Goal: Information Seeking & Learning: Learn about a topic

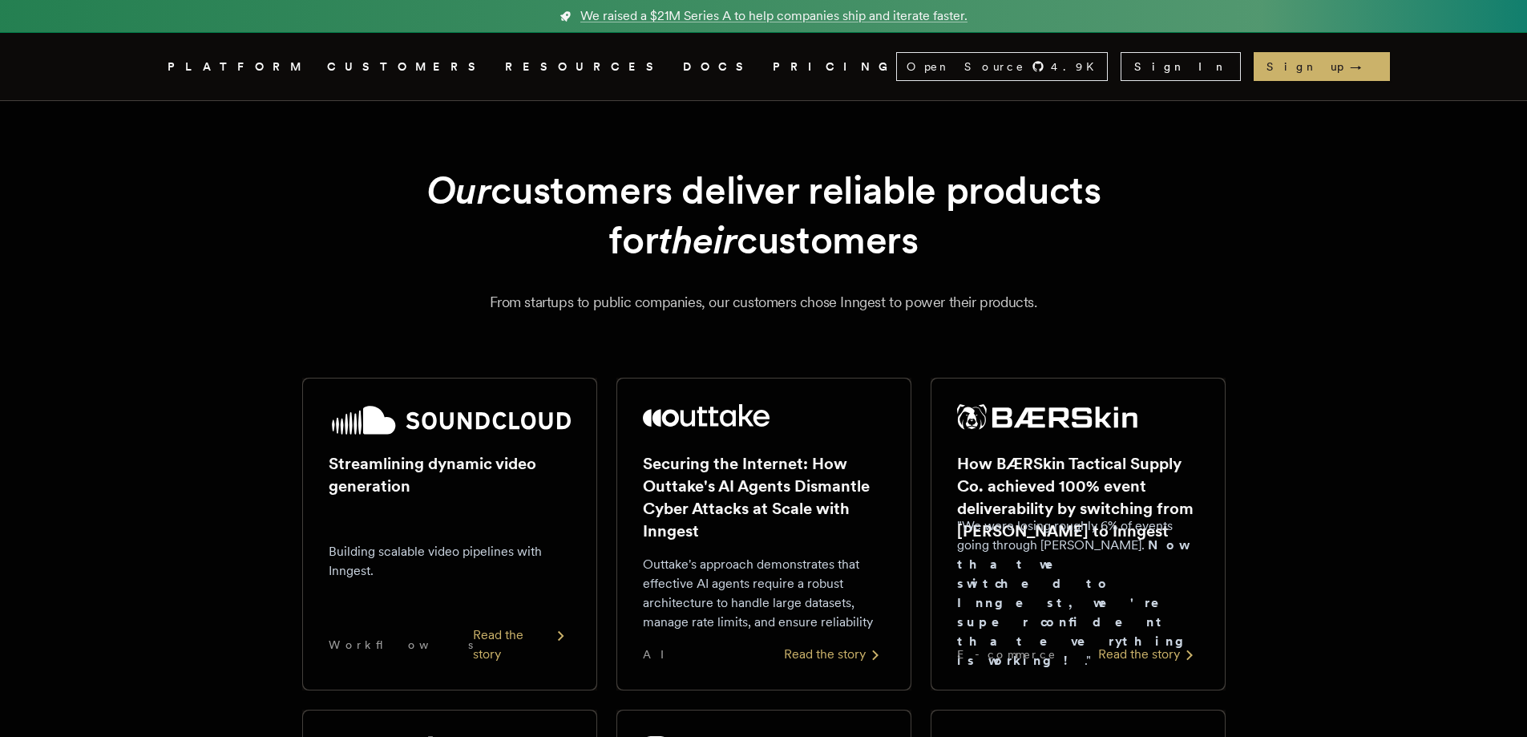
click at [683, 63] on link "DOCS" at bounding box center [718, 67] width 71 height 20
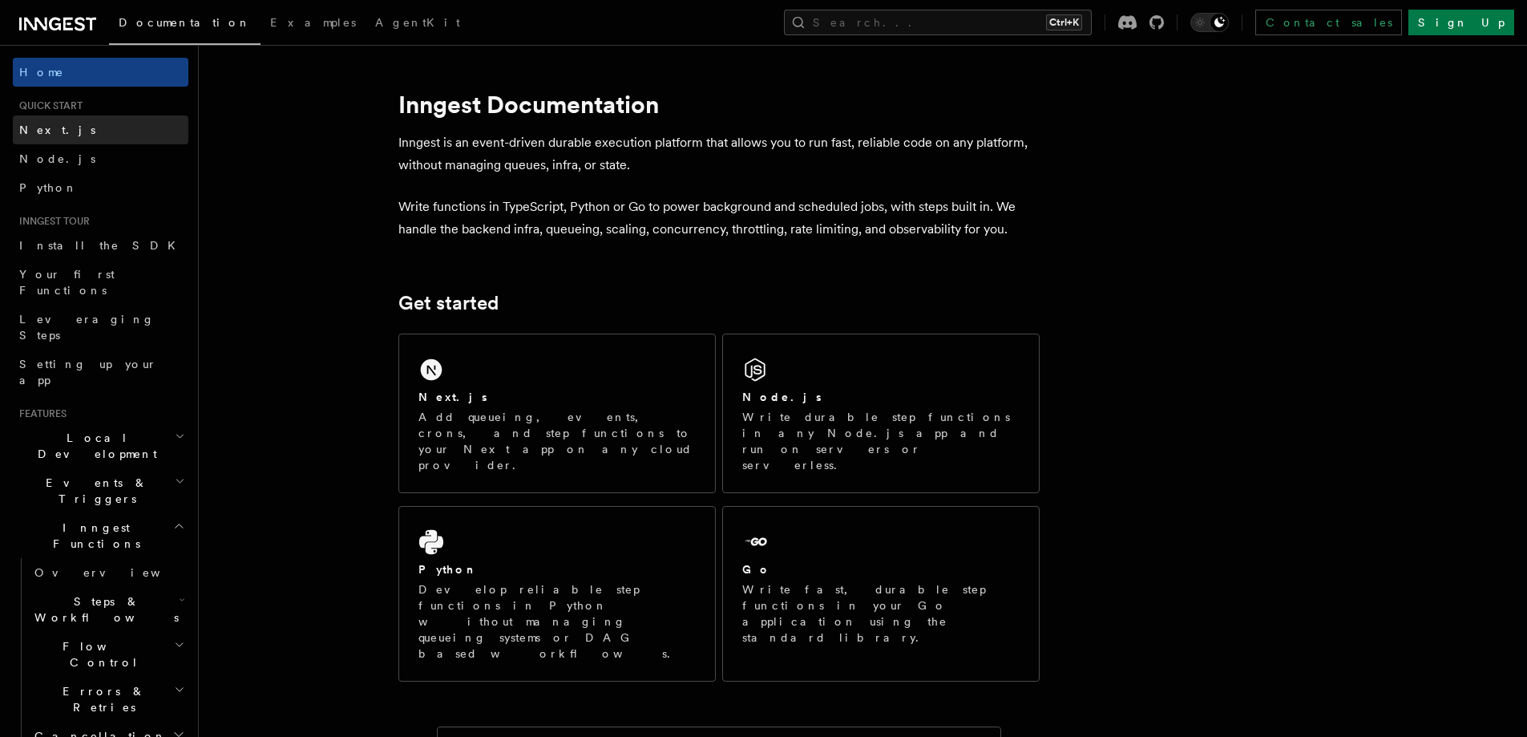
click at [67, 126] on link "Next.js" at bounding box center [101, 129] width 176 height 29
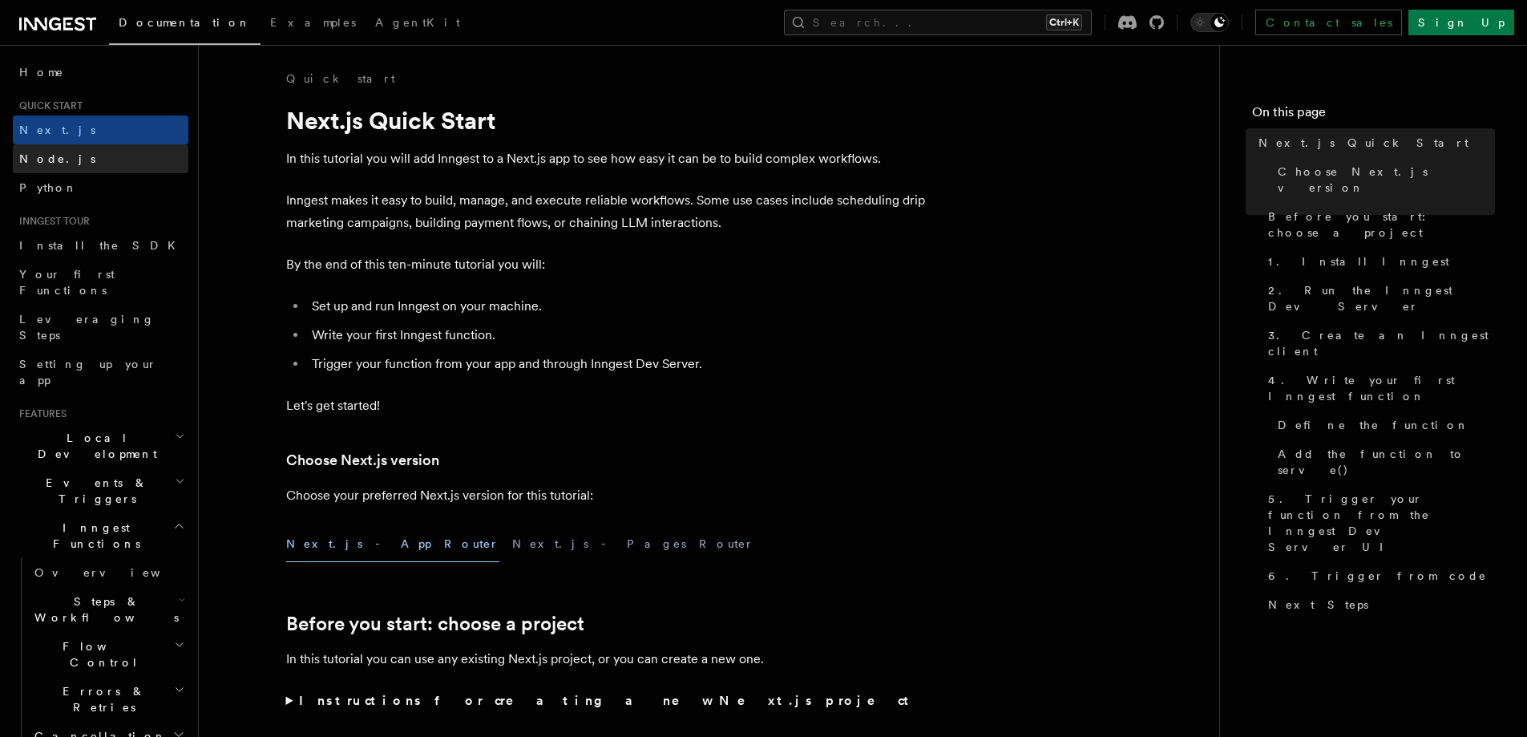
click at [26, 168] on link "Node.js" at bounding box center [101, 158] width 176 height 29
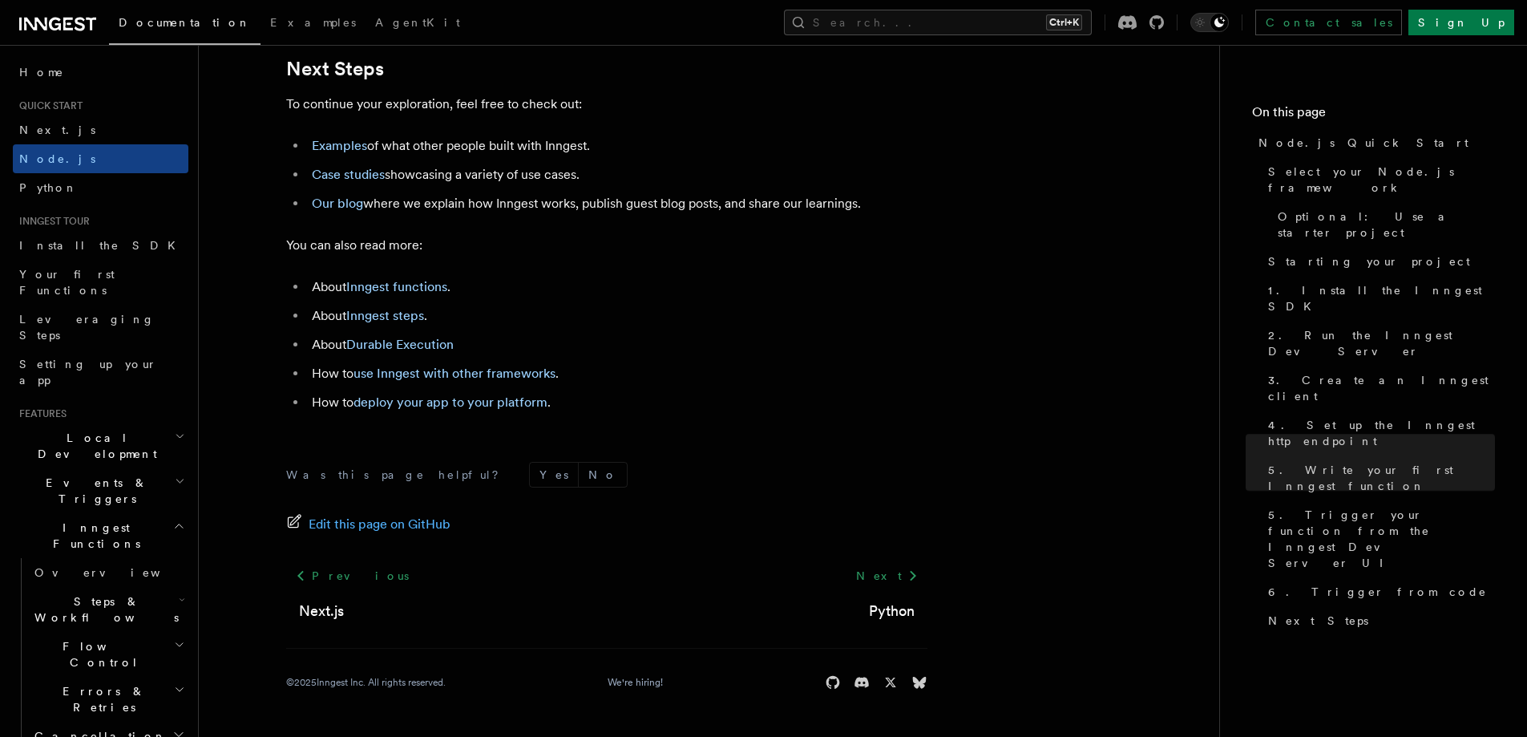
scroll to position [10066, 0]
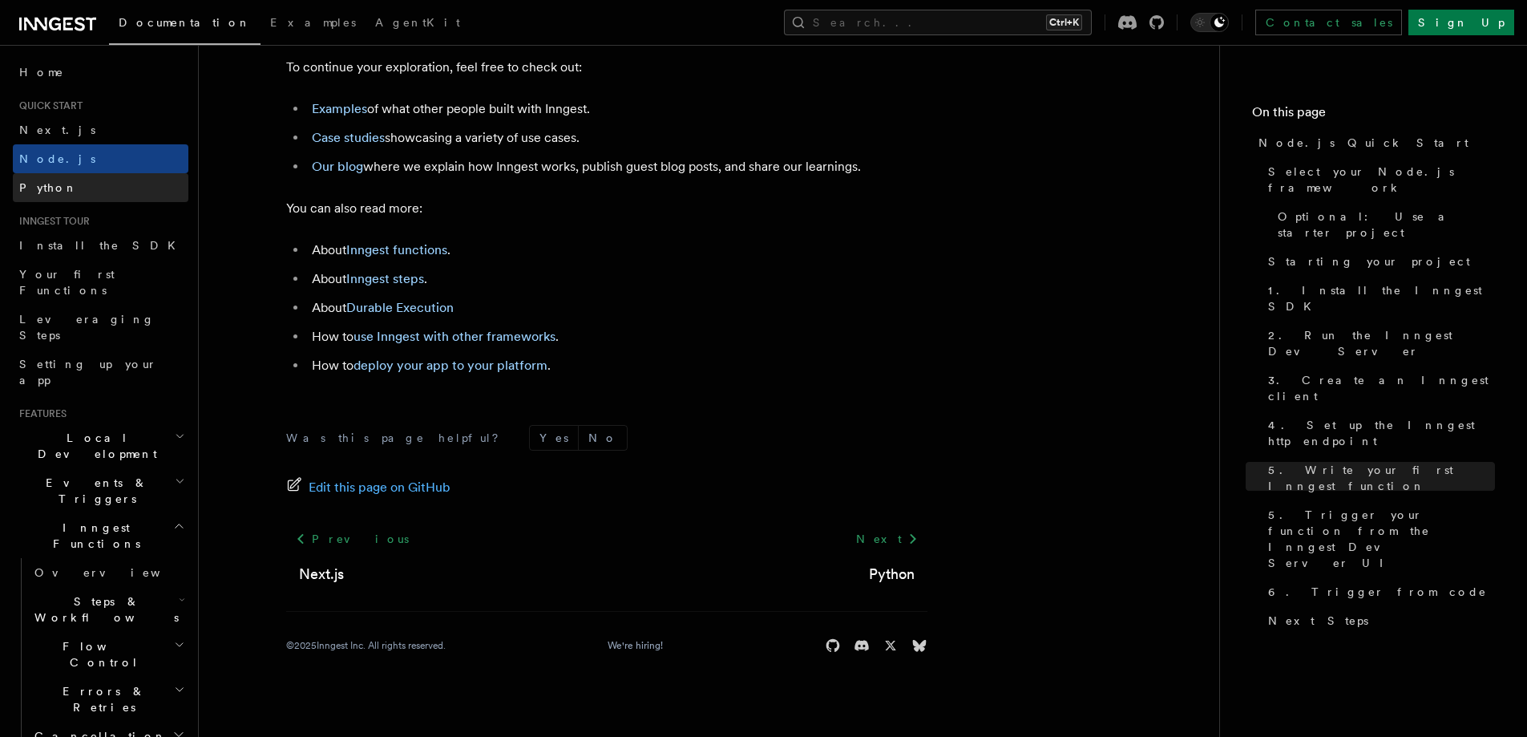
click at [42, 192] on span "Python" at bounding box center [48, 187] width 59 height 13
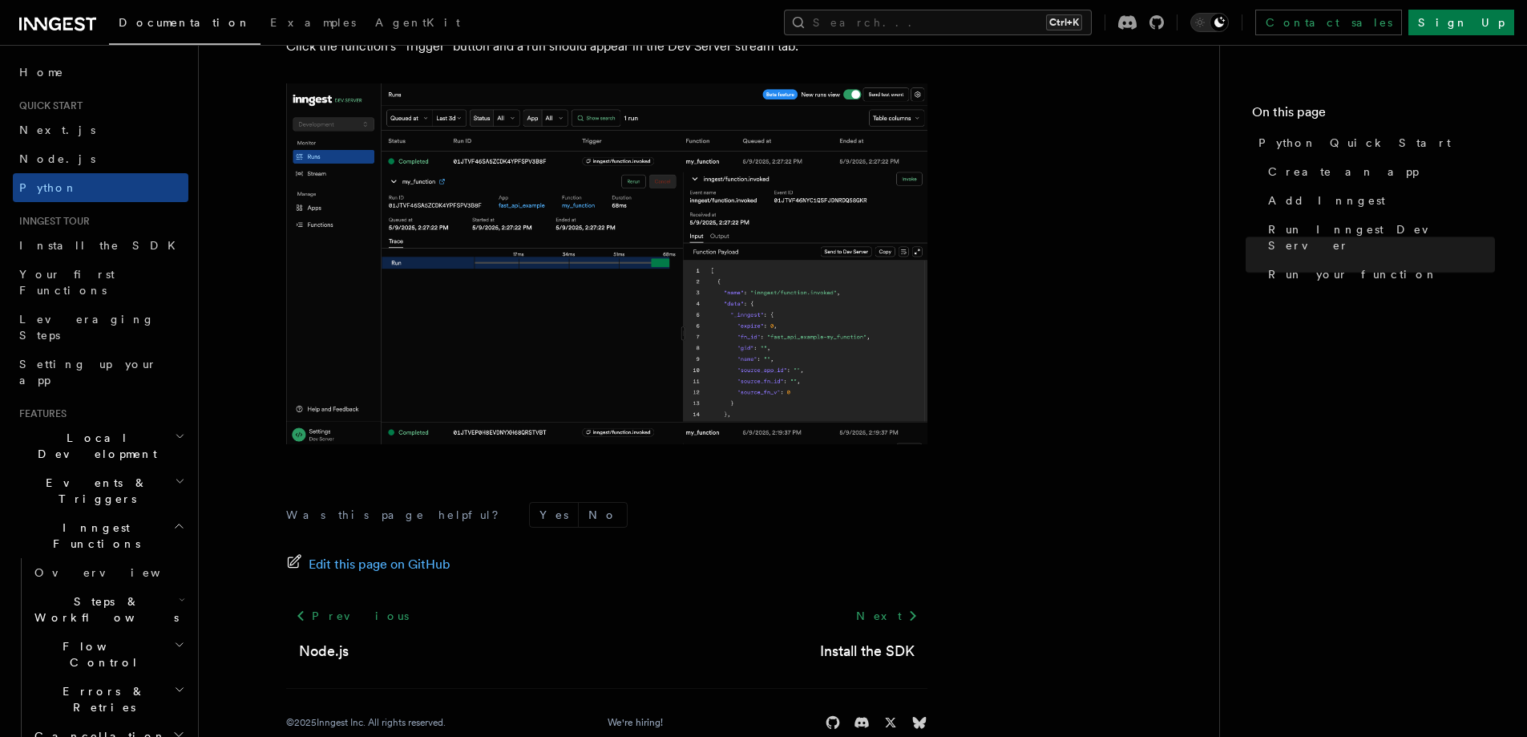
scroll to position [3316, 0]
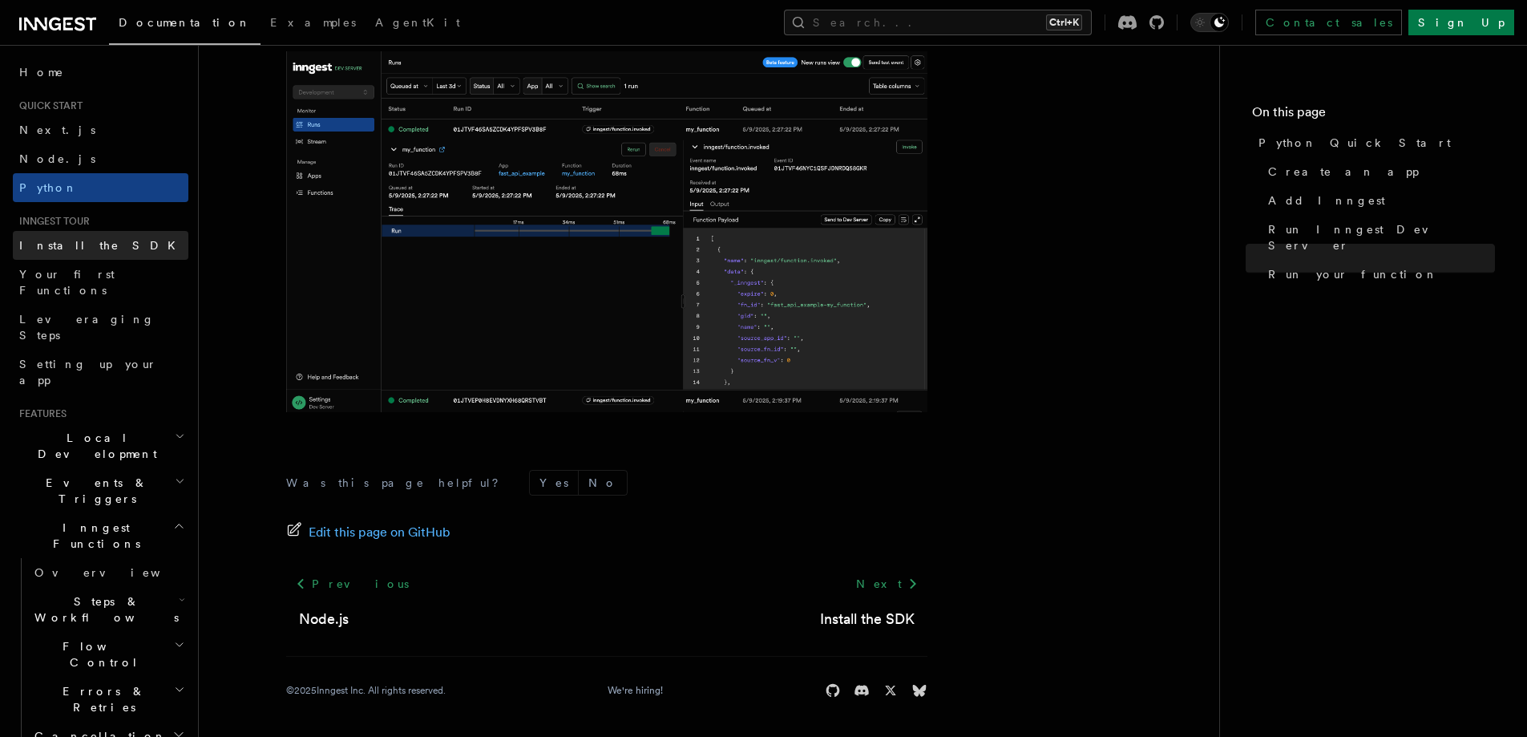
click at [72, 233] on link "Install the SDK" at bounding box center [101, 245] width 176 height 29
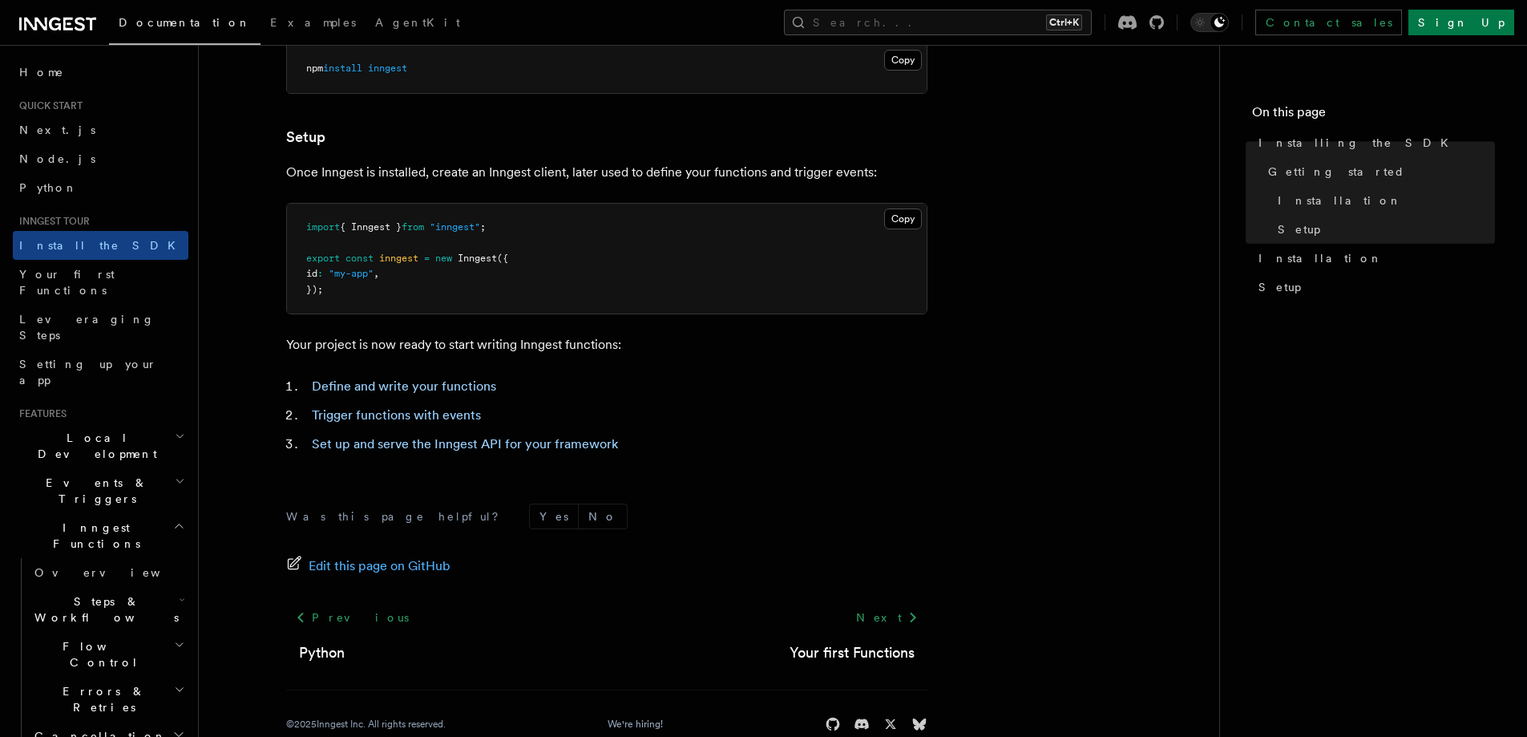
scroll to position [596, 0]
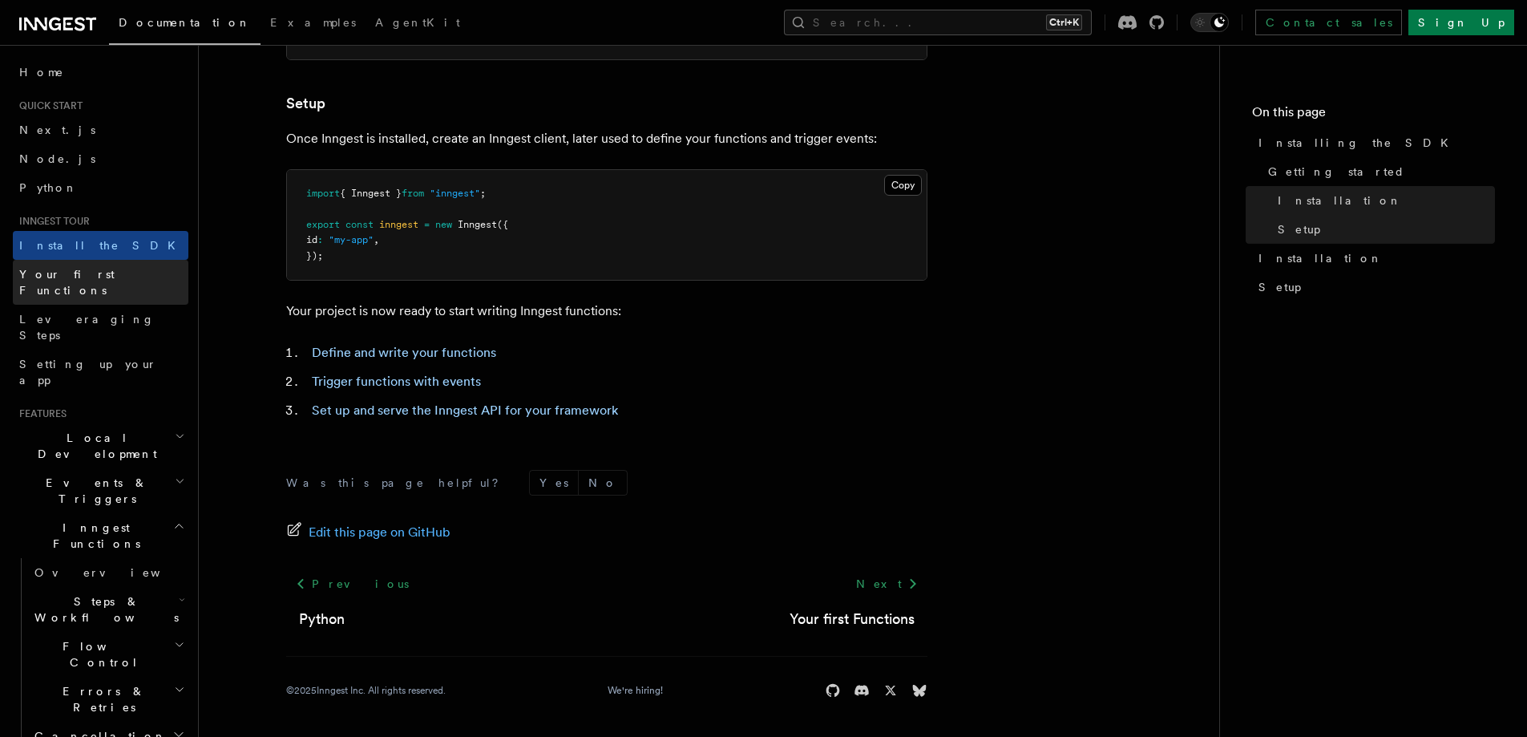
click at [112, 277] on span "Your first Functions" at bounding box center [66, 282] width 95 height 29
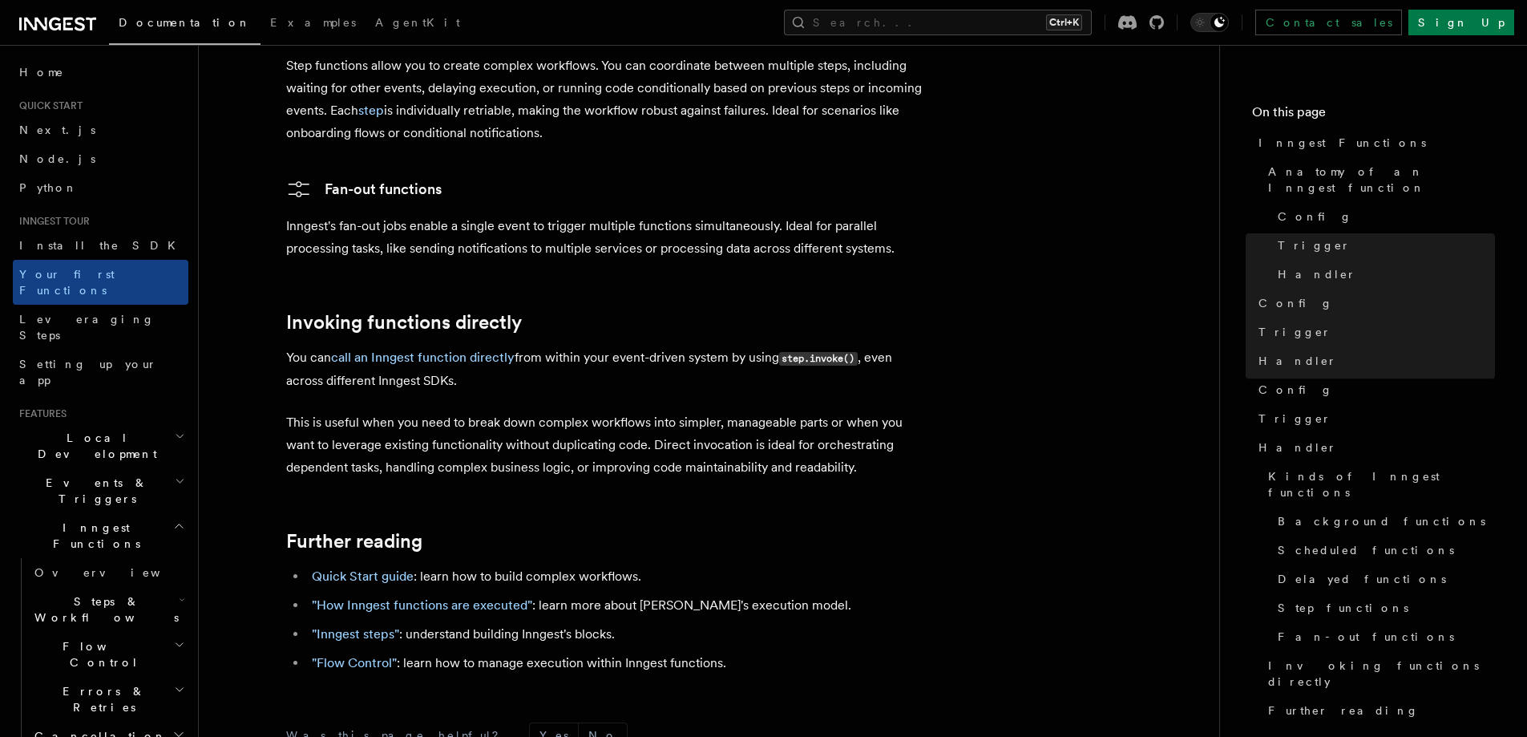
scroll to position [3192, 0]
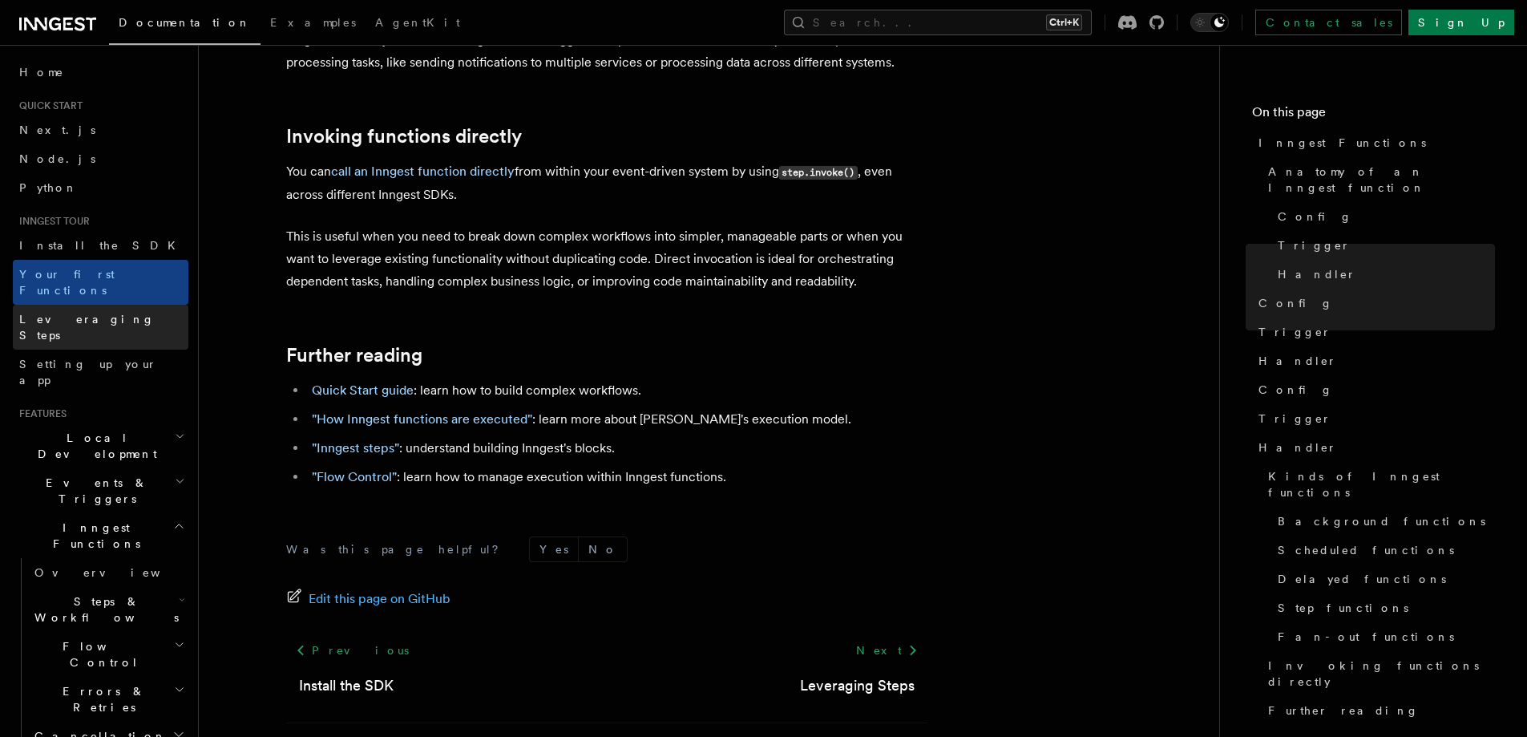
click at [63, 313] on span "Leveraging Steps" at bounding box center [86, 327] width 135 height 29
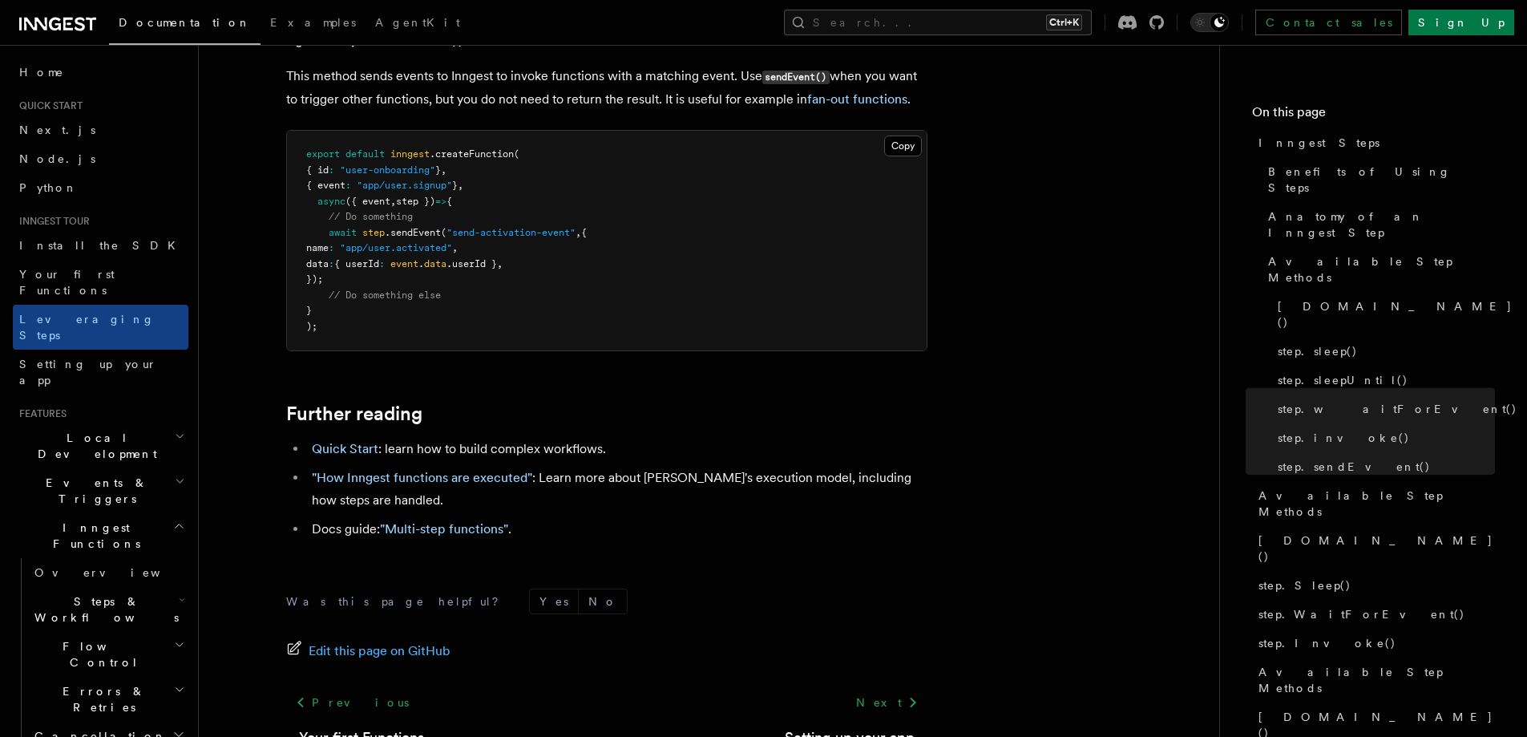
scroll to position [3492, 0]
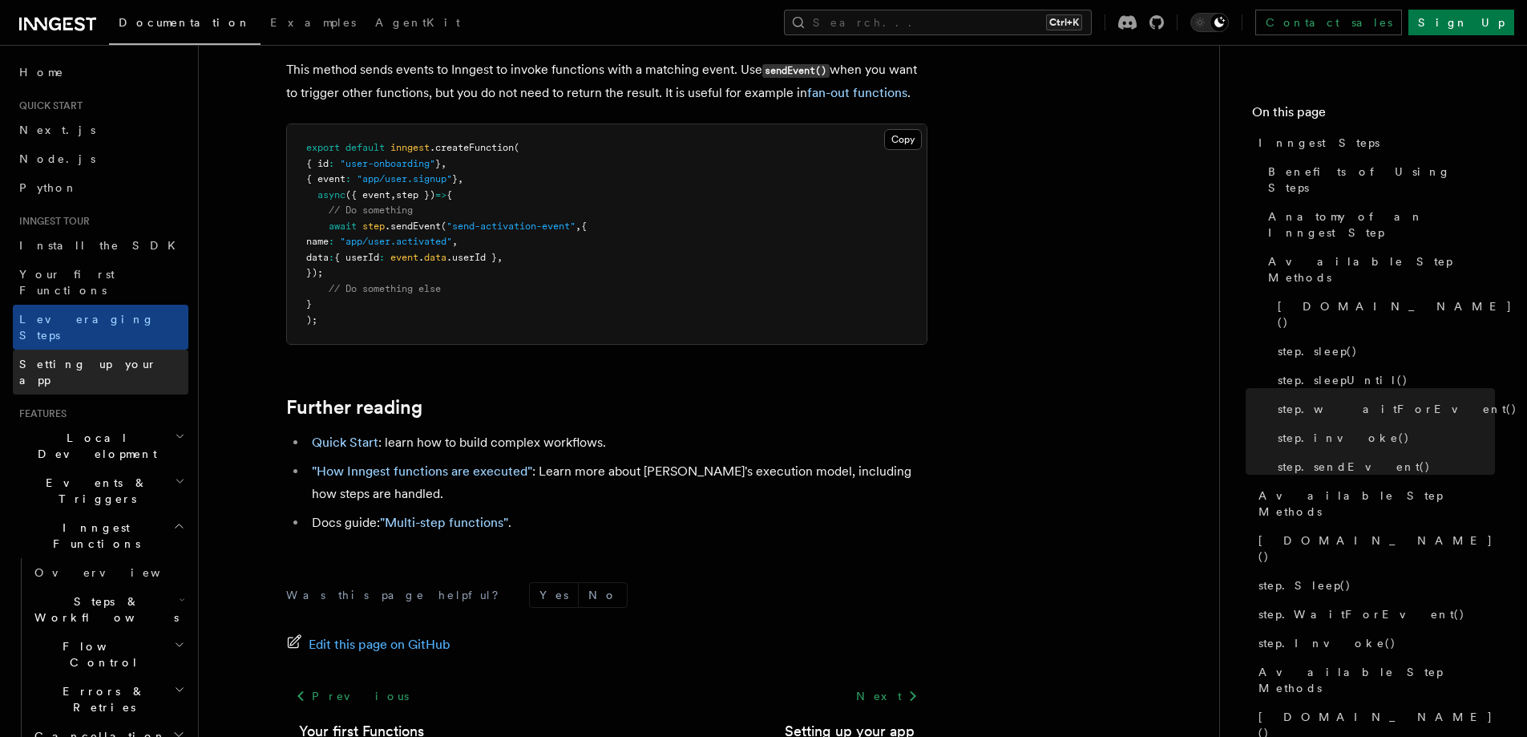
click at [98, 349] on link "Setting up your app" at bounding box center [101, 371] width 176 height 45
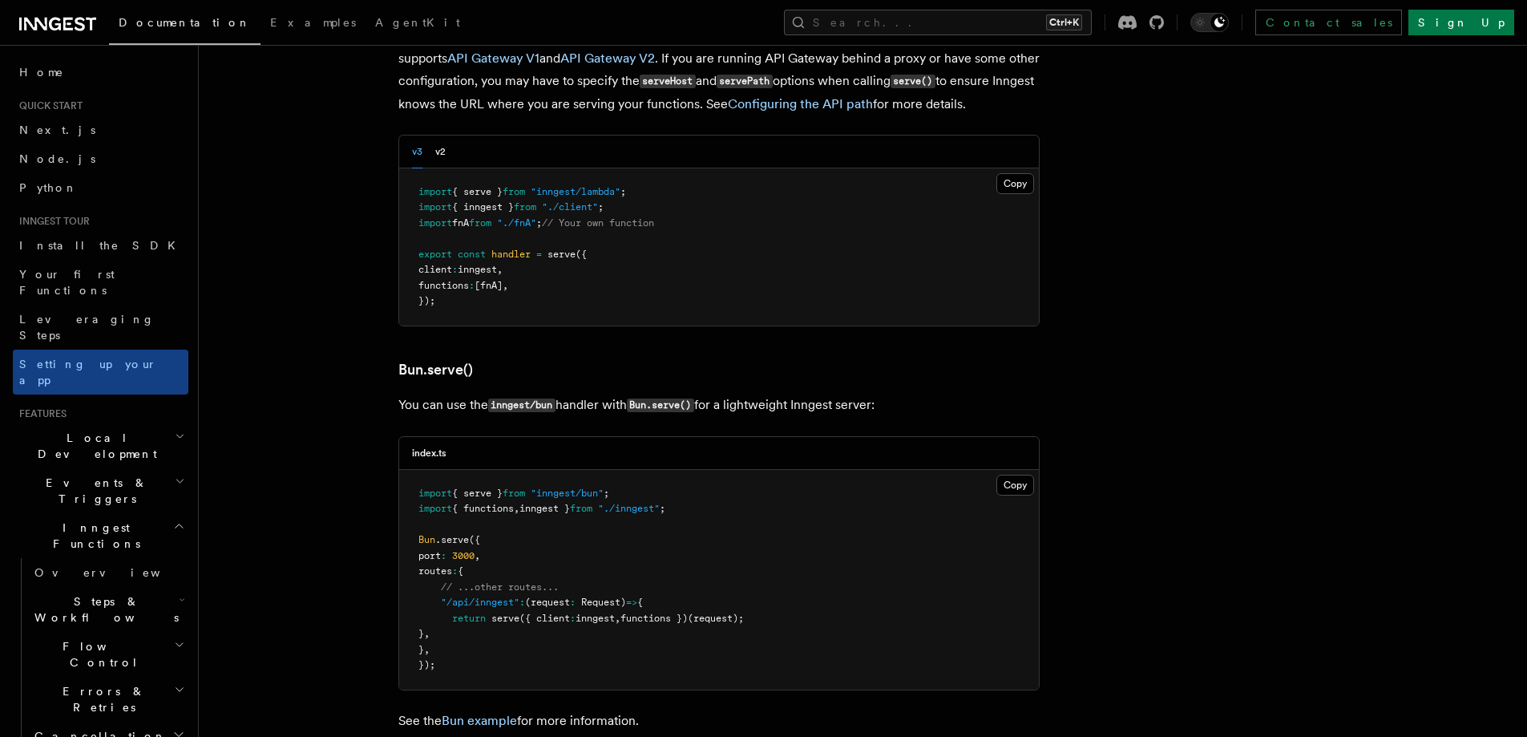
scroll to position [1870, 0]
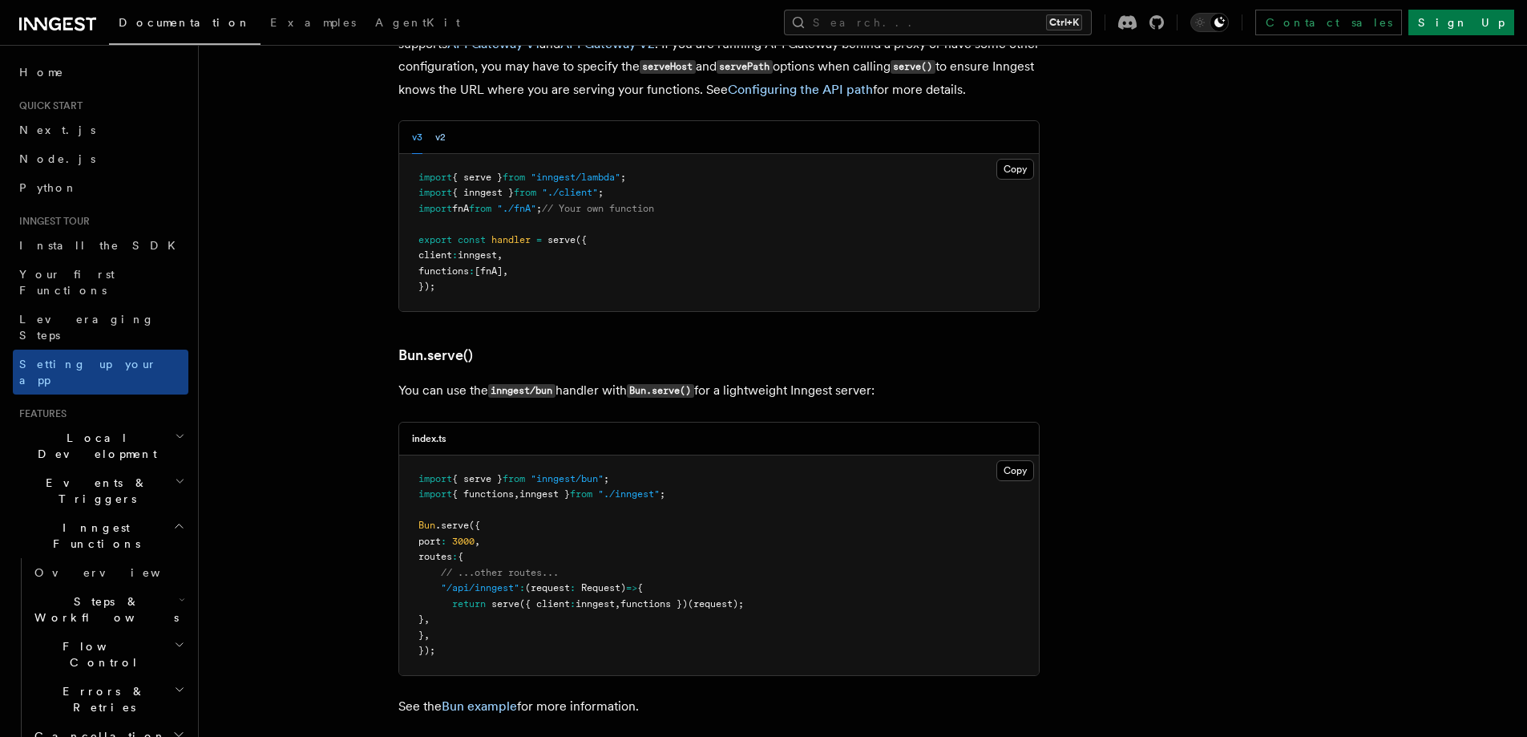
click at [444, 121] on button "v2" at bounding box center [440, 137] width 10 height 33
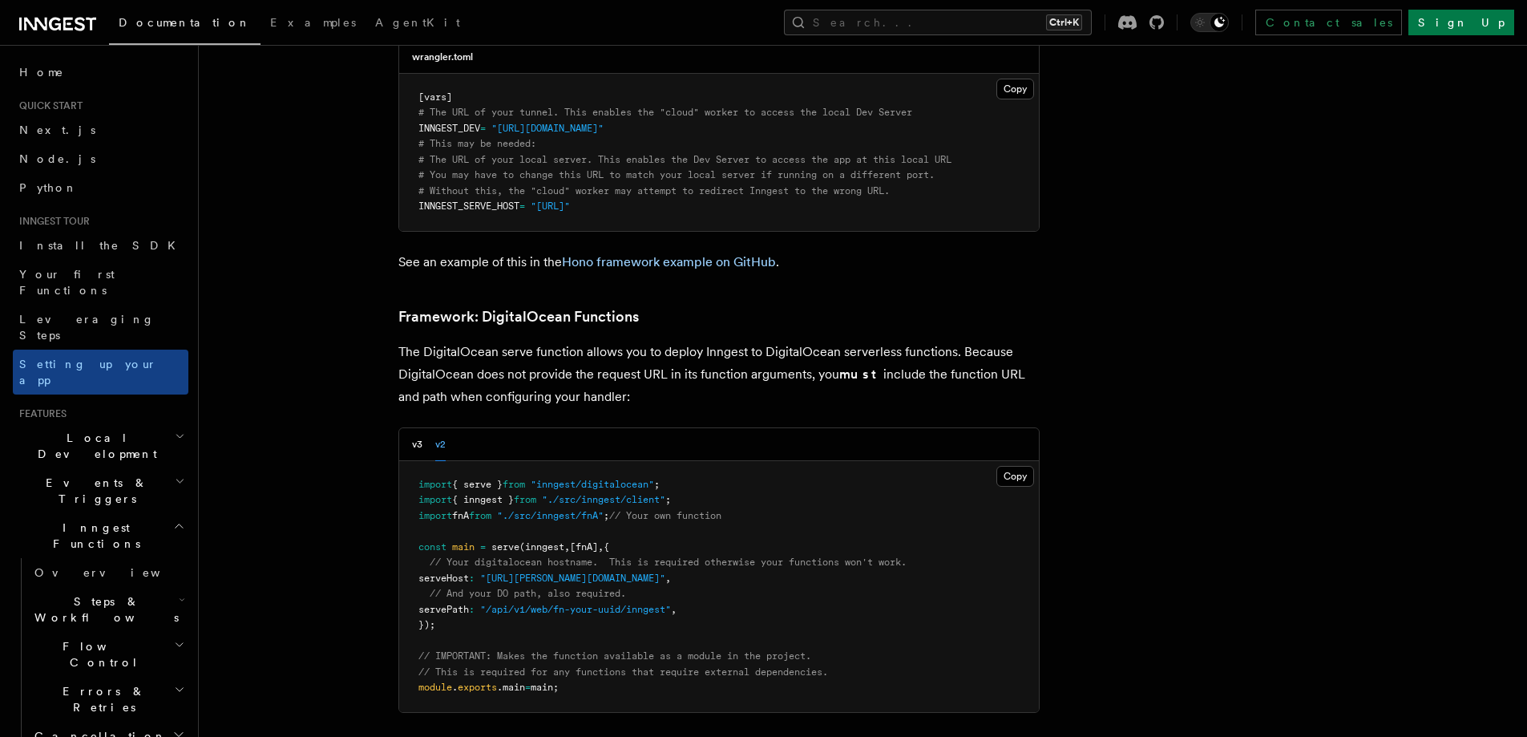
scroll to position [3741, 0]
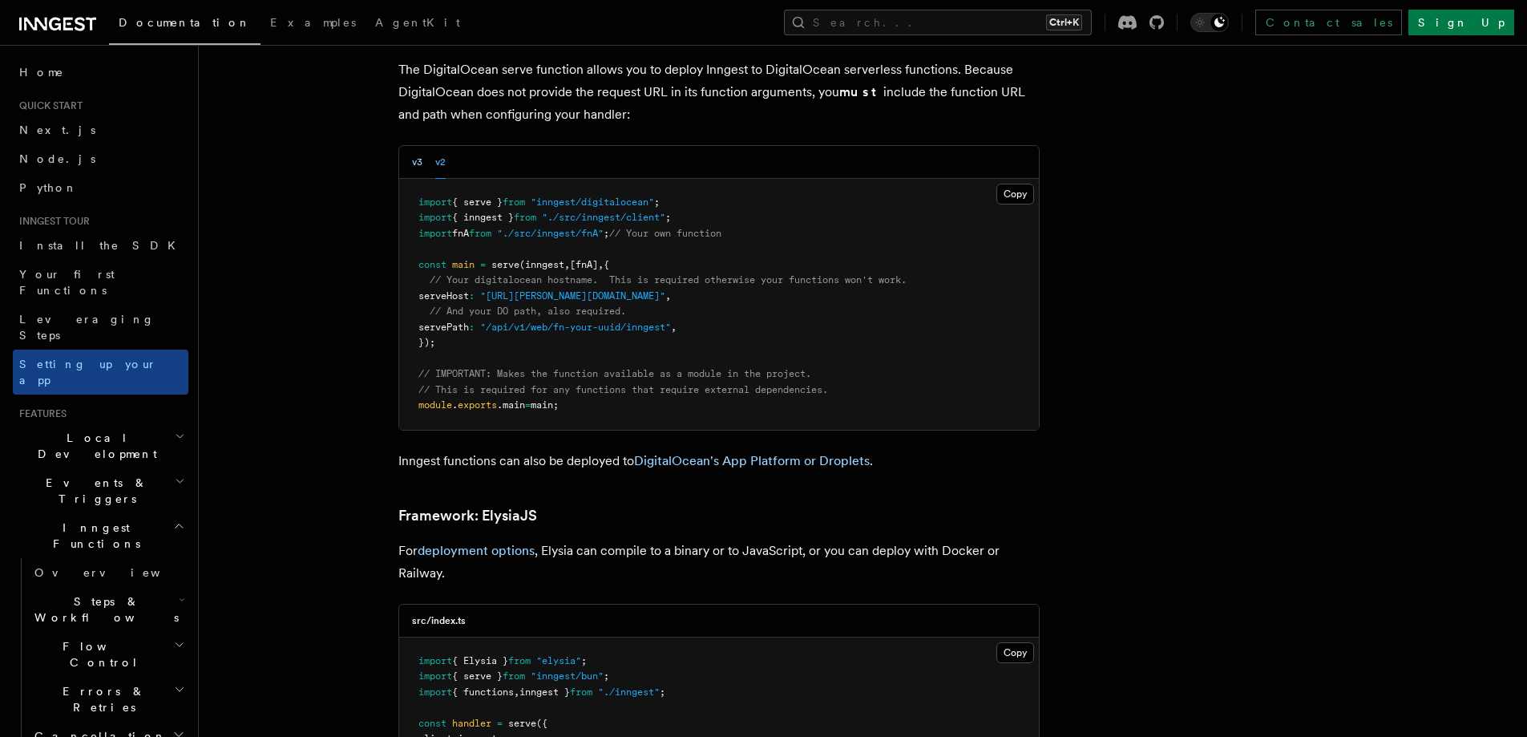
click at [413, 146] on button "v3" at bounding box center [417, 162] width 10 height 33
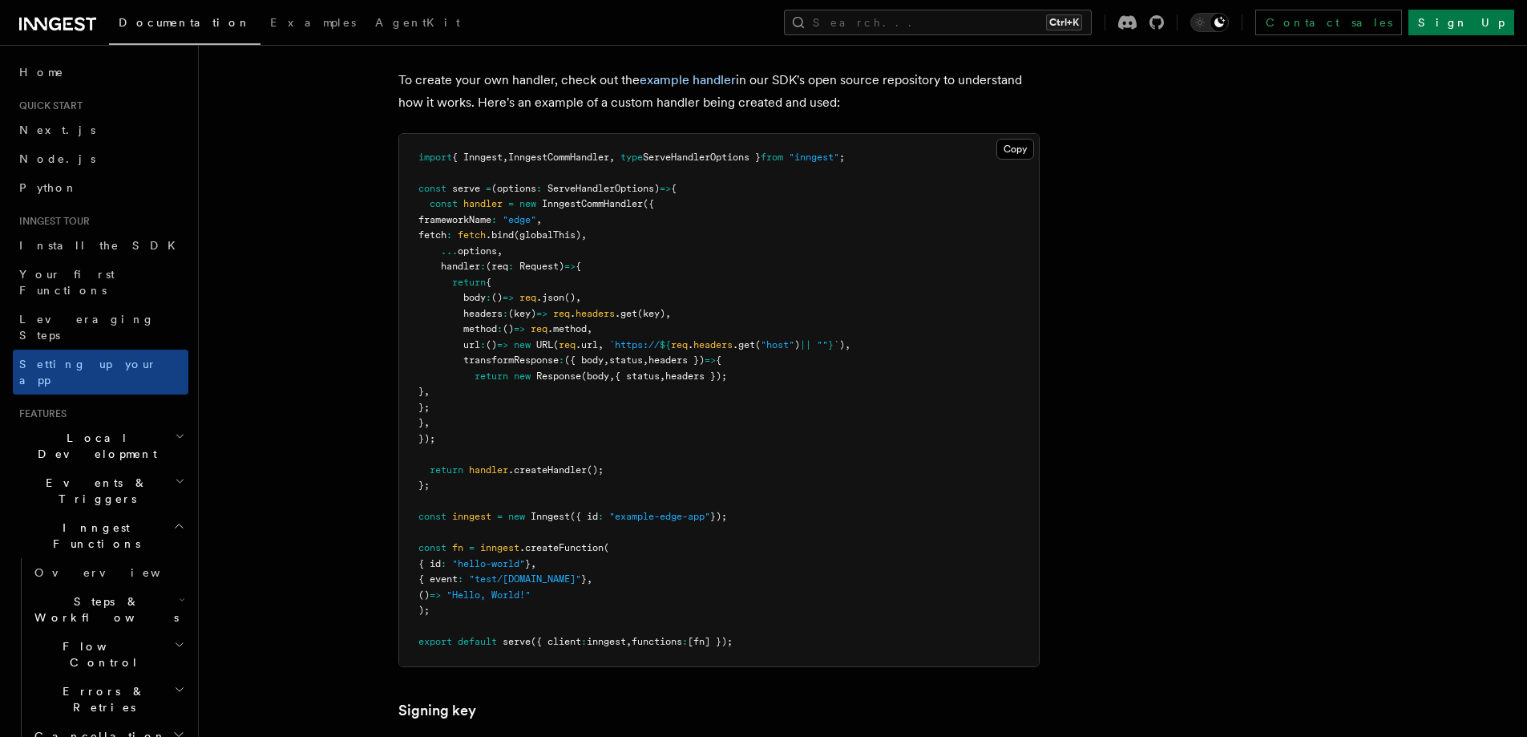
scroll to position [14645, 0]
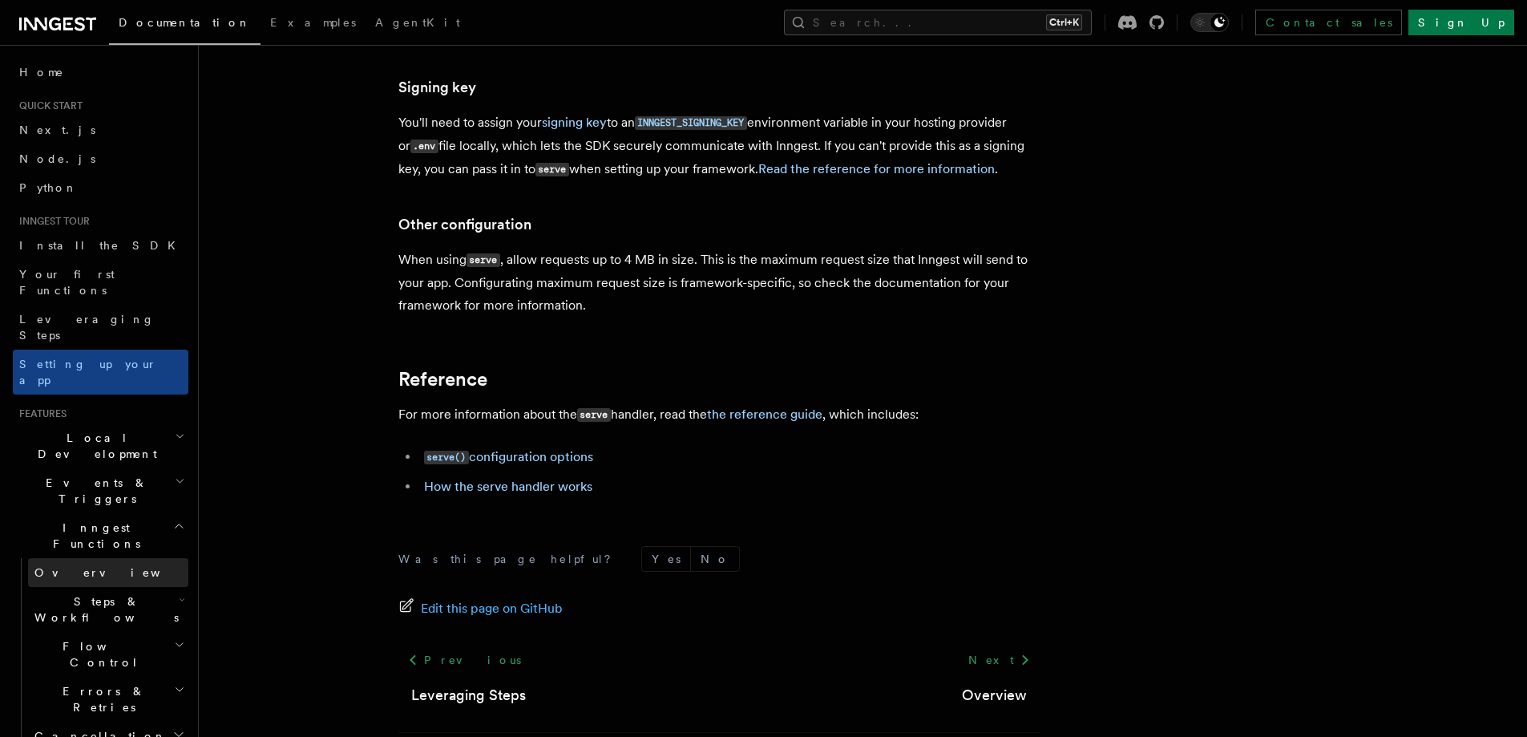
click at [126, 558] on link "Overview" at bounding box center [108, 572] width 160 height 29
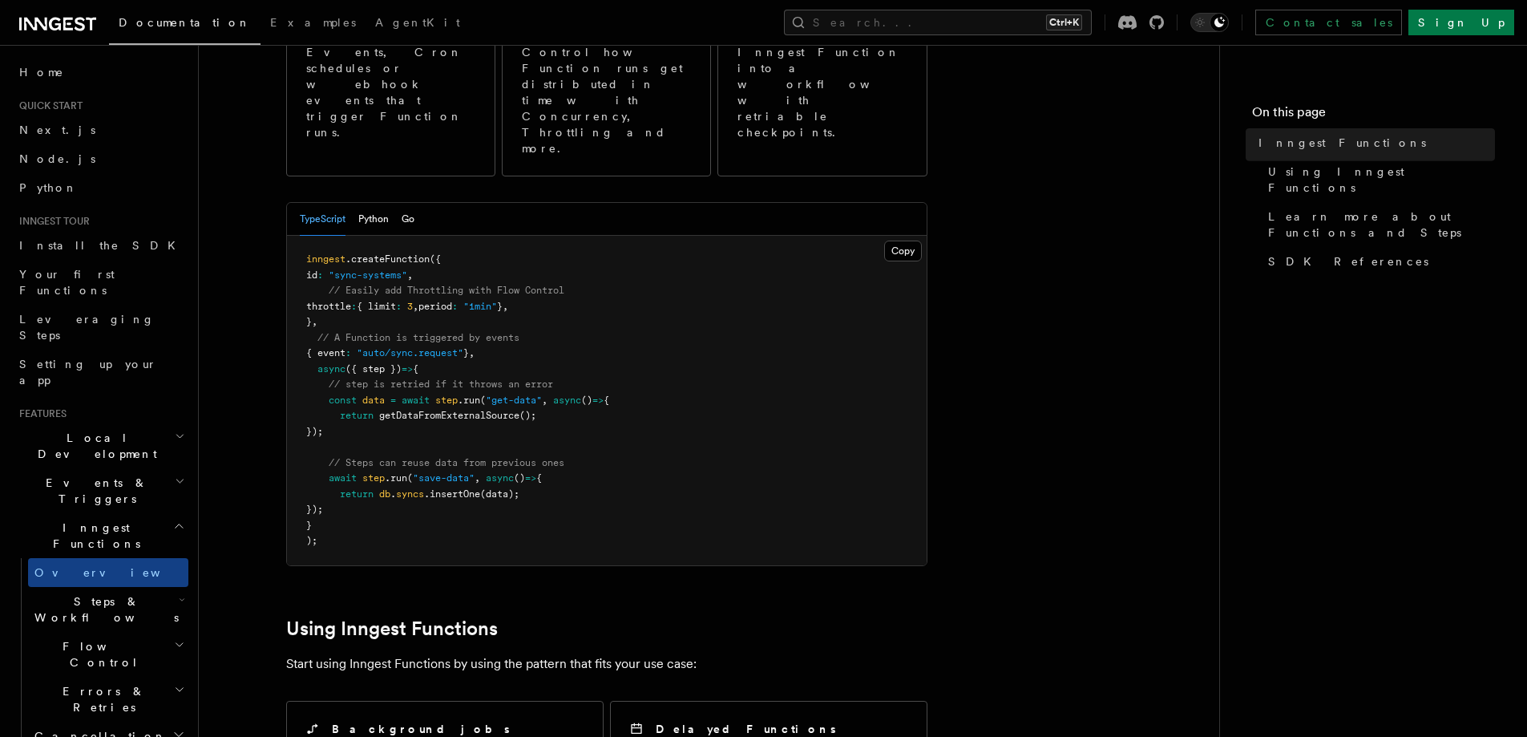
scroll to position [267, 0]
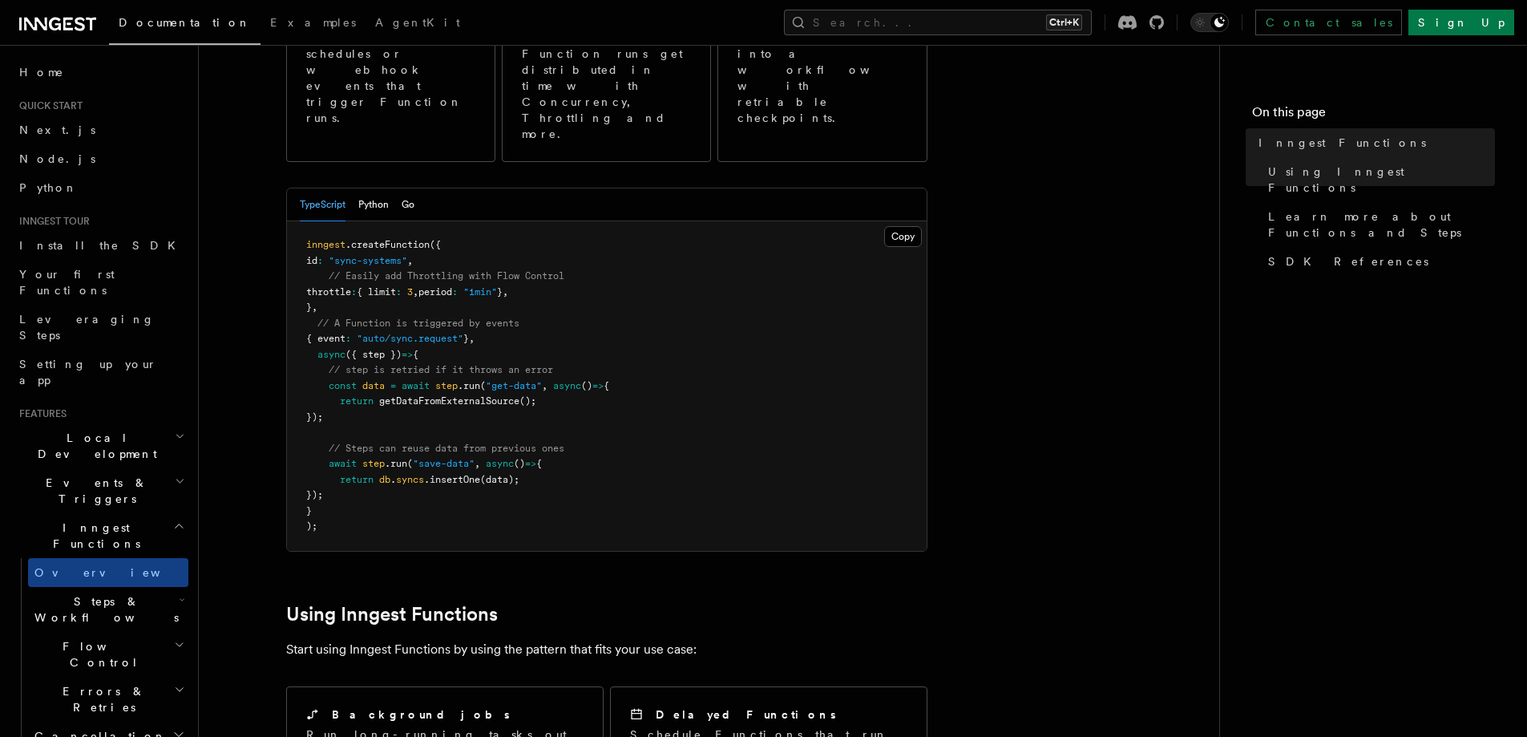
click at [81, 593] on span "Steps & Workflows" at bounding box center [103, 609] width 151 height 32
click at [66, 640] on span "Overview" at bounding box center [132, 646] width 165 height 13
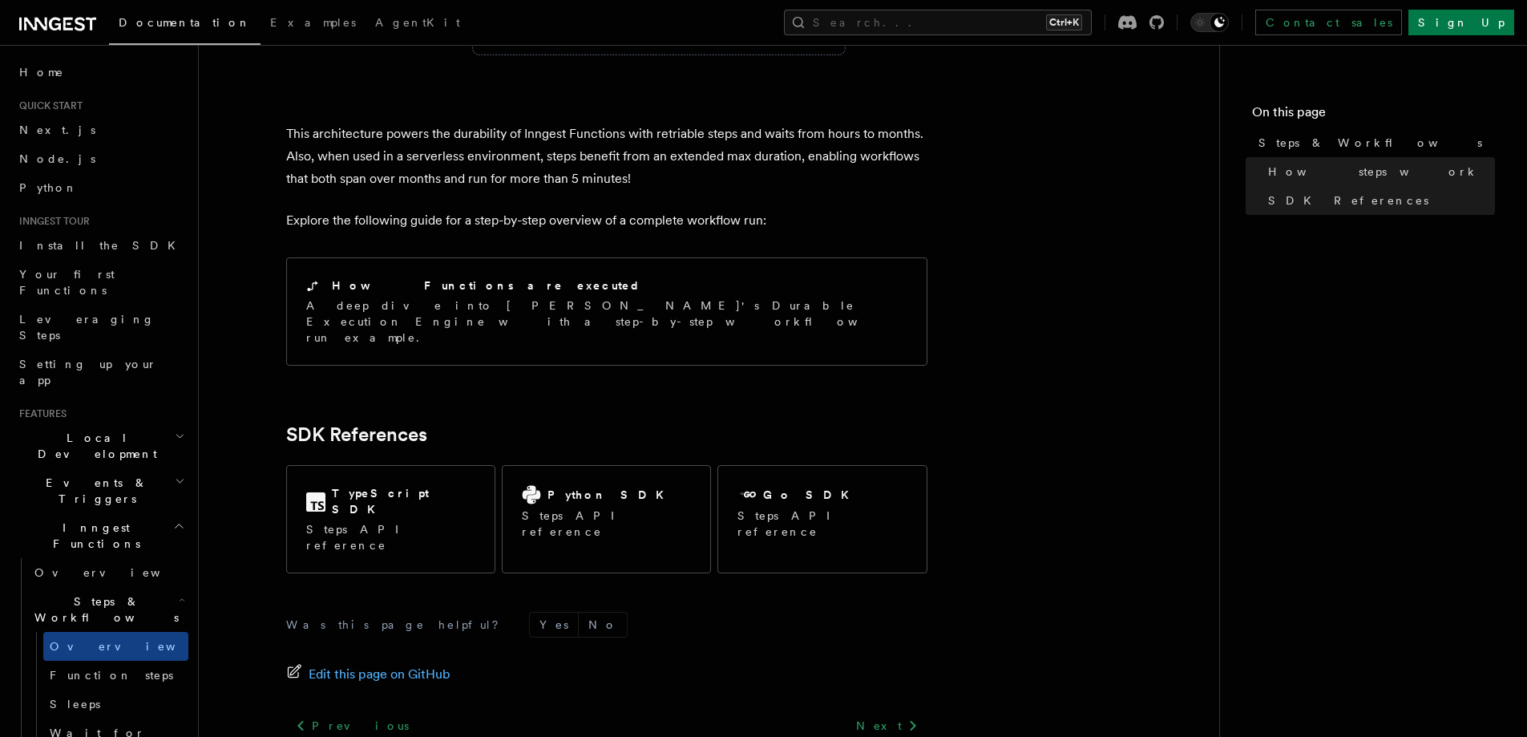
scroll to position [1615, 0]
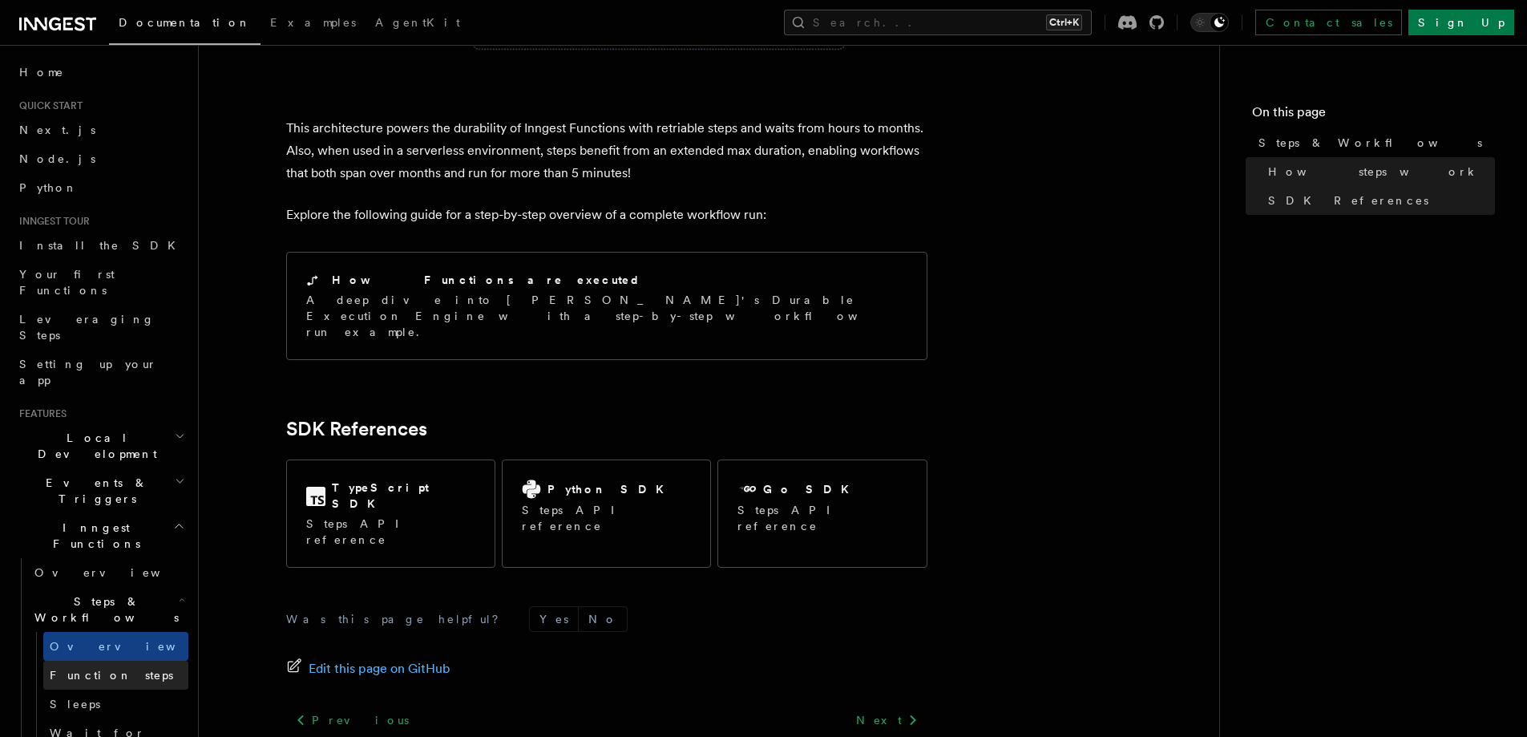
click at [96, 660] on link "Function steps" at bounding box center [115, 674] width 145 height 29
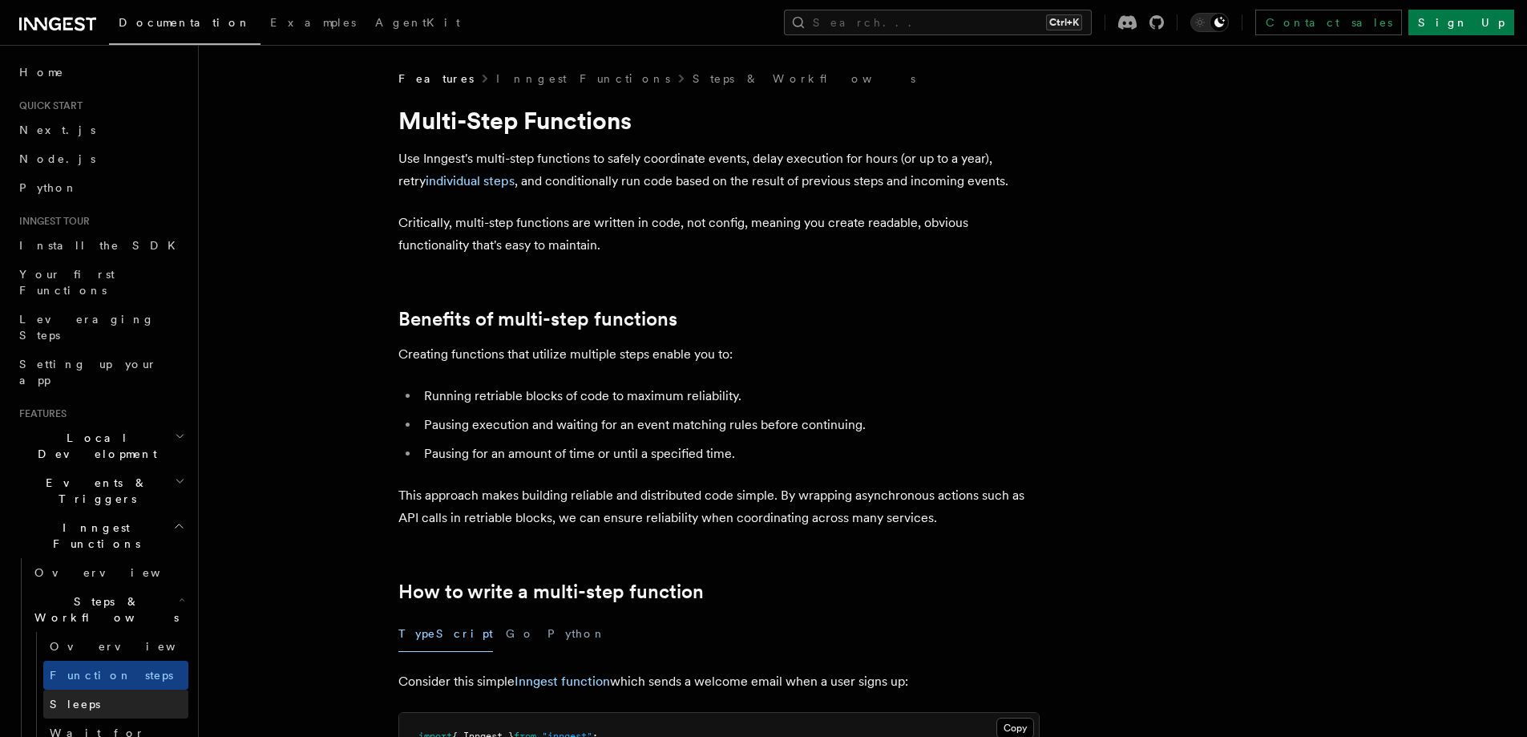
click at [49, 689] on link "Sleeps" at bounding box center [115, 703] width 145 height 29
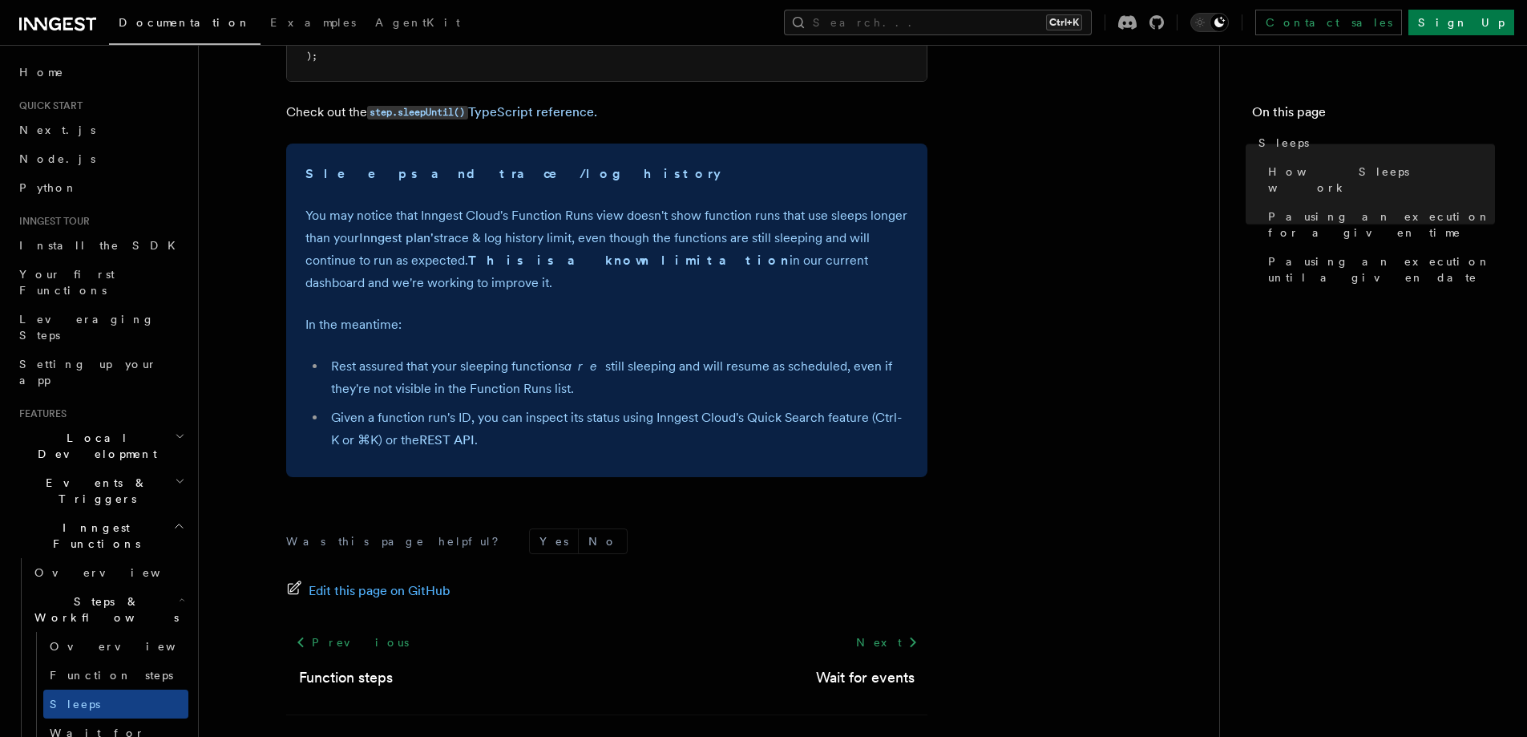
scroll to position [1209, 0]
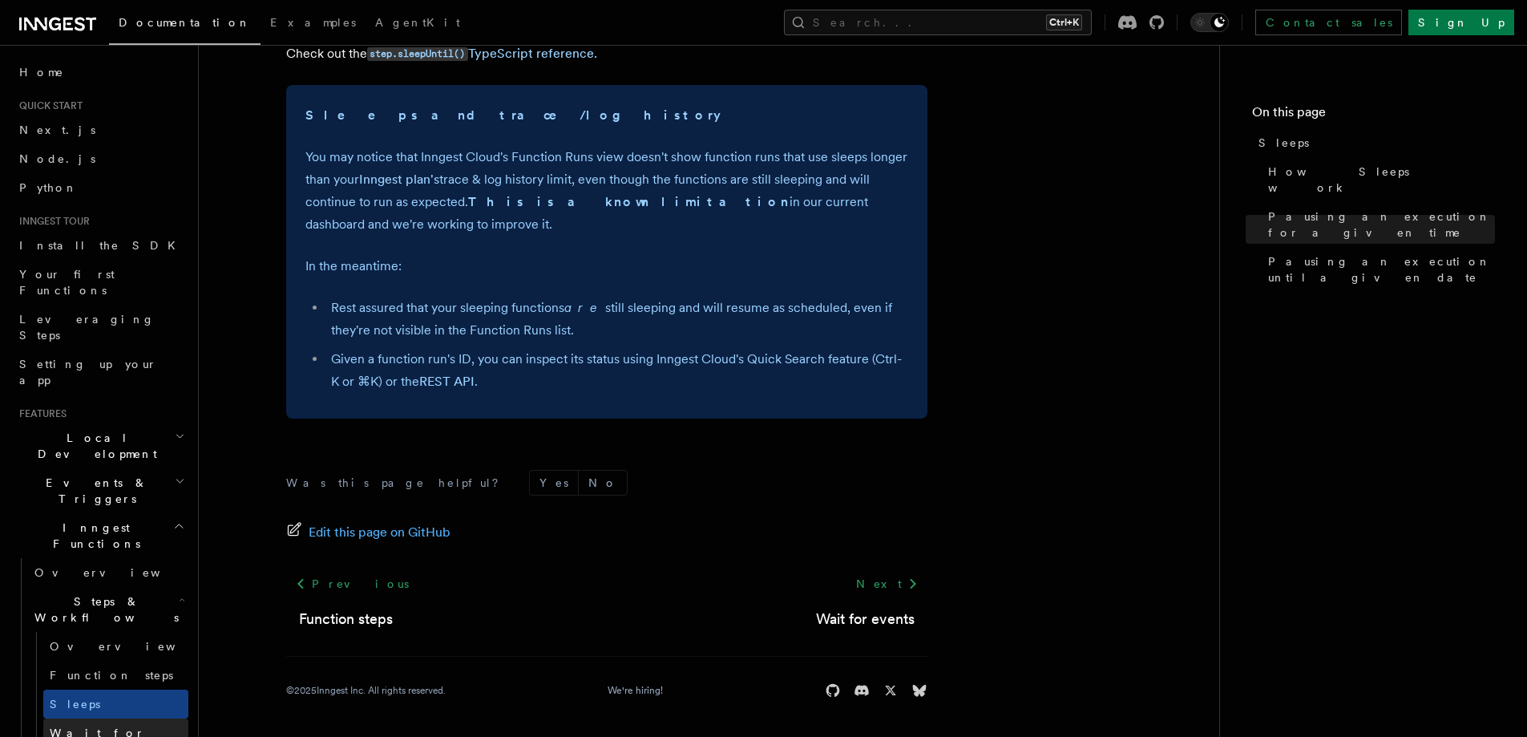
click at [141, 718] on link "Wait for events" at bounding box center [115, 740] width 145 height 45
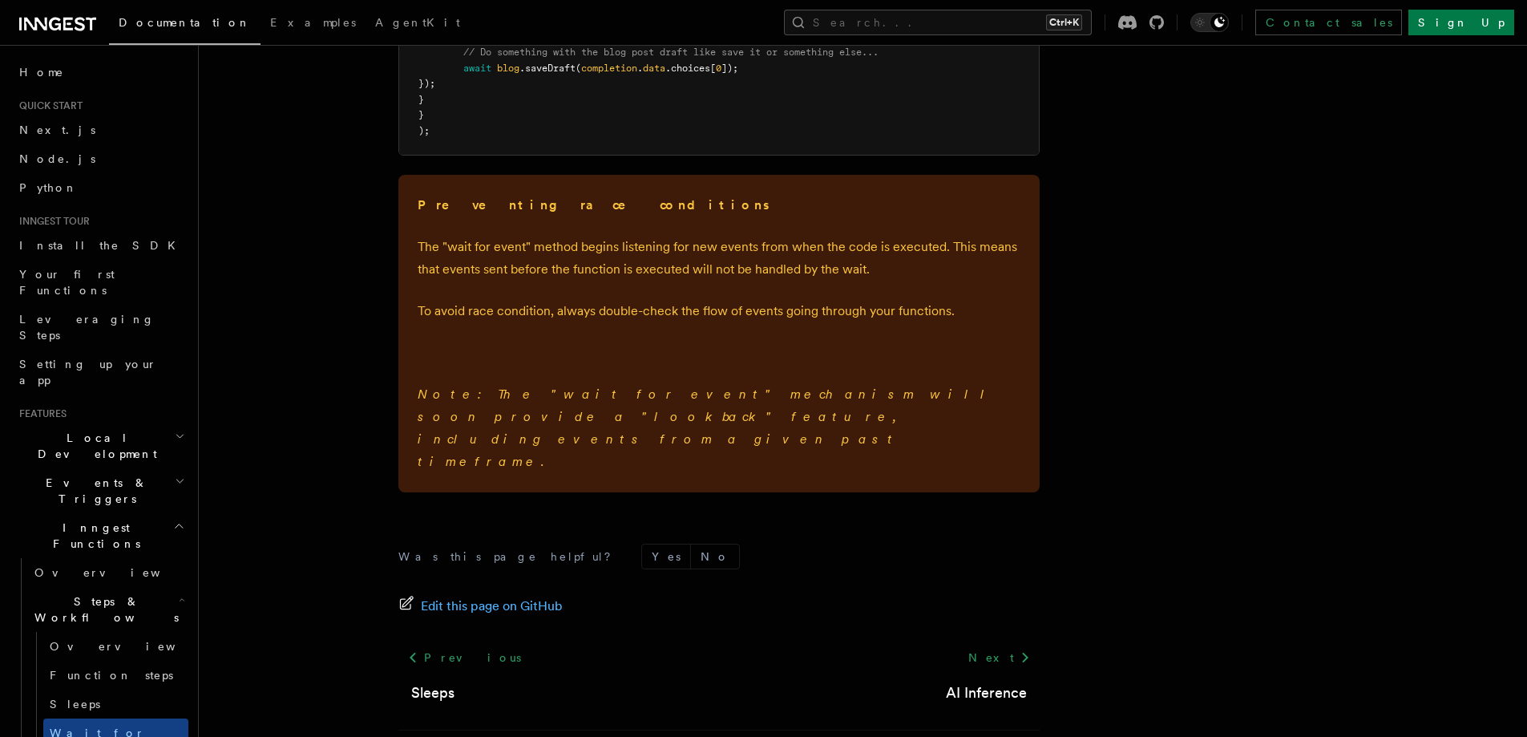
scroll to position [2400, 0]
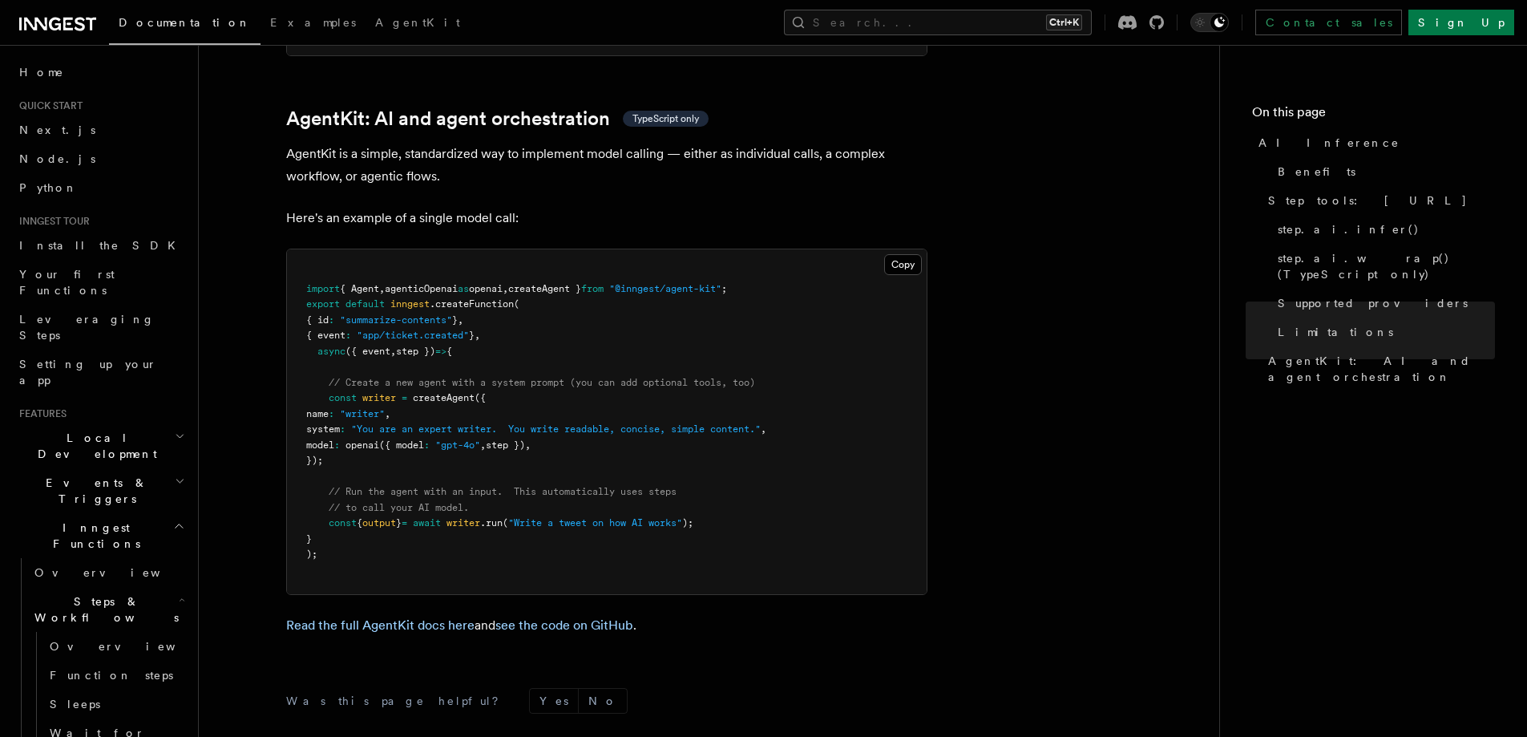
scroll to position [4823, 0]
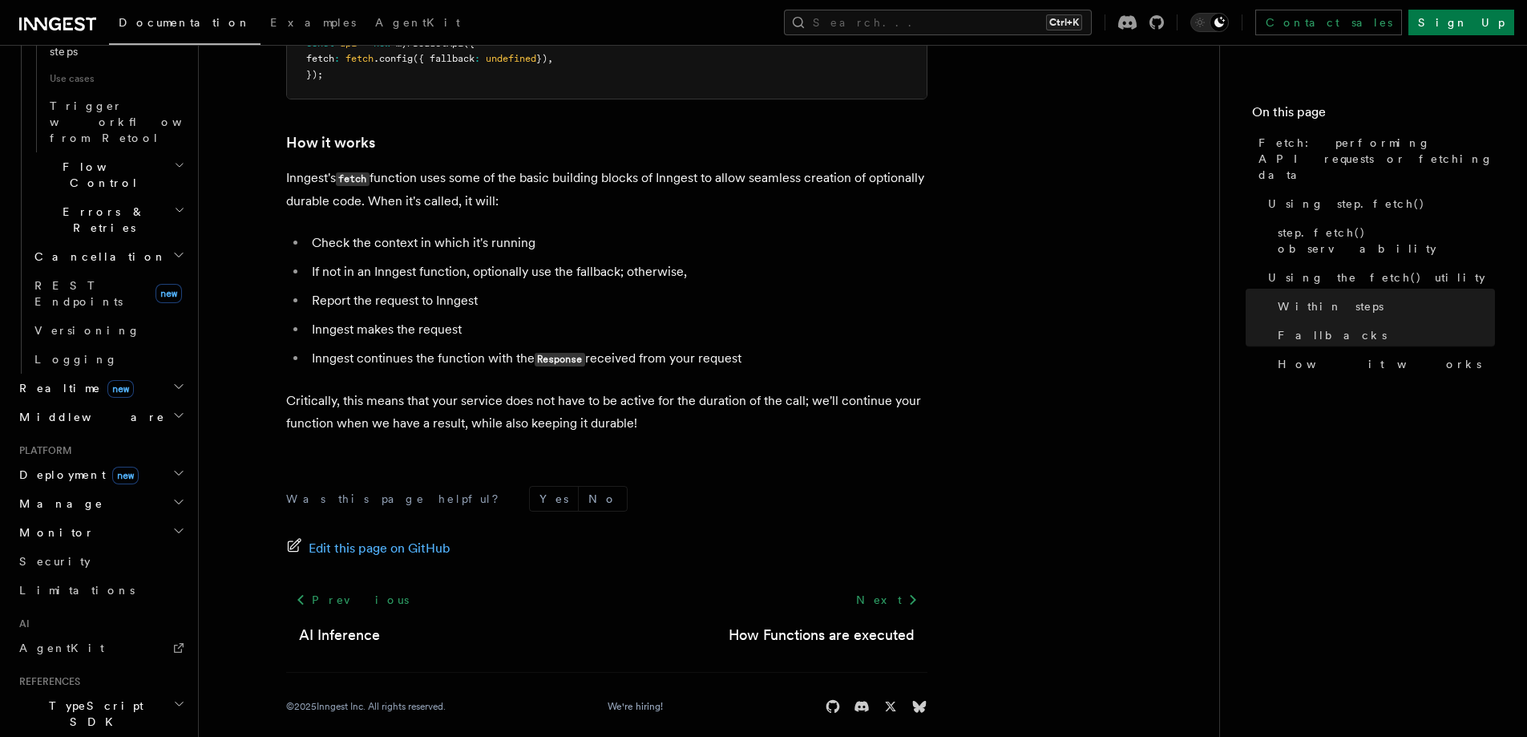
scroll to position [1004, 0]
click at [103, 689] on h2 "TypeScript SDK" at bounding box center [101, 711] width 176 height 45
click at [96, 733] on link "Introduction" at bounding box center [108, 747] width 160 height 29
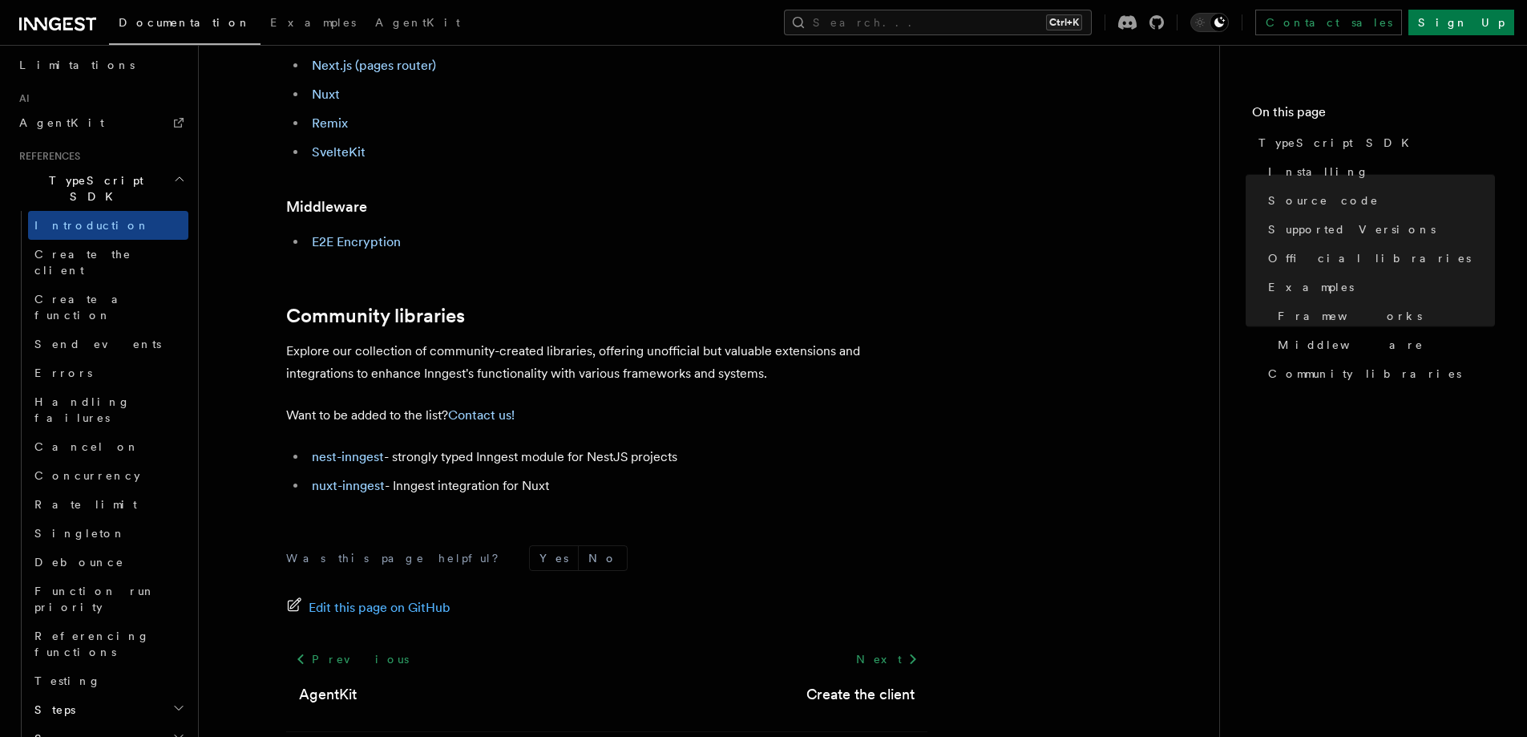
scroll to position [1015, 0]
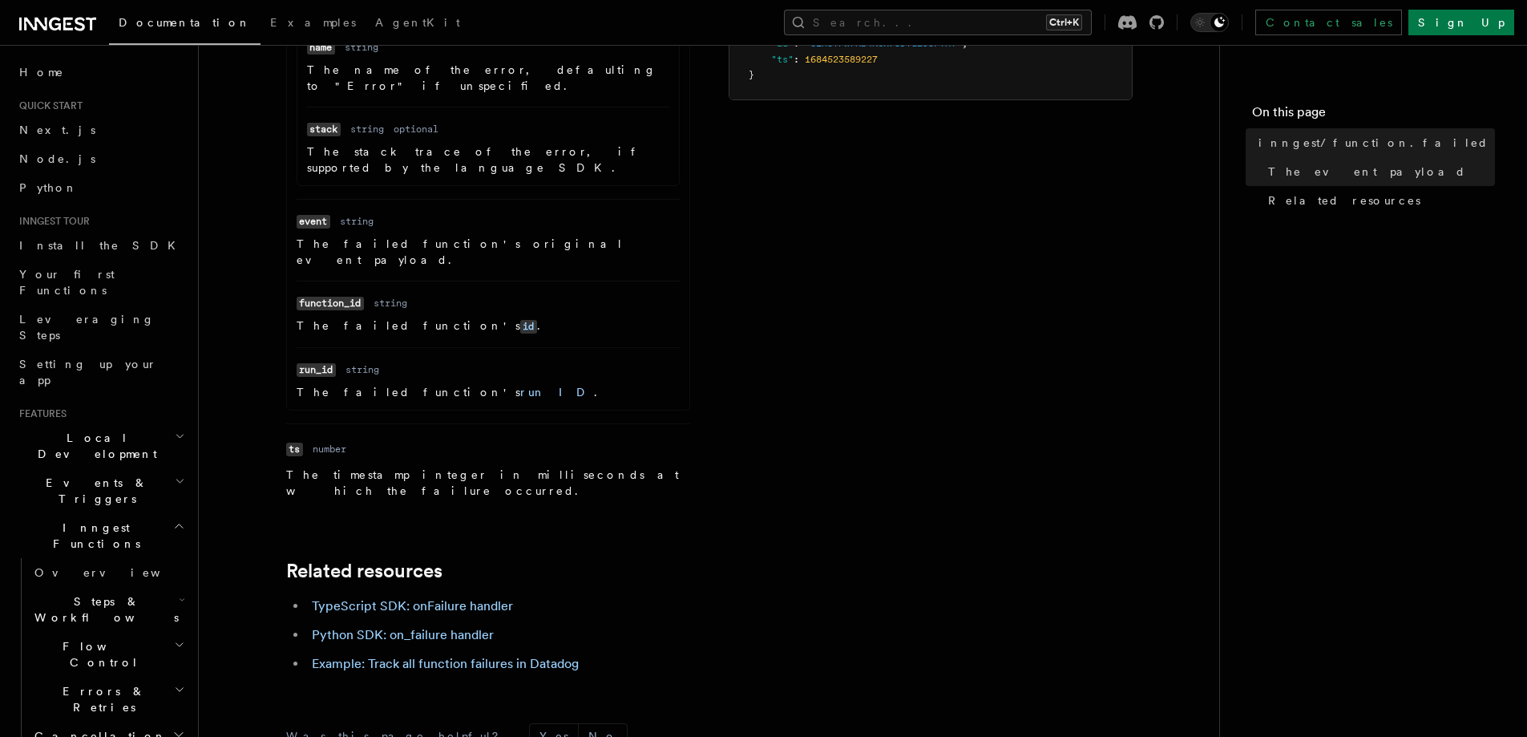
scroll to position [859, 0]
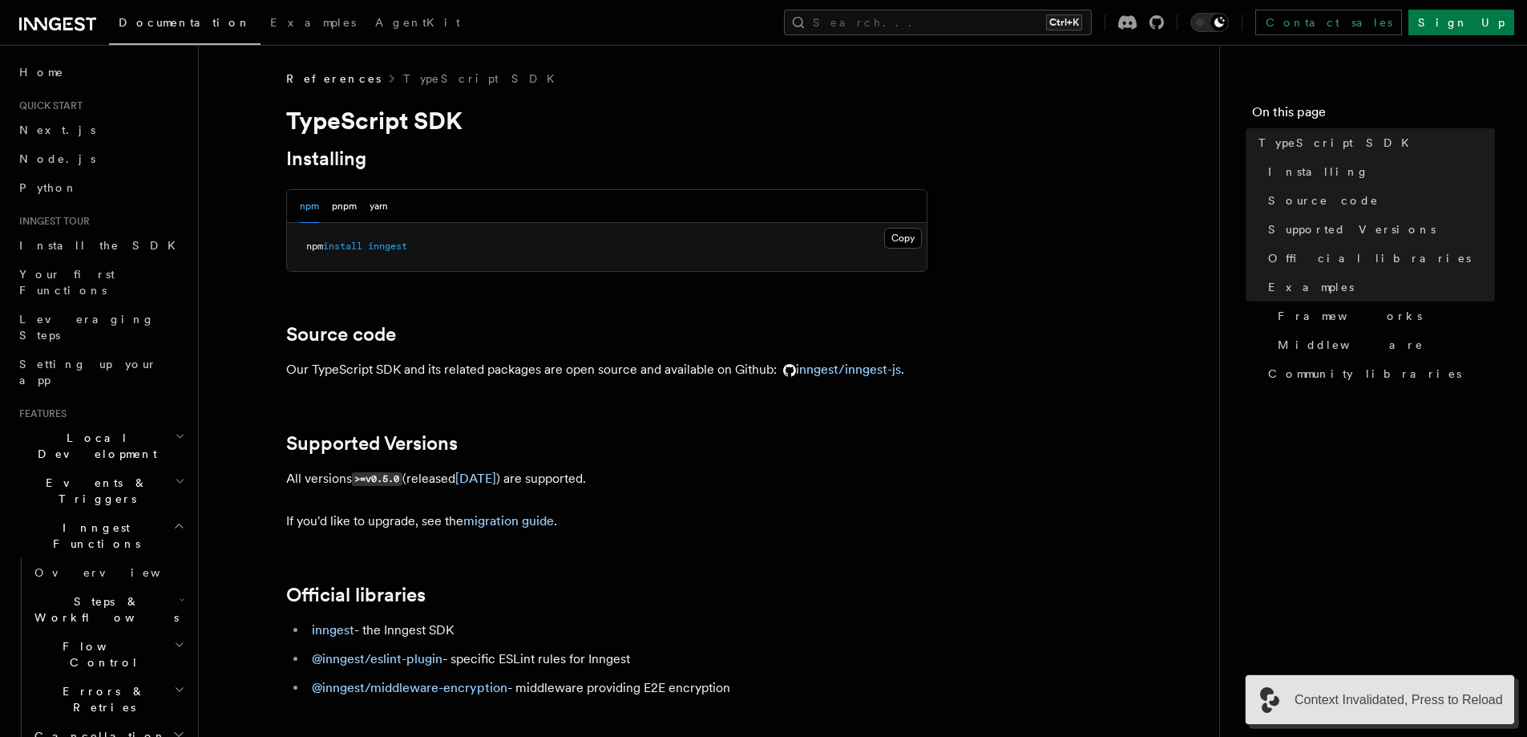
click at [1451, 692] on span "Context Invalidated, Press to Reload" at bounding box center [1398, 699] width 208 height 19
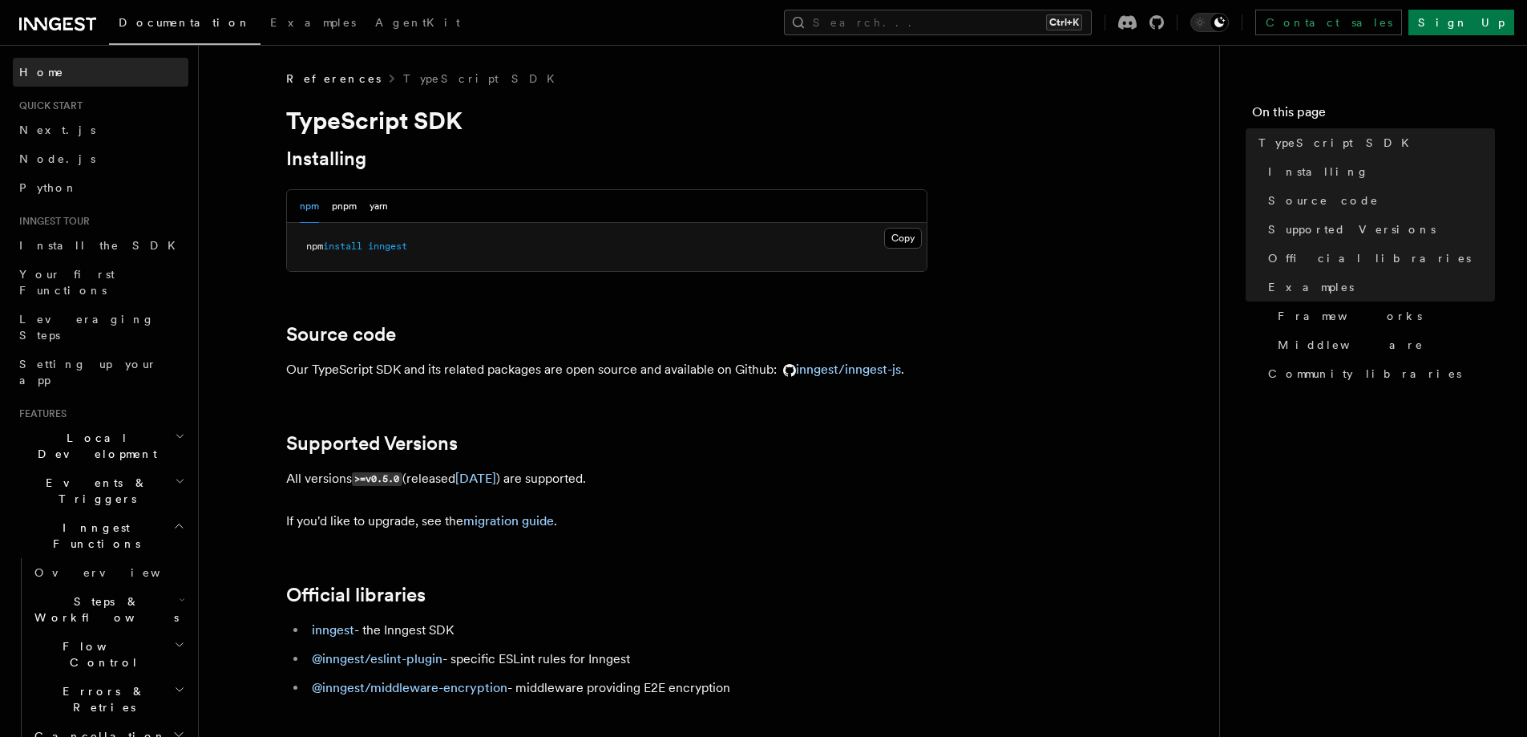
click at [76, 80] on link "Home" at bounding box center [101, 72] width 176 height 29
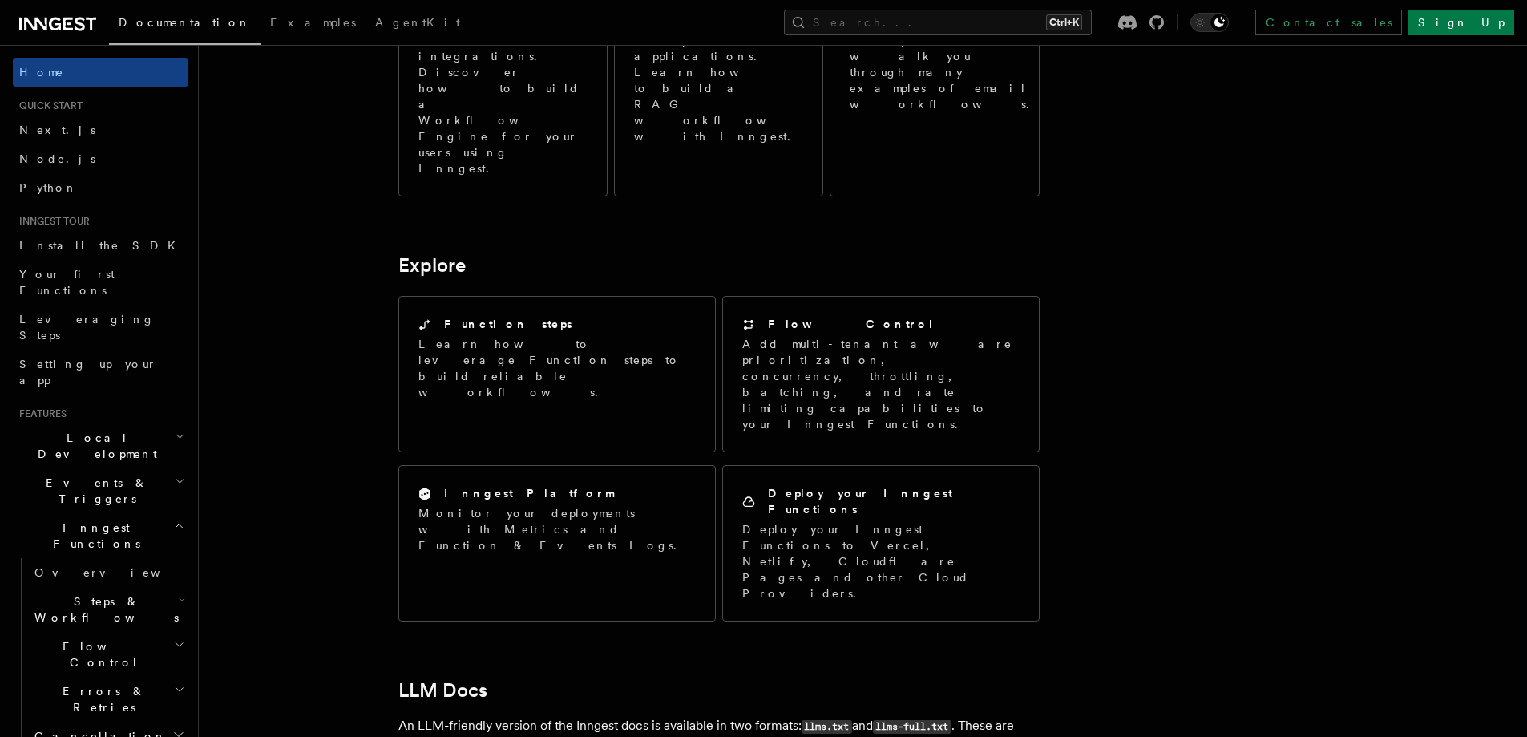
scroll to position [1309, 0]
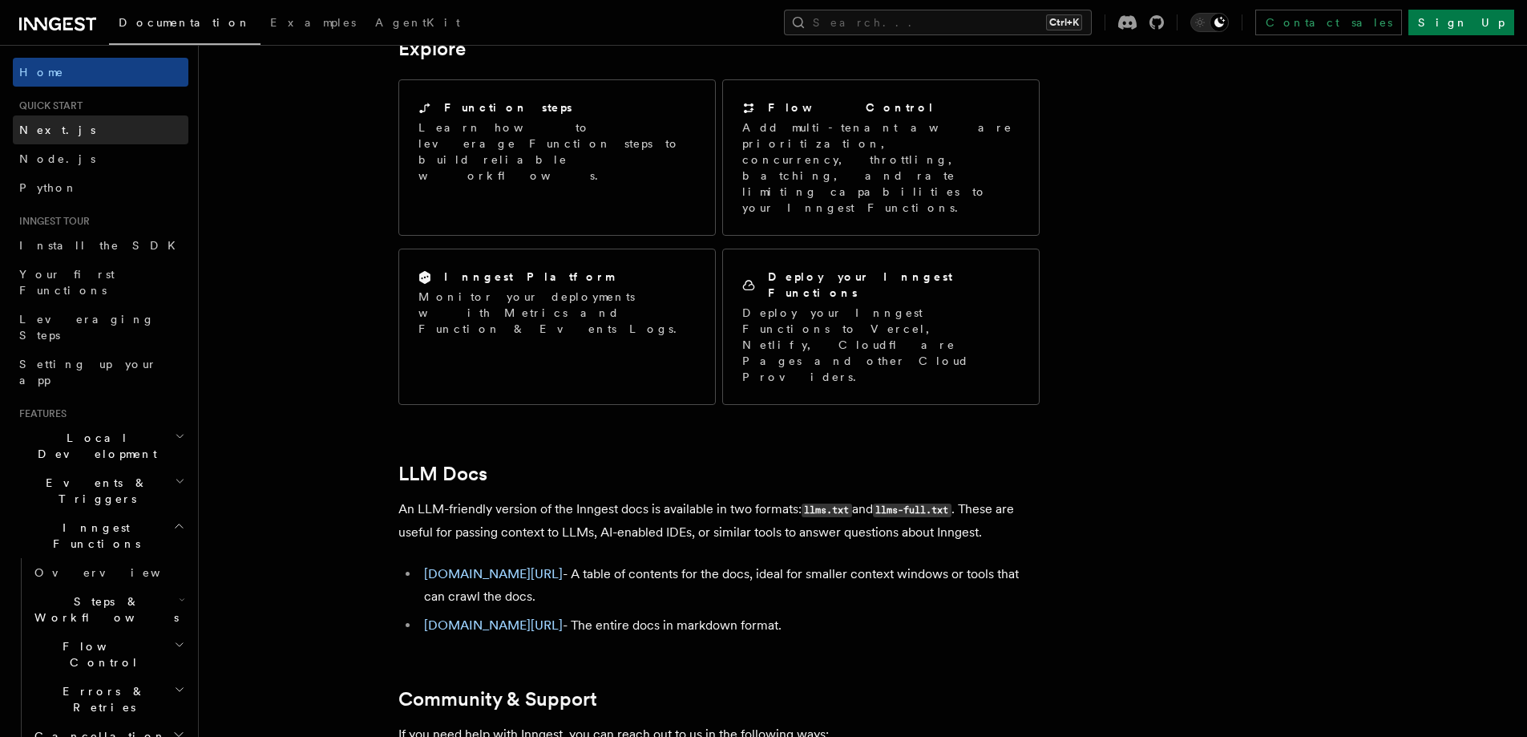
click at [58, 128] on link "Next.js" at bounding box center [101, 129] width 176 height 29
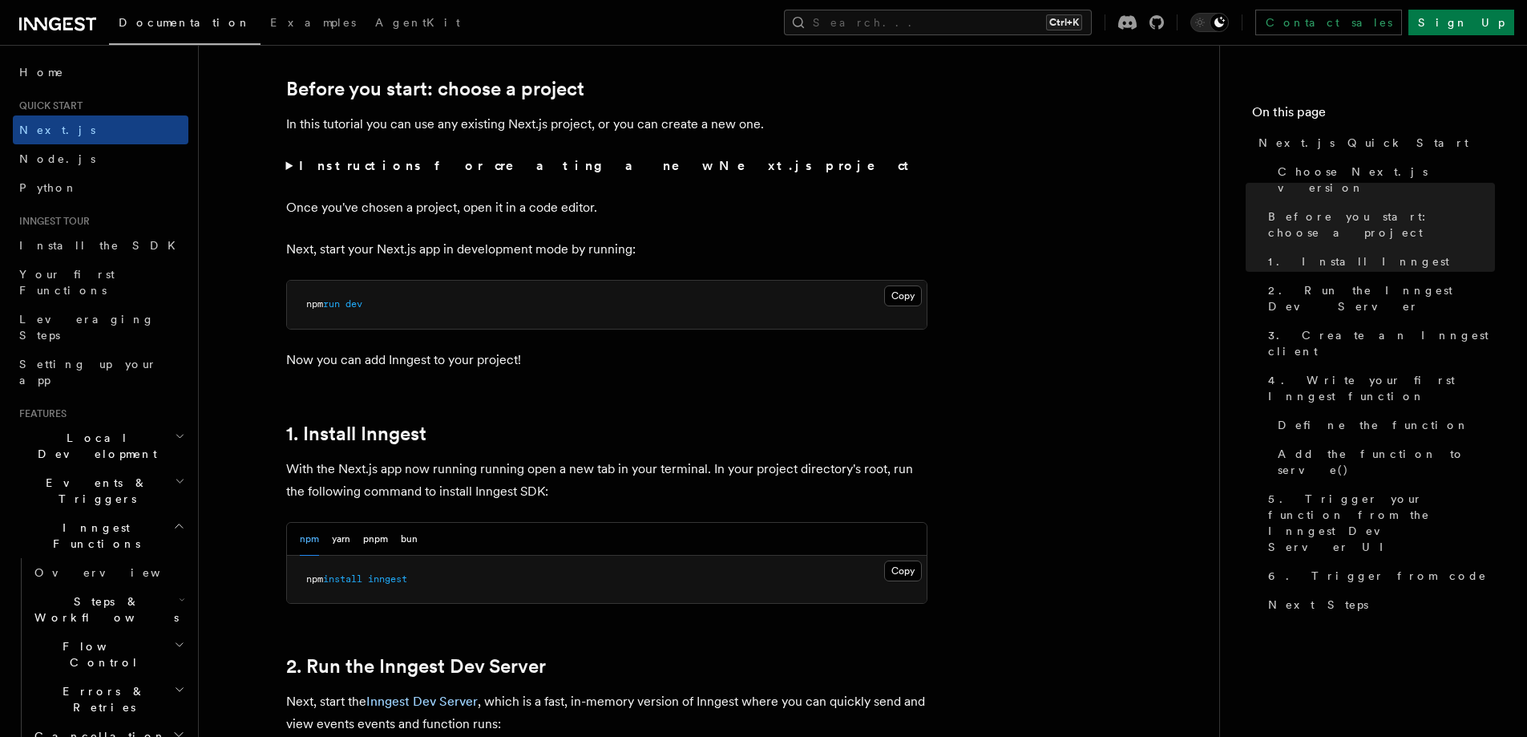
scroll to position [267, 0]
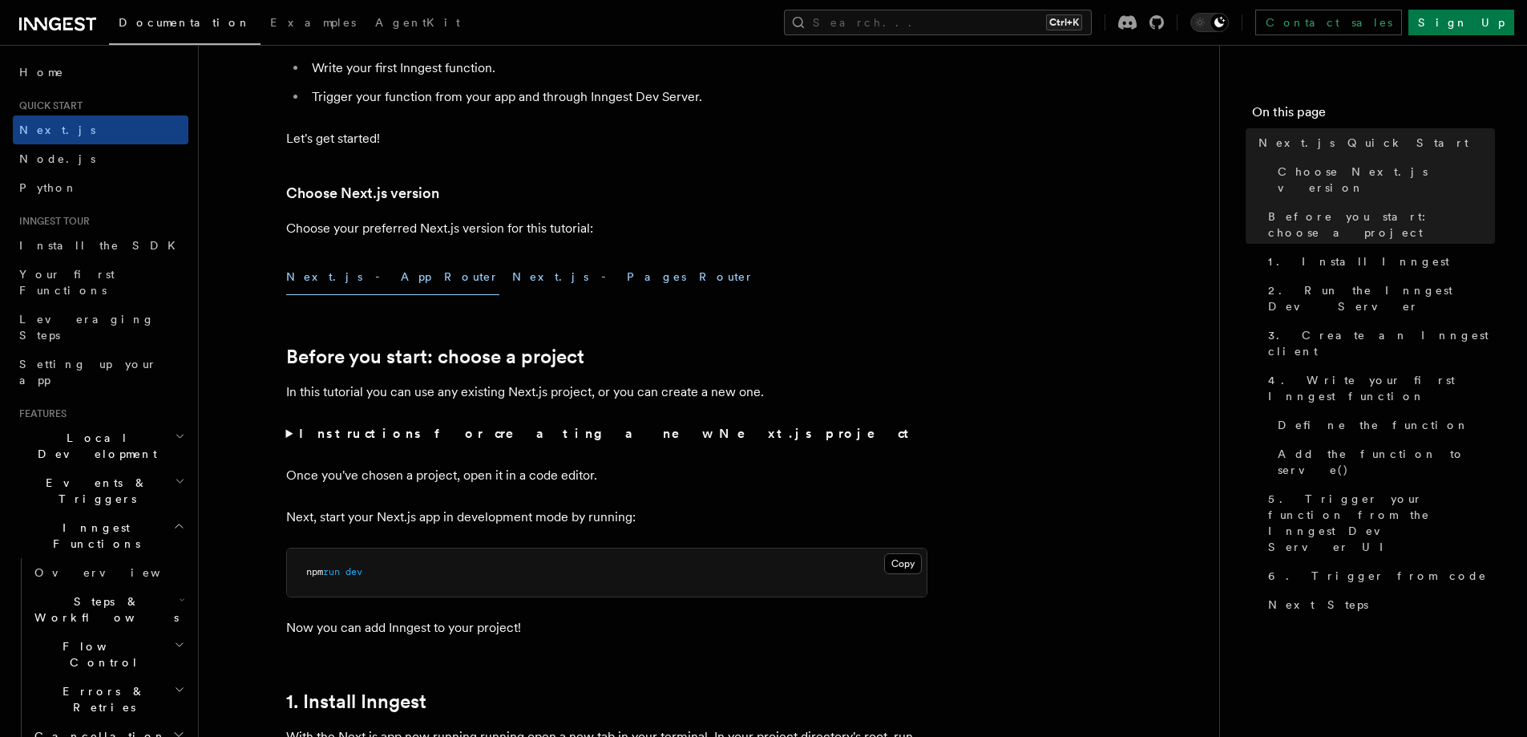
click at [512, 286] on button "Next.js - Pages Router" at bounding box center [633, 277] width 242 height 36
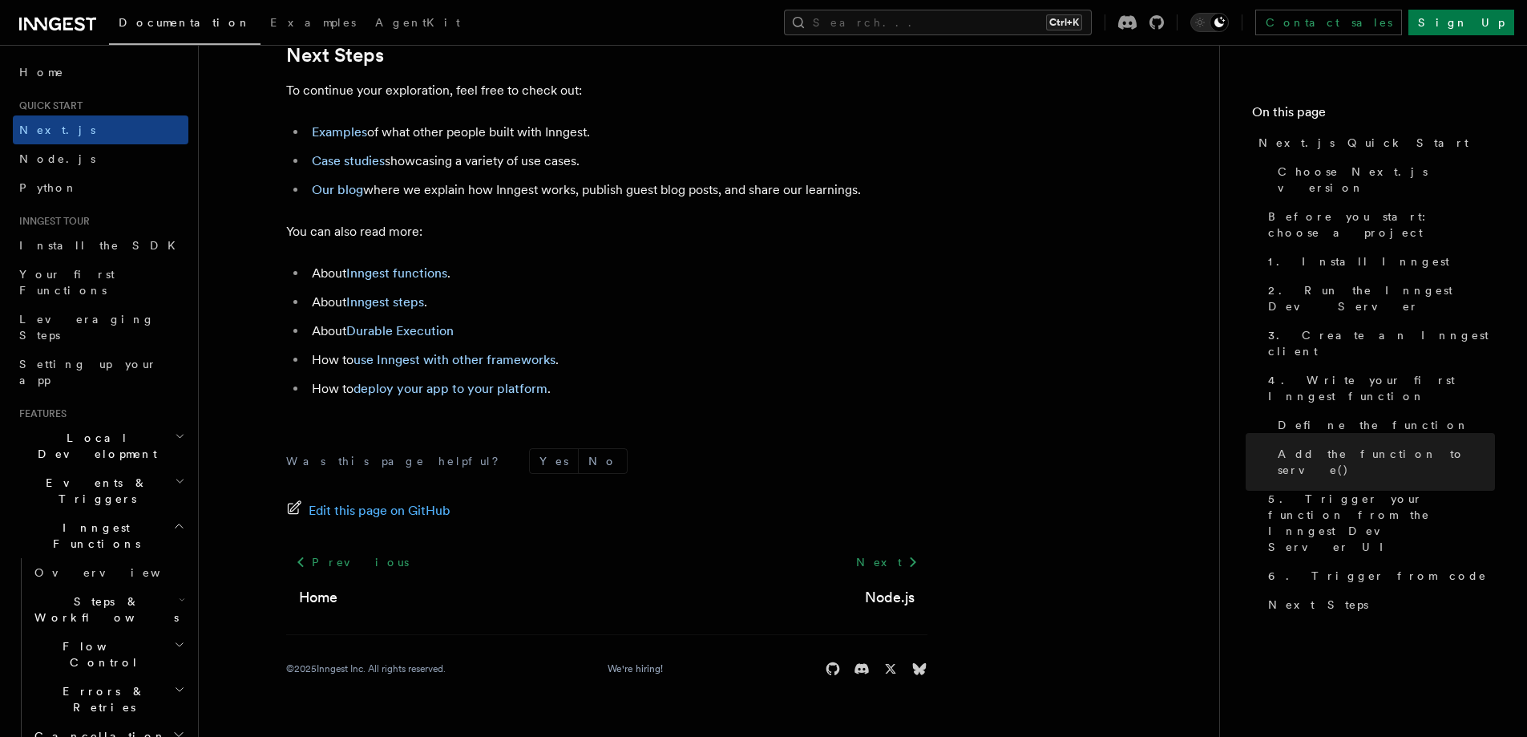
scroll to position [9686, 0]
click at [115, 168] on link "Node.js" at bounding box center [101, 158] width 176 height 29
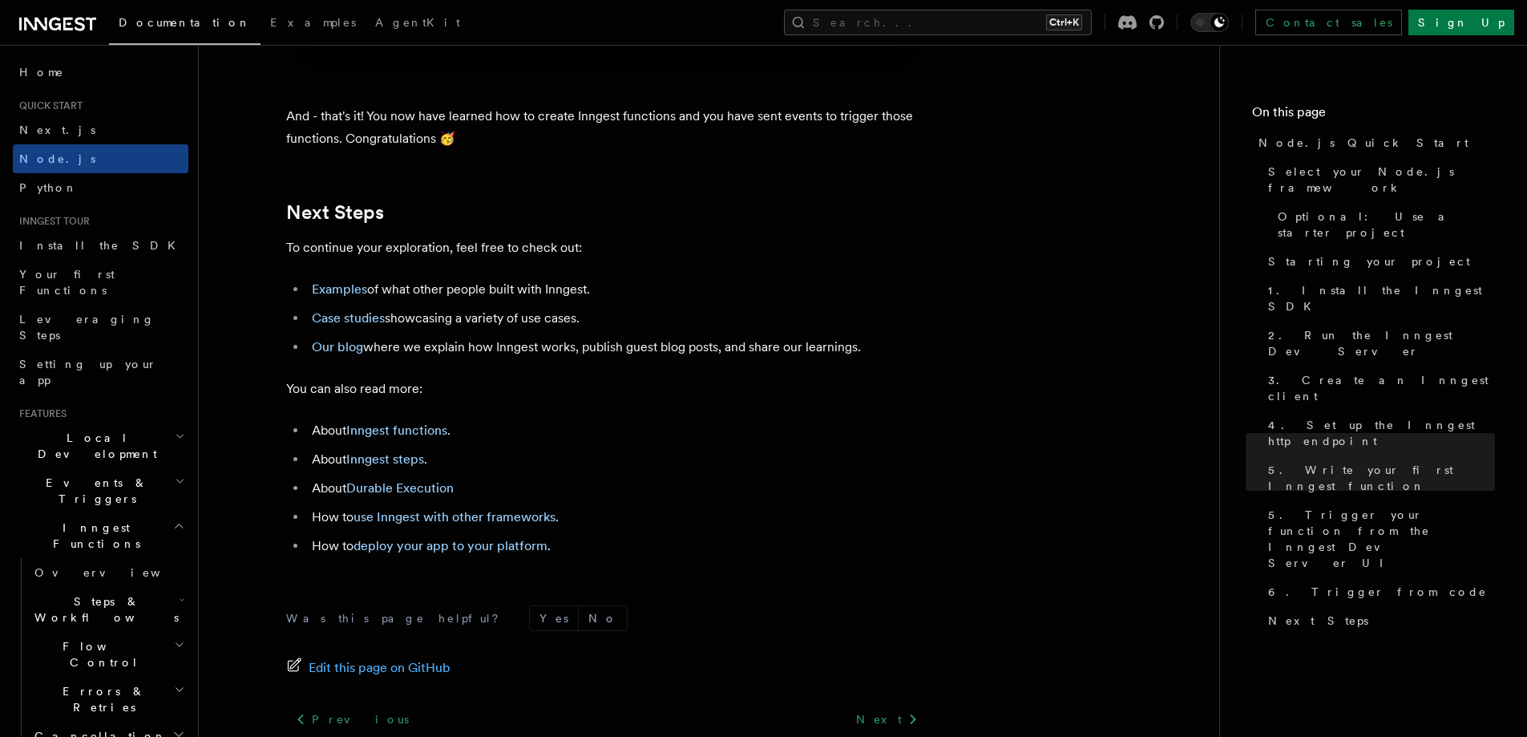
scroll to position [10066, 0]
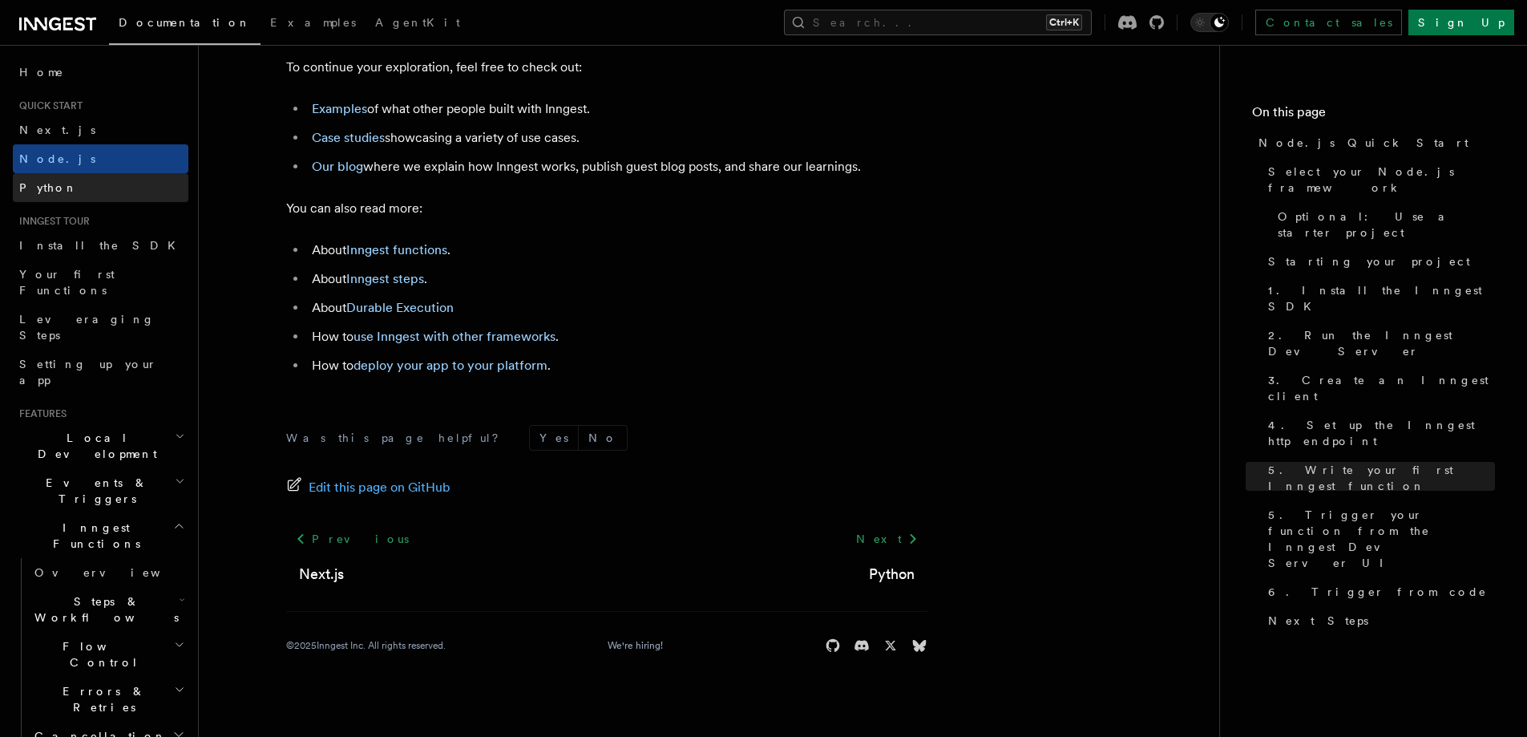
click at [126, 192] on link "Python" at bounding box center [101, 187] width 176 height 29
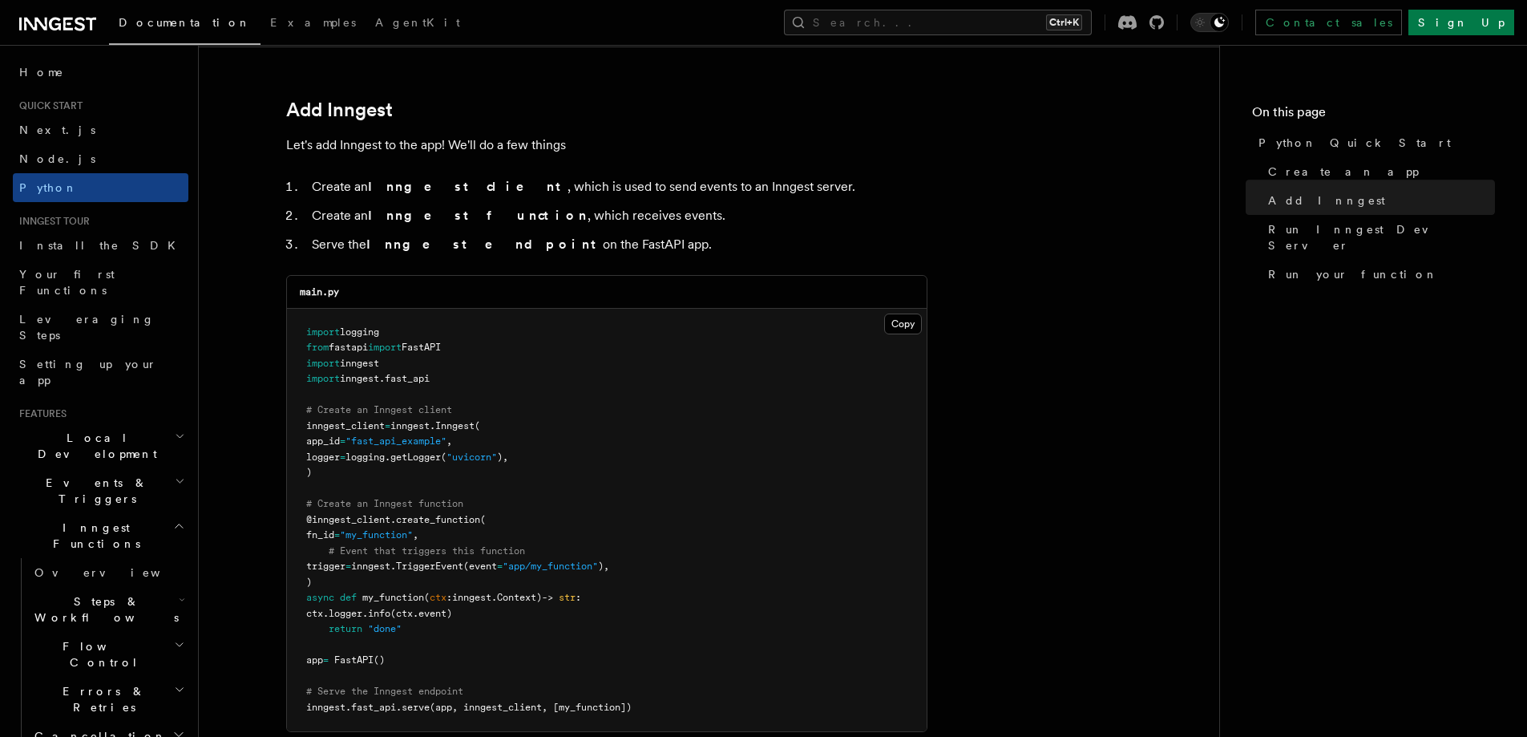
scroll to position [911, 0]
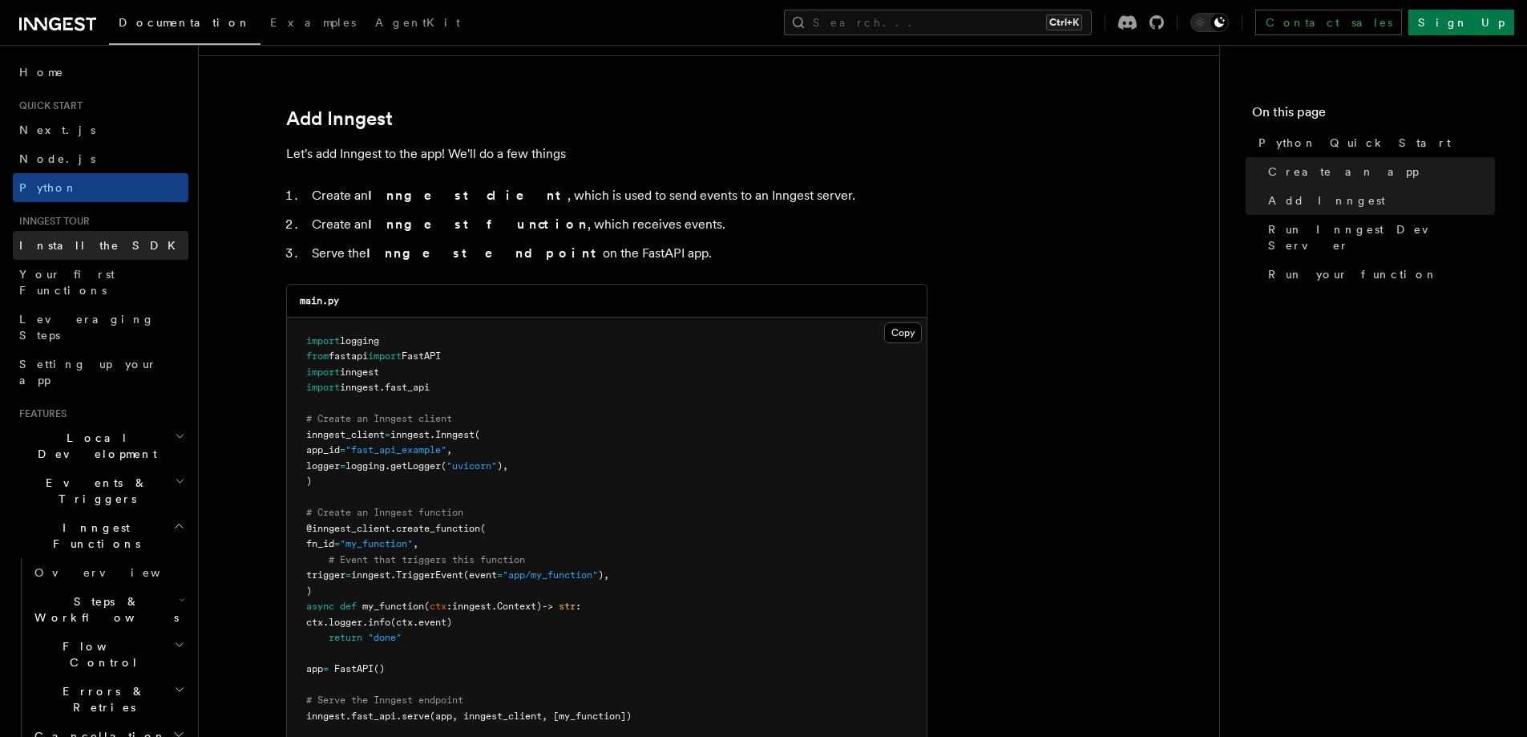
click at [88, 256] on link "Install the SDK" at bounding box center [101, 245] width 176 height 29
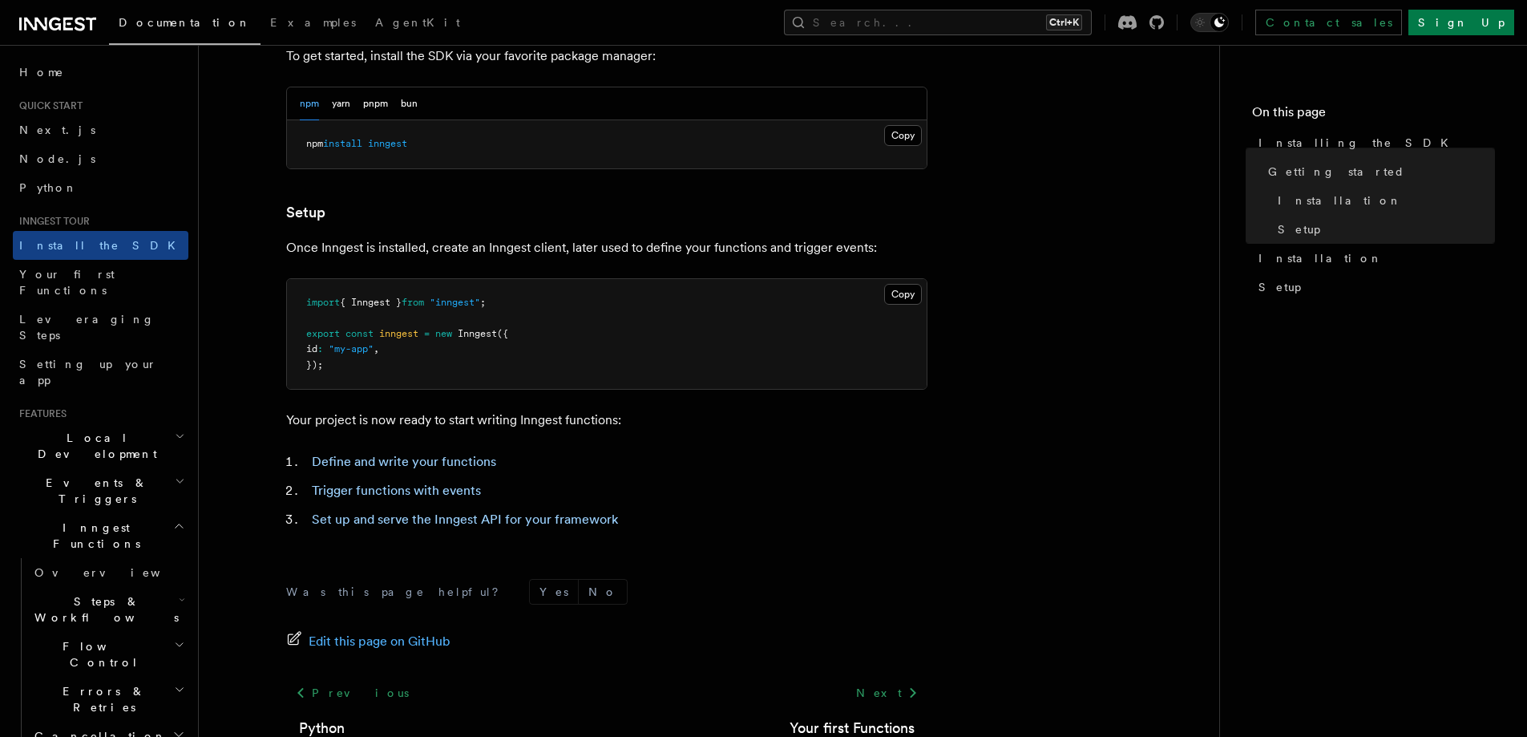
scroll to position [535, 0]
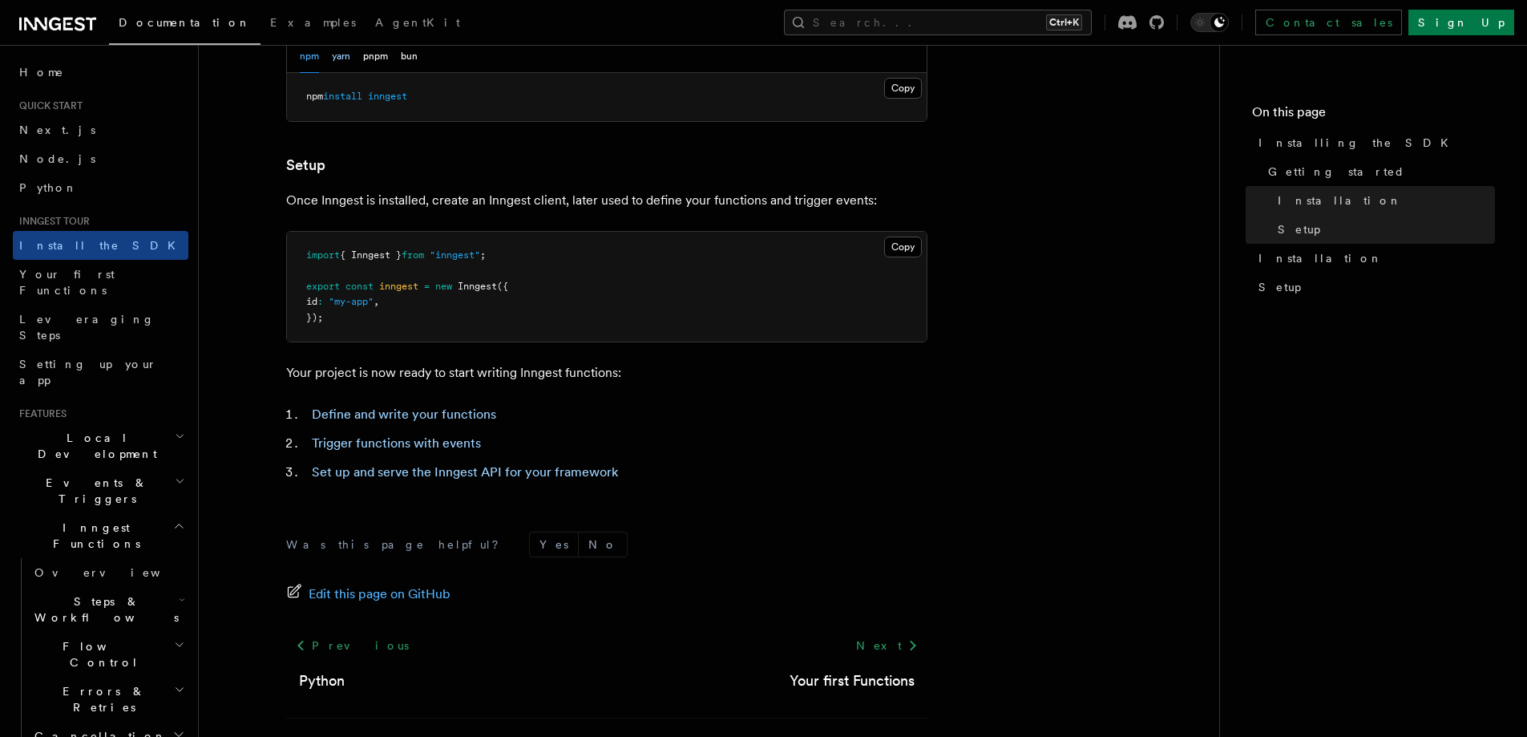
click at [343, 60] on button "yarn" at bounding box center [341, 56] width 18 height 33
click at [370, 66] on button "pnpm" at bounding box center [375, 56] width 25 height 33
click at [422, 66] on div "npm yarn pnpm bun" at bounding box center [607, 56] width 640 height 33
click at [412, 64] on button "bun" at bounding box center [409, 56] width 17 height 33
click at [324, 65] on div "npm yarn pnpm bun" at bounding box center [359, 56] width 118 height 33
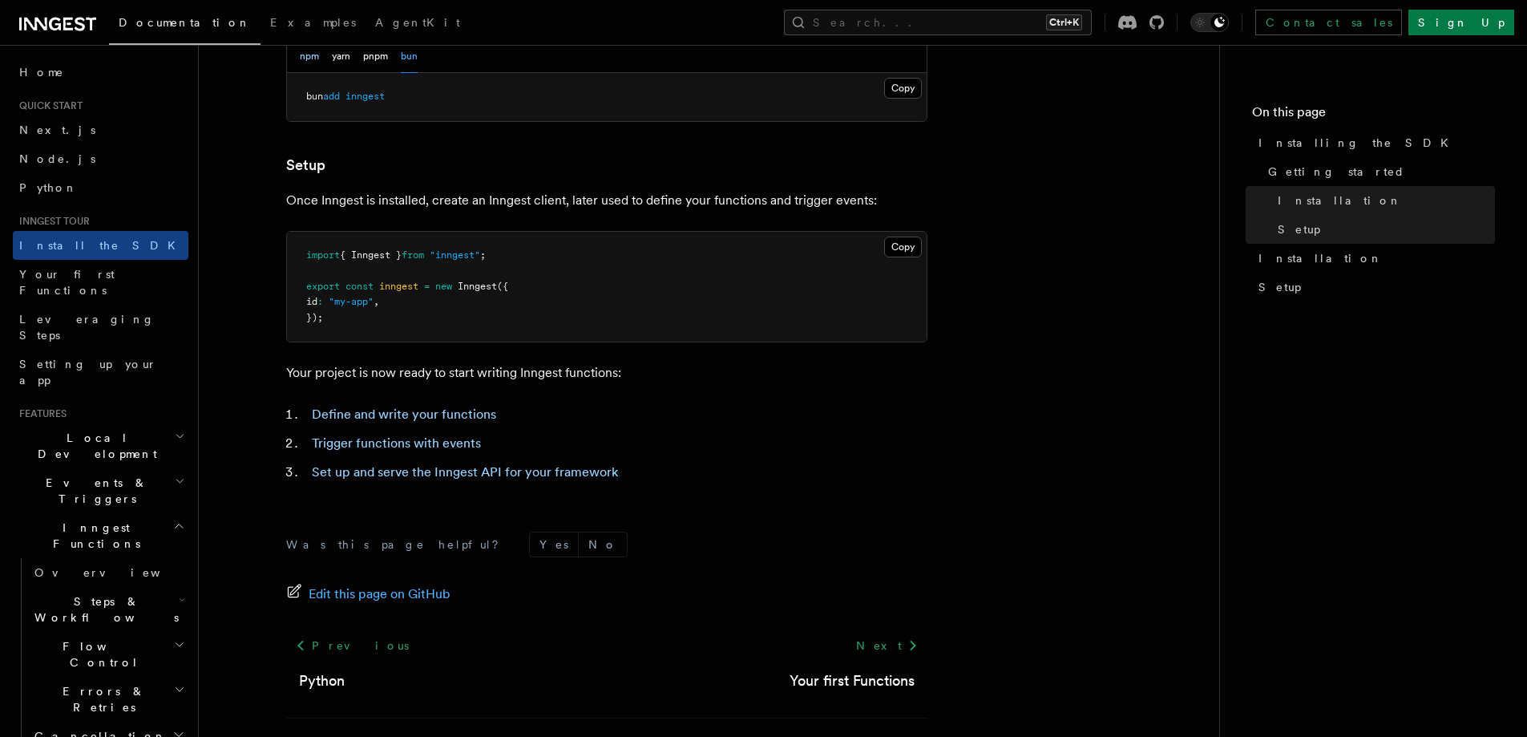
click at [305, 63] on button "npm" at bounding box center [309, 56] width 19 height 33
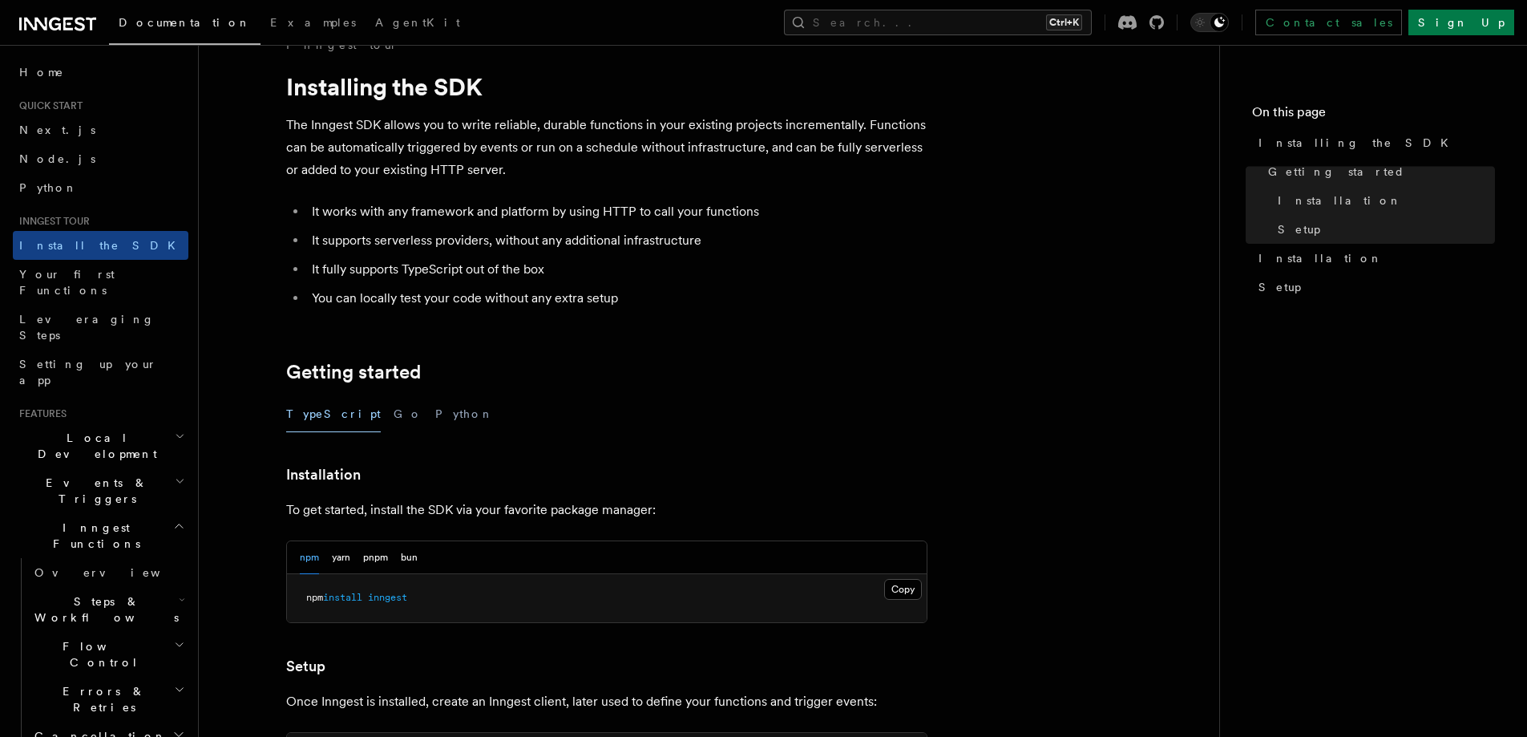
scroll to position [0, 0]
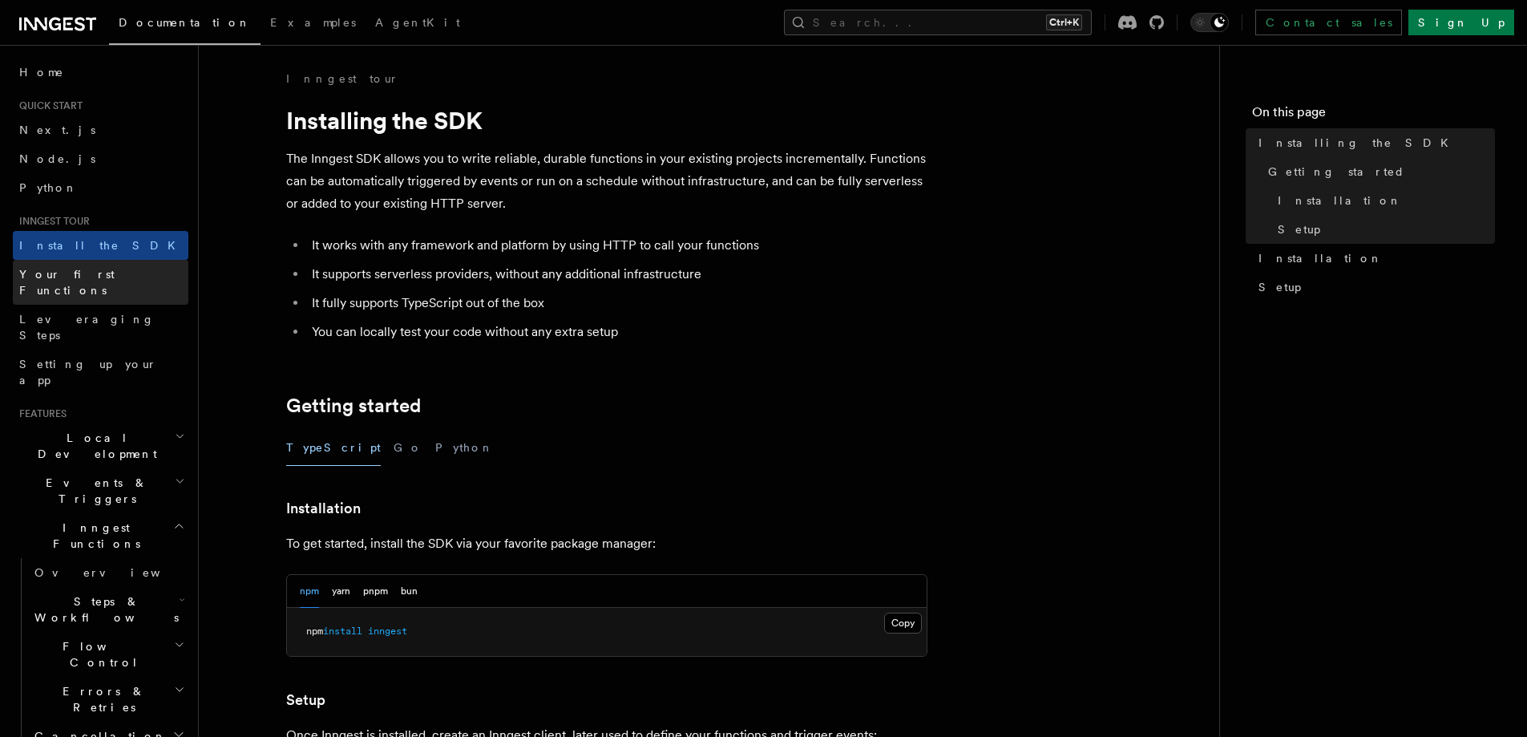
click at [107, 288] on link "Your first Functions" at bounding box center [101, 282] width 176 height 45
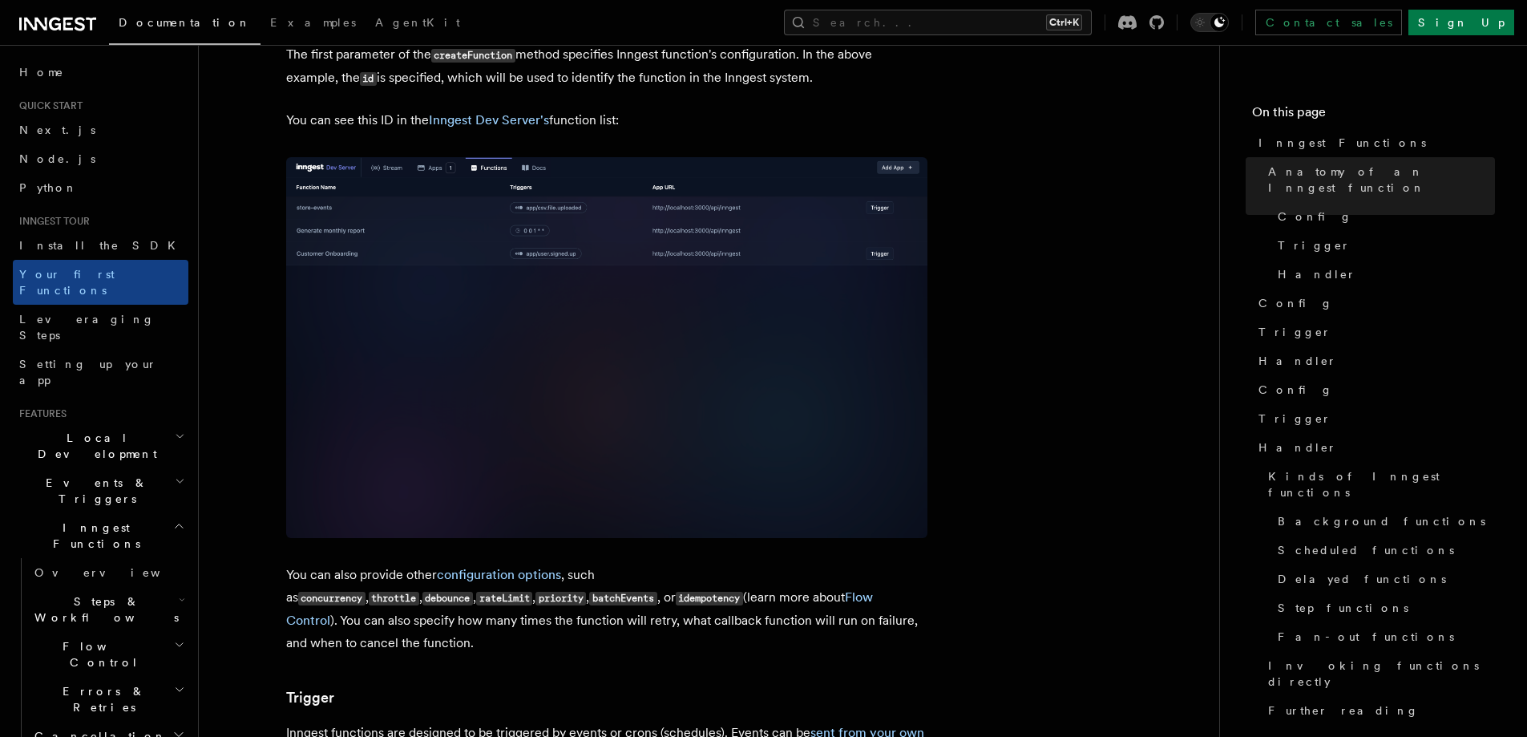
scroll to position [1054, 0]
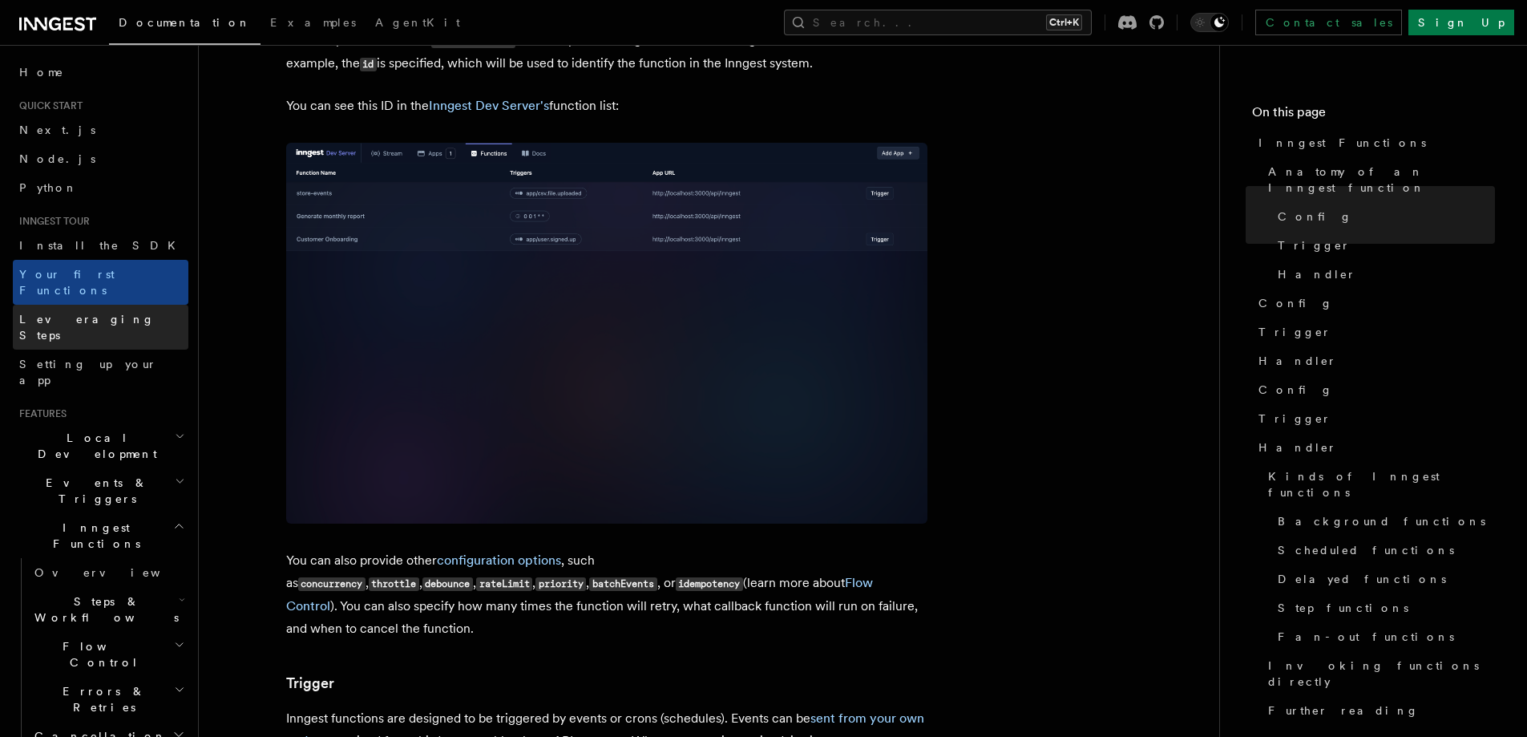
click at [83, 313] on span "Leveraging Steps" at bounding box center [86, 327] width 135 height 29
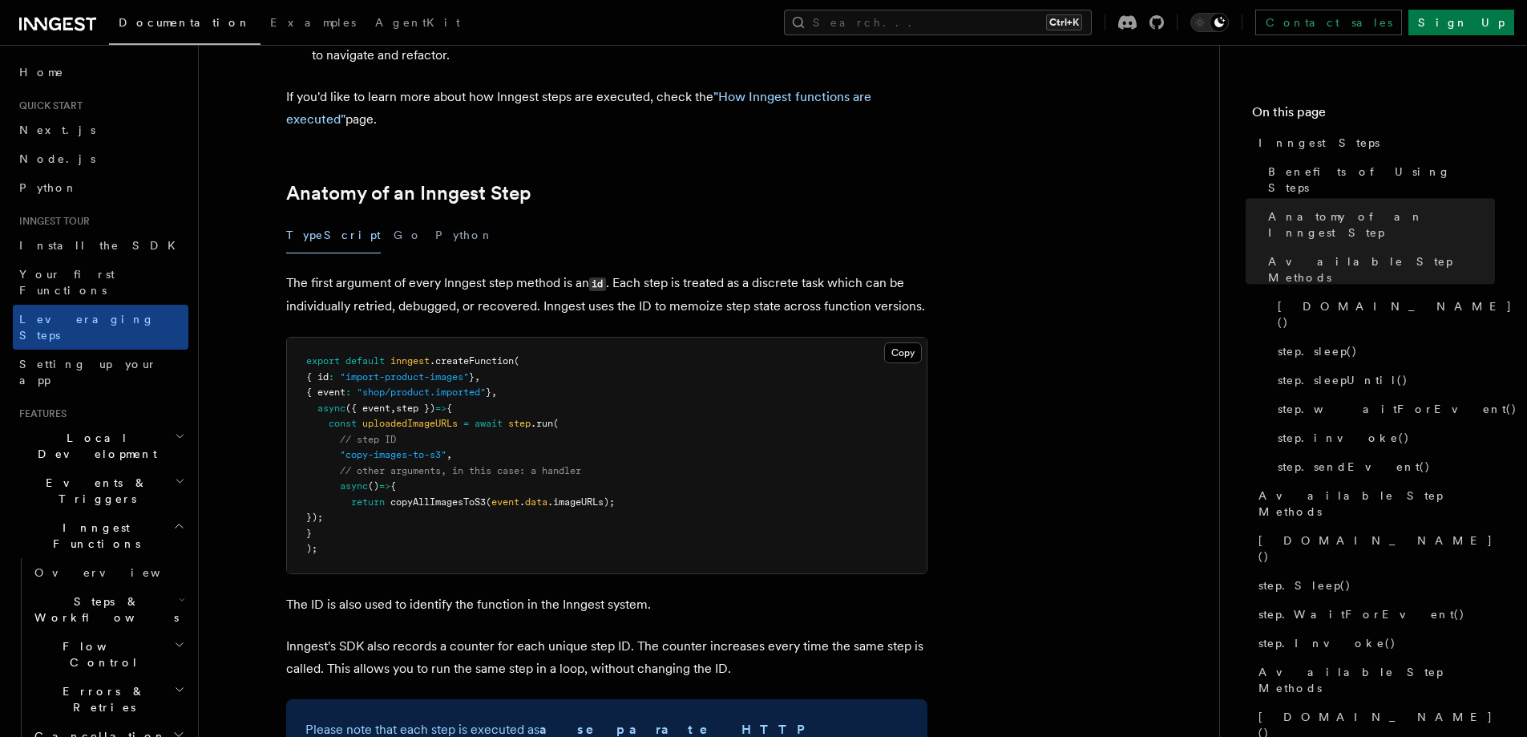
scroll to position [553, 0]
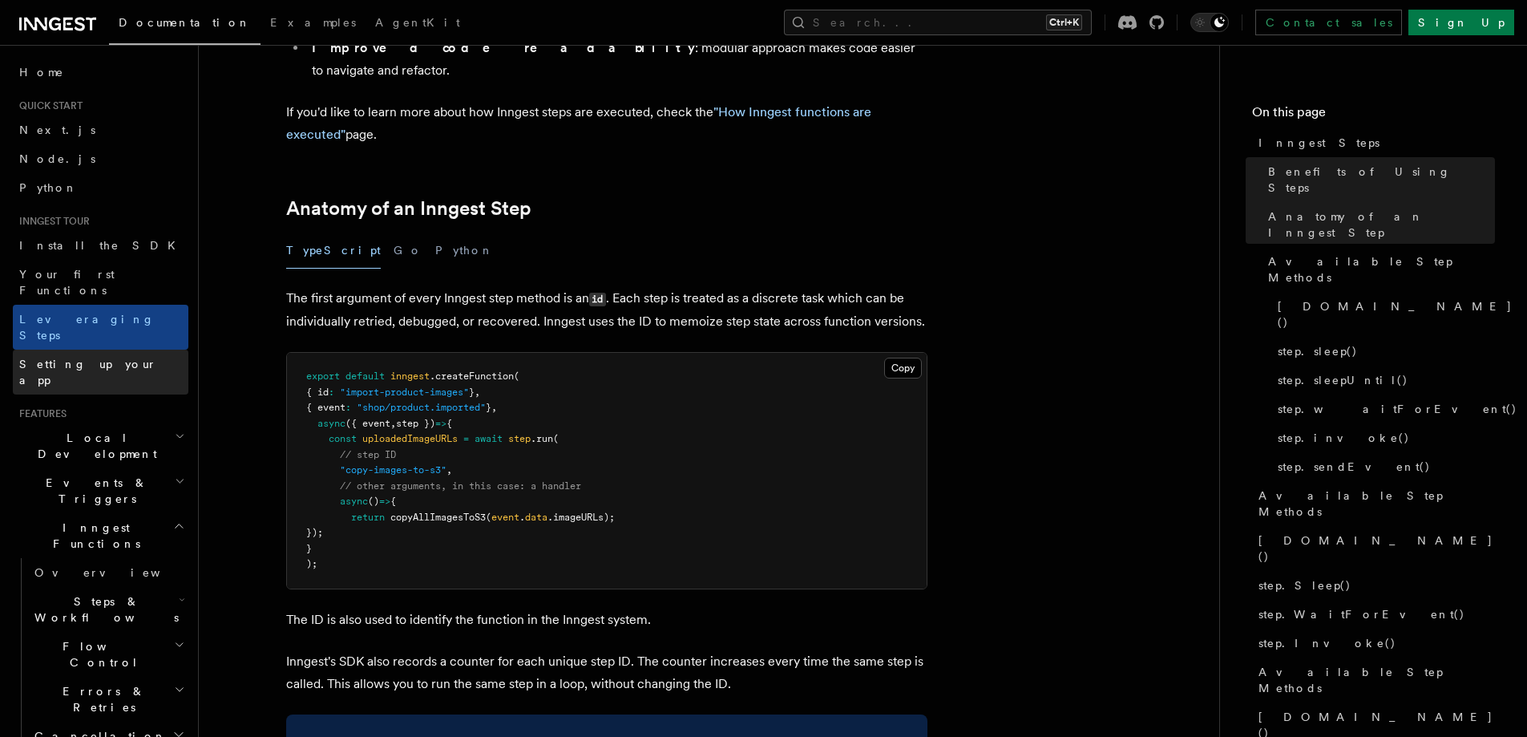
click at [131, 349] on link "Setting up your app" at bounding box center [101, 371] width 176 height 45
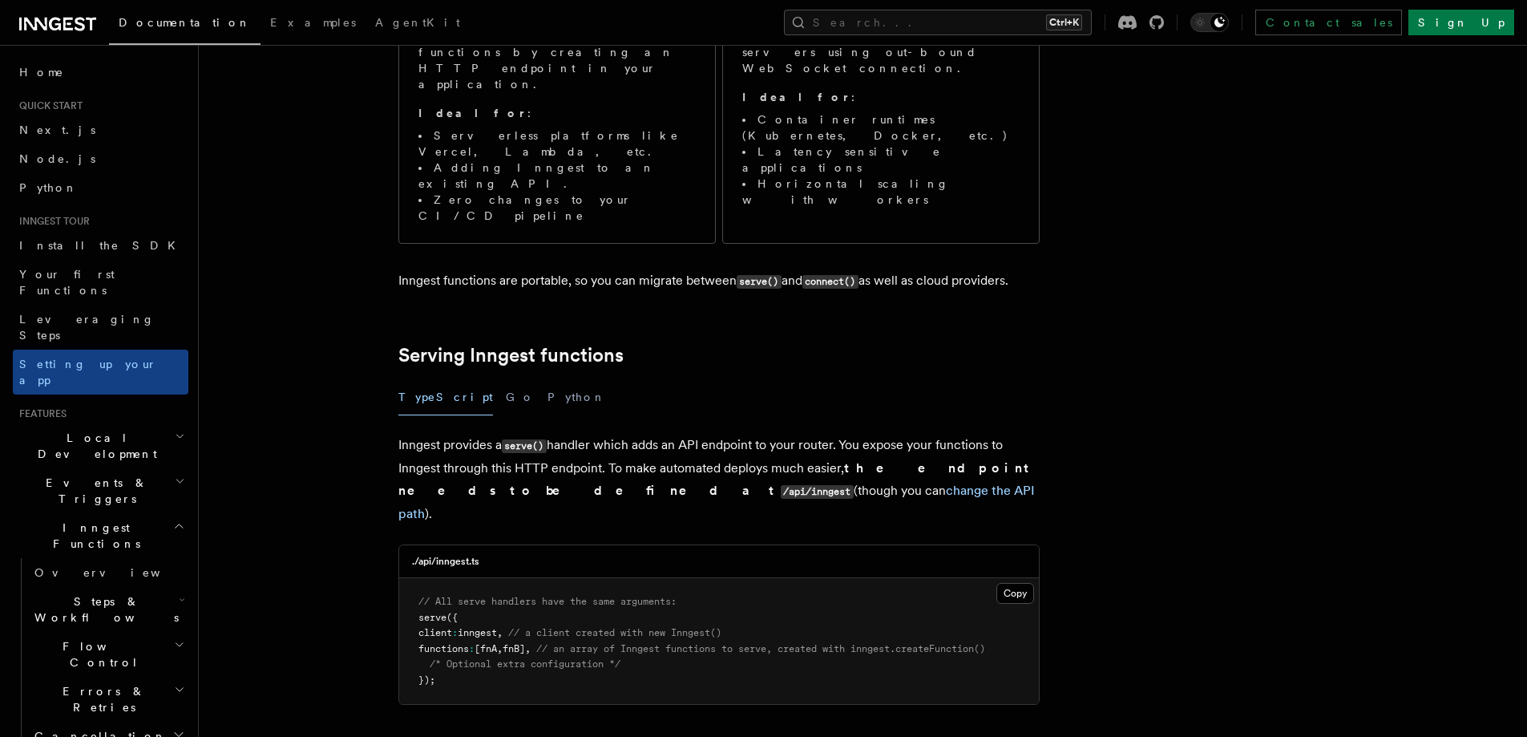
scroll to position [268, 0]
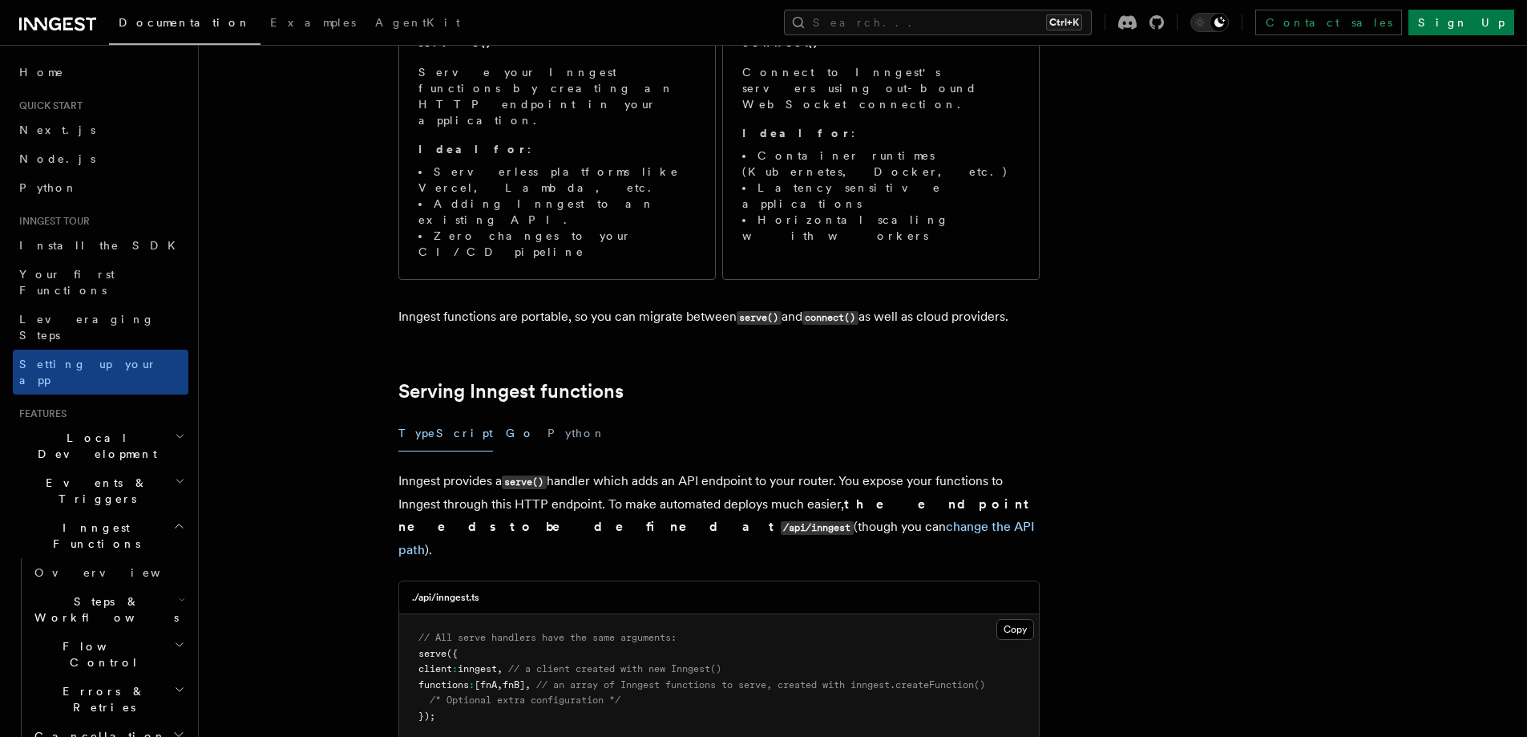
click at [506, 415] on button "Go" at bounding box center [520, 433] width 29 height 36
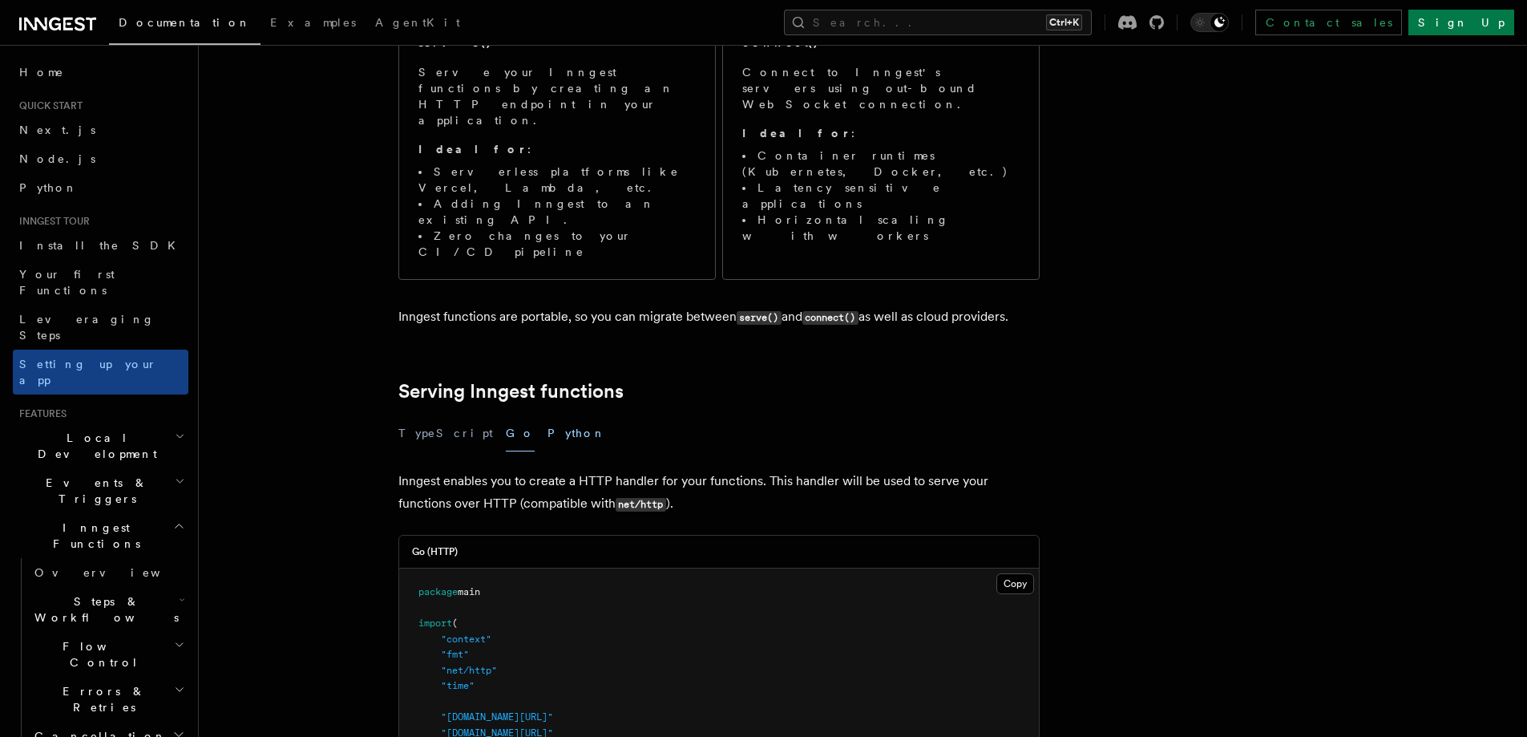
click at [547, 415] on button "Python" at bounding box center [576, 433] width 59 height 36
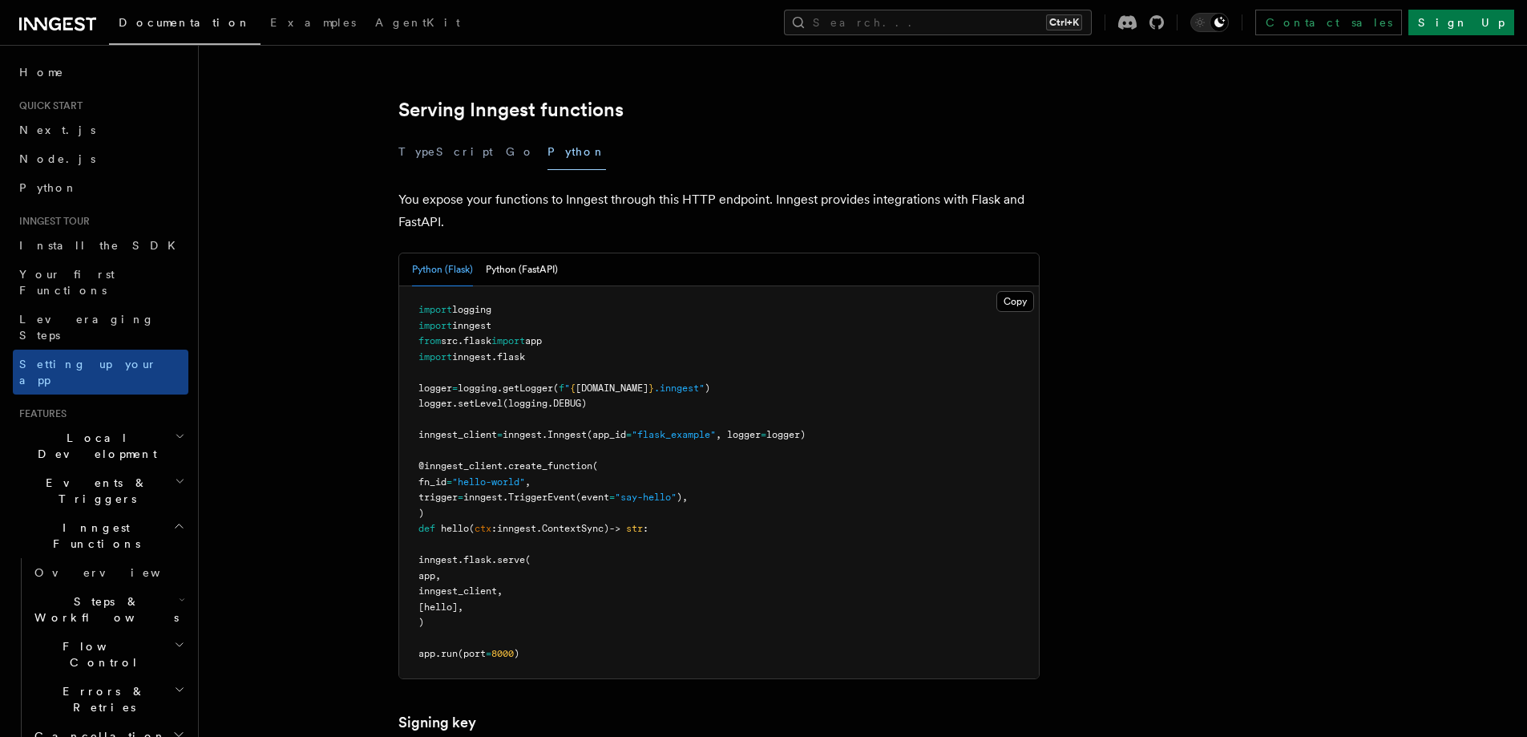
scroll to position [535, 0]
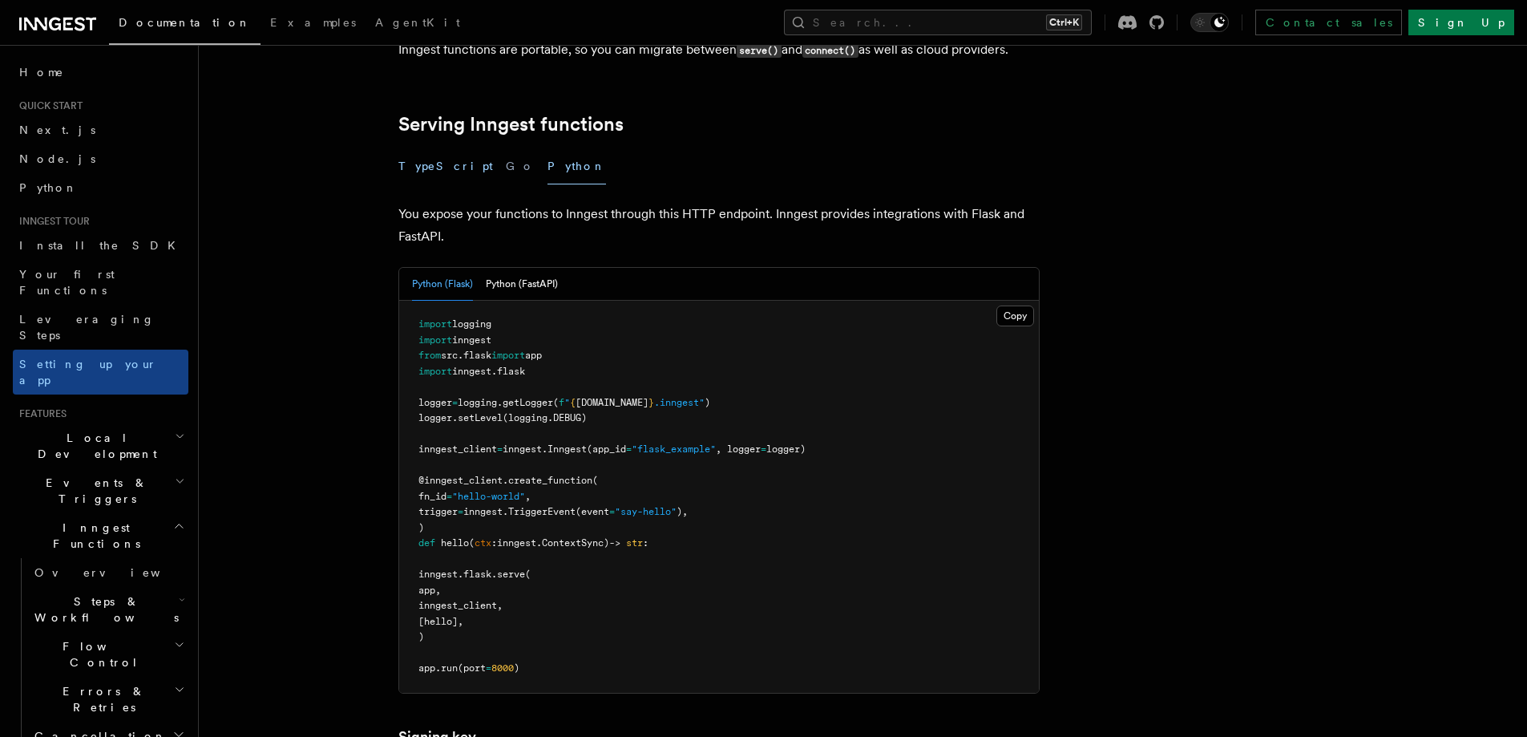
click at [426, 148] on button "TypeScript" at bounding box center [445, 166] width 95 height 36
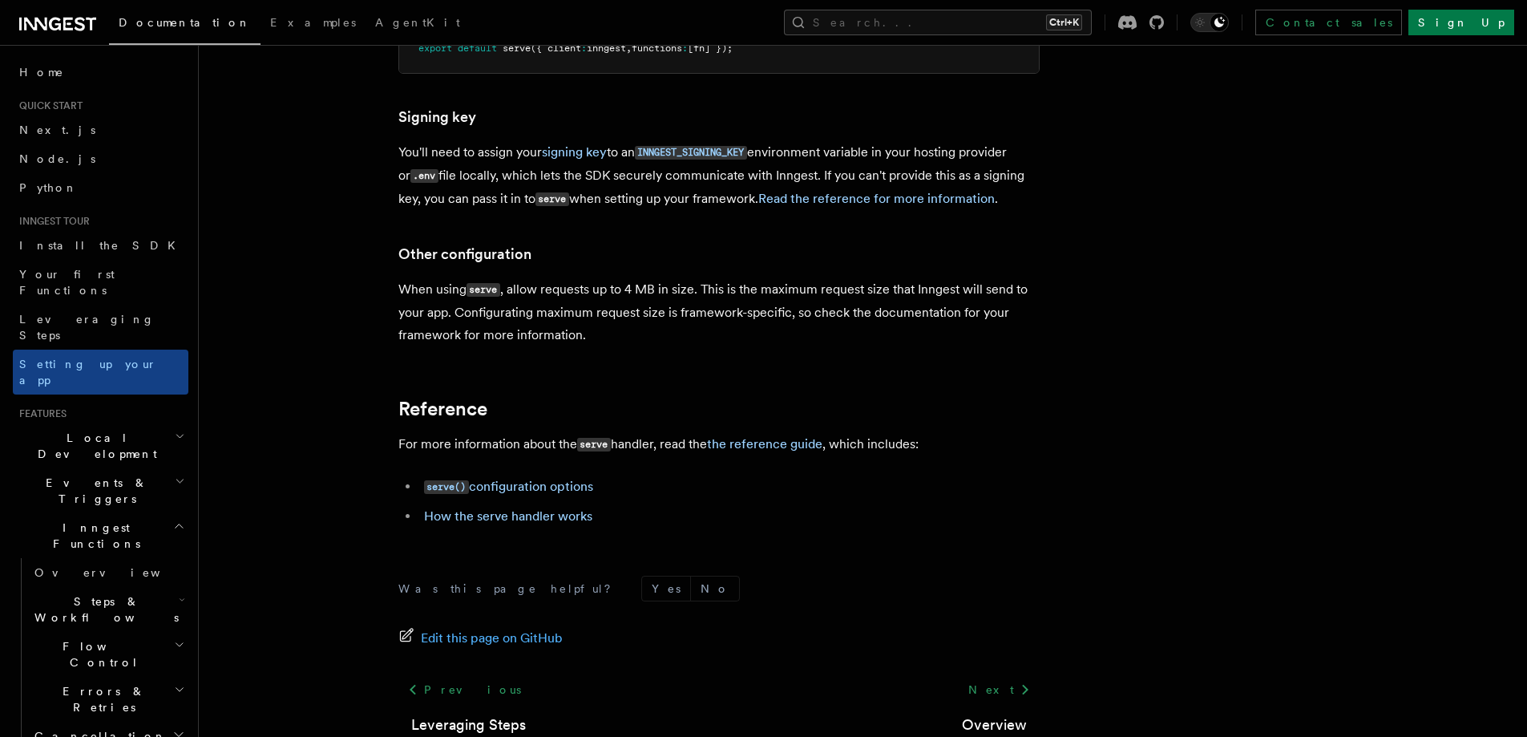
scroll to position [14645, 0]
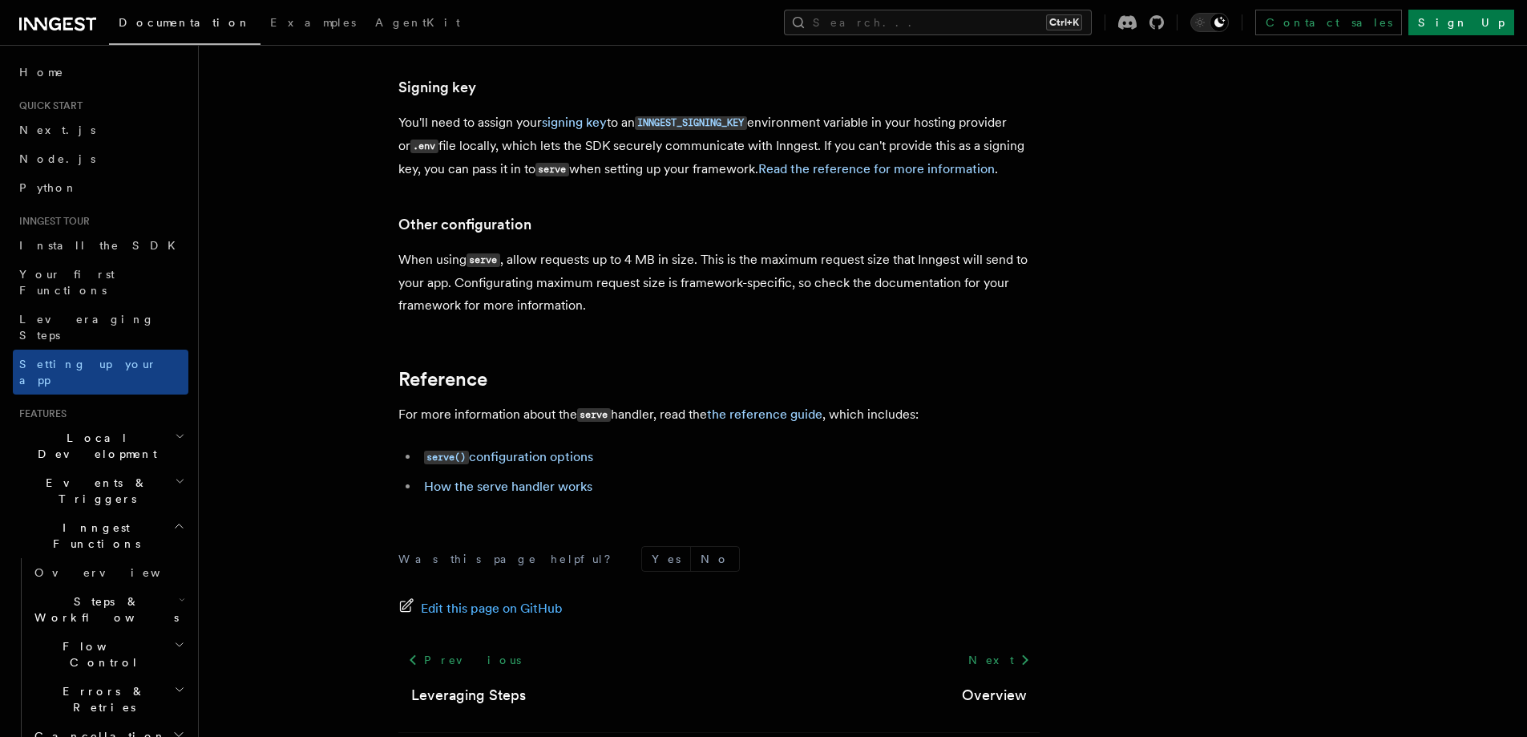
click at [97, 430] on span "Local Development" at bounding box center [94, 446] width 162 height 32
click at [67, 476] on span "Overview" at bounding box center [116, 482] width 165 height 13
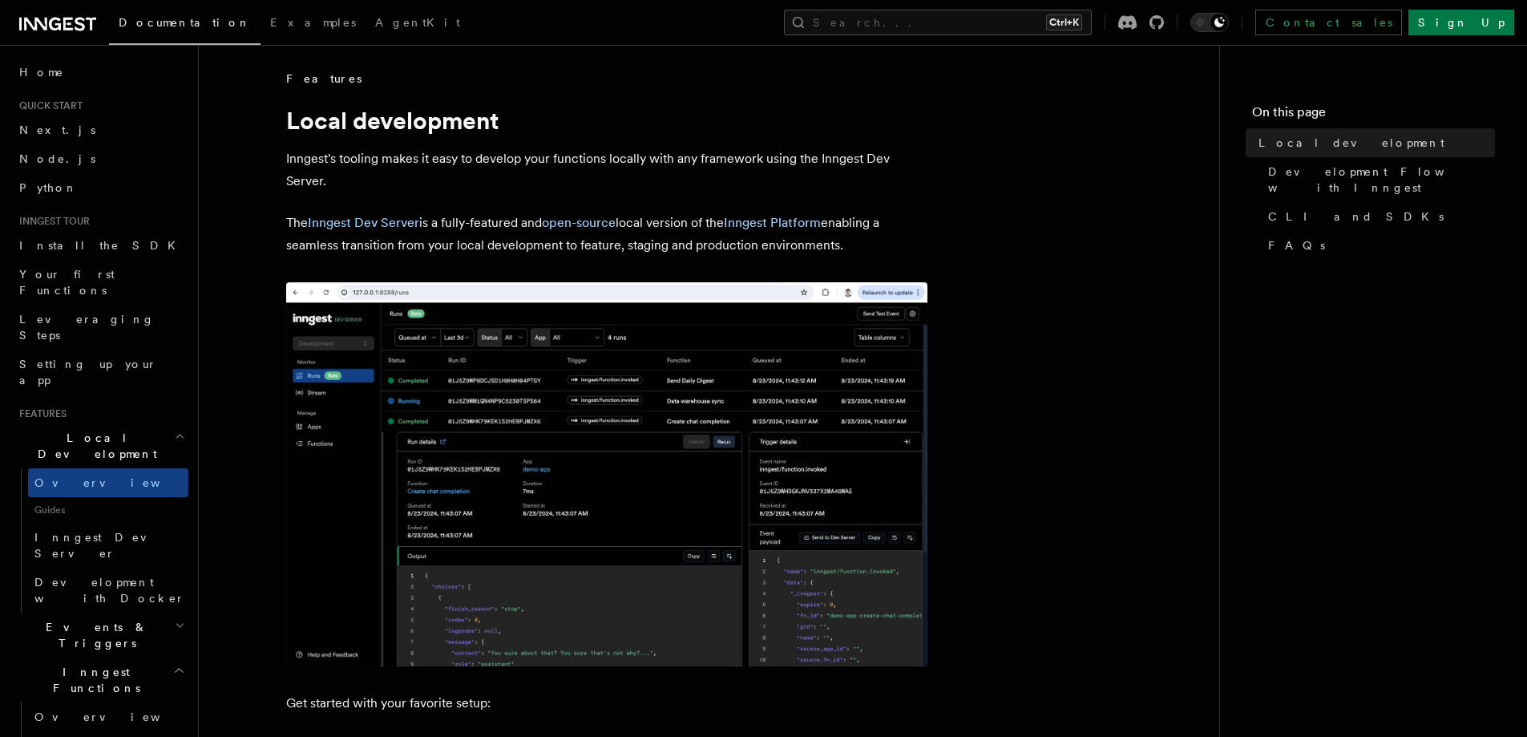
click at [523, 389] on img at bounding box center [606, 474] width 641 height 384
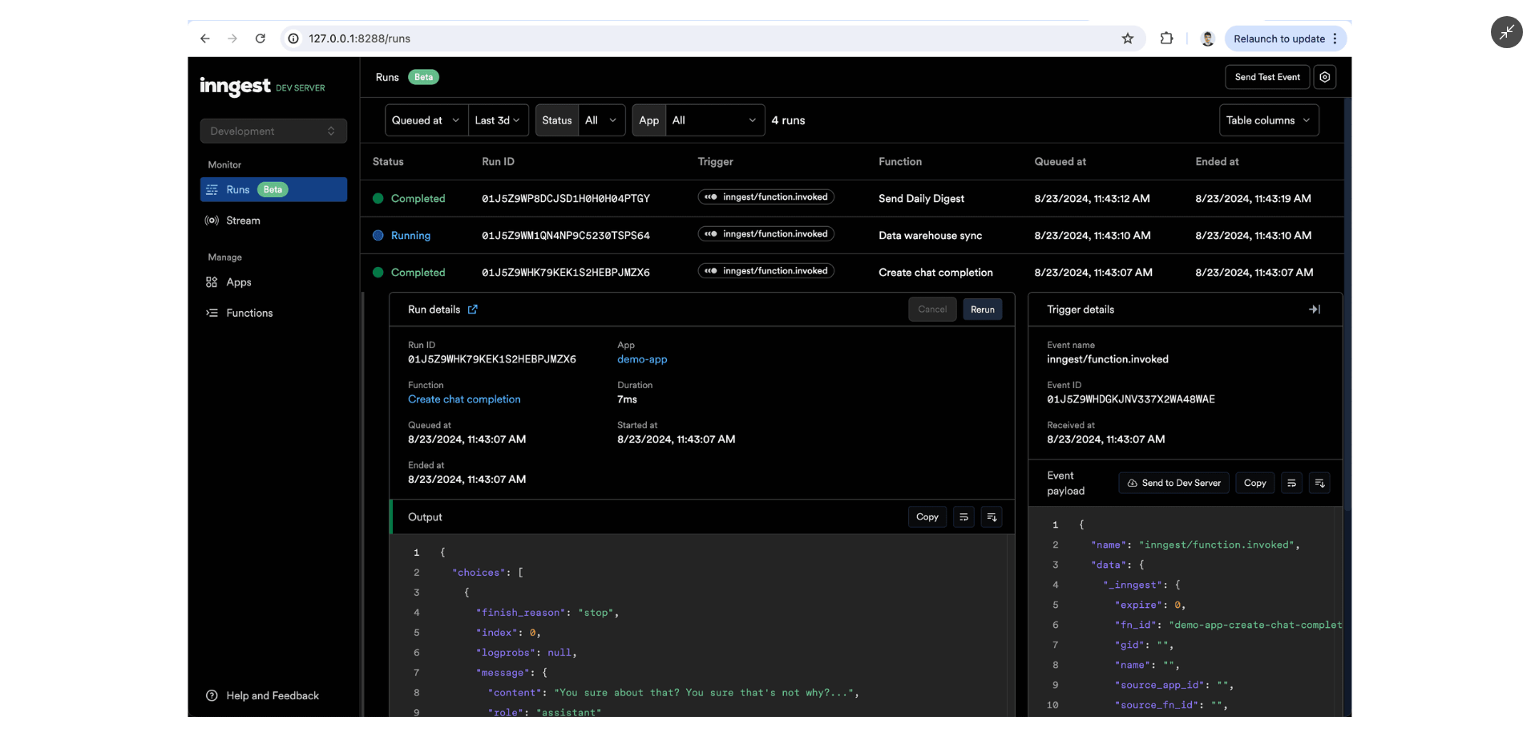
click at [53, 188] on div at bounding box center [769, 368] width 1539 height 737
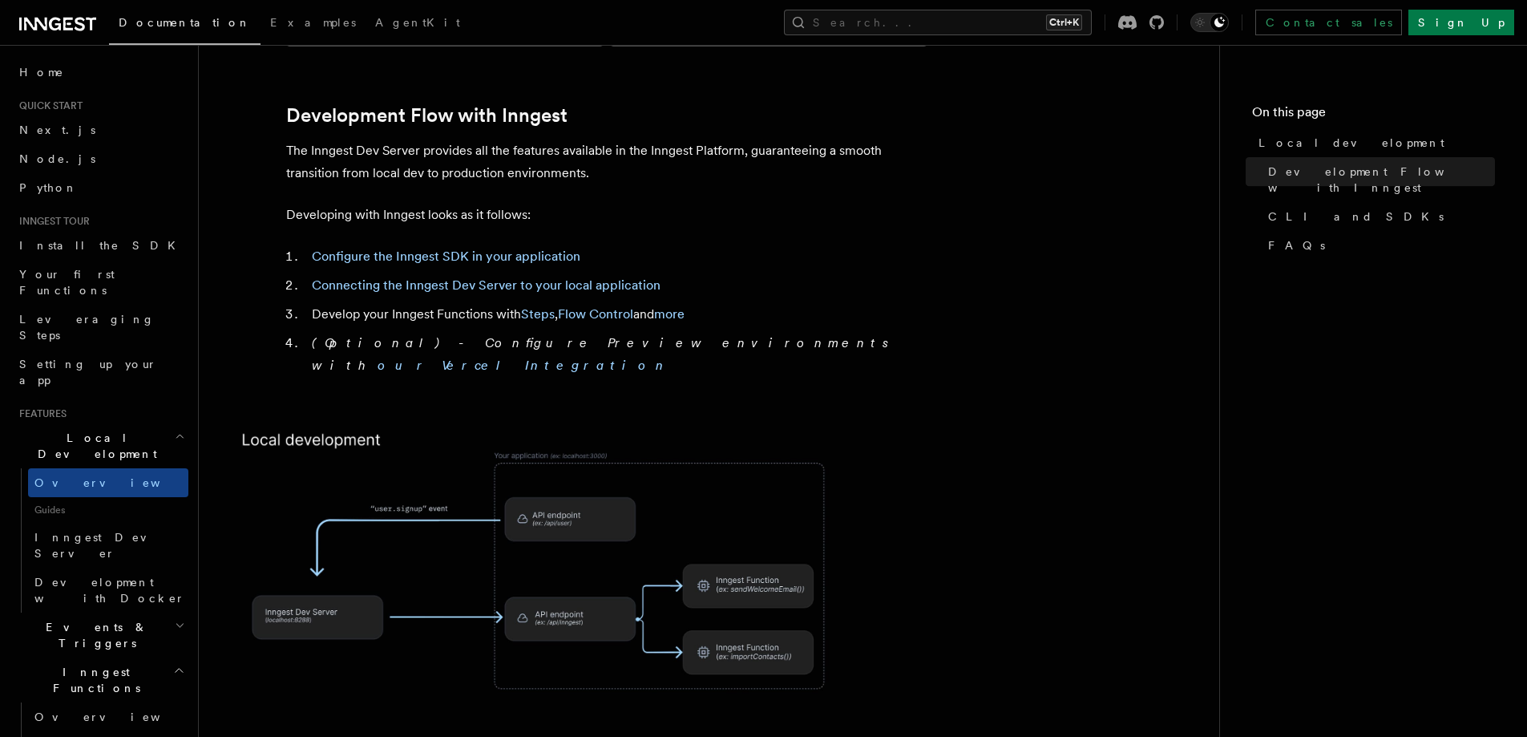
scroll to position [1068, 0]
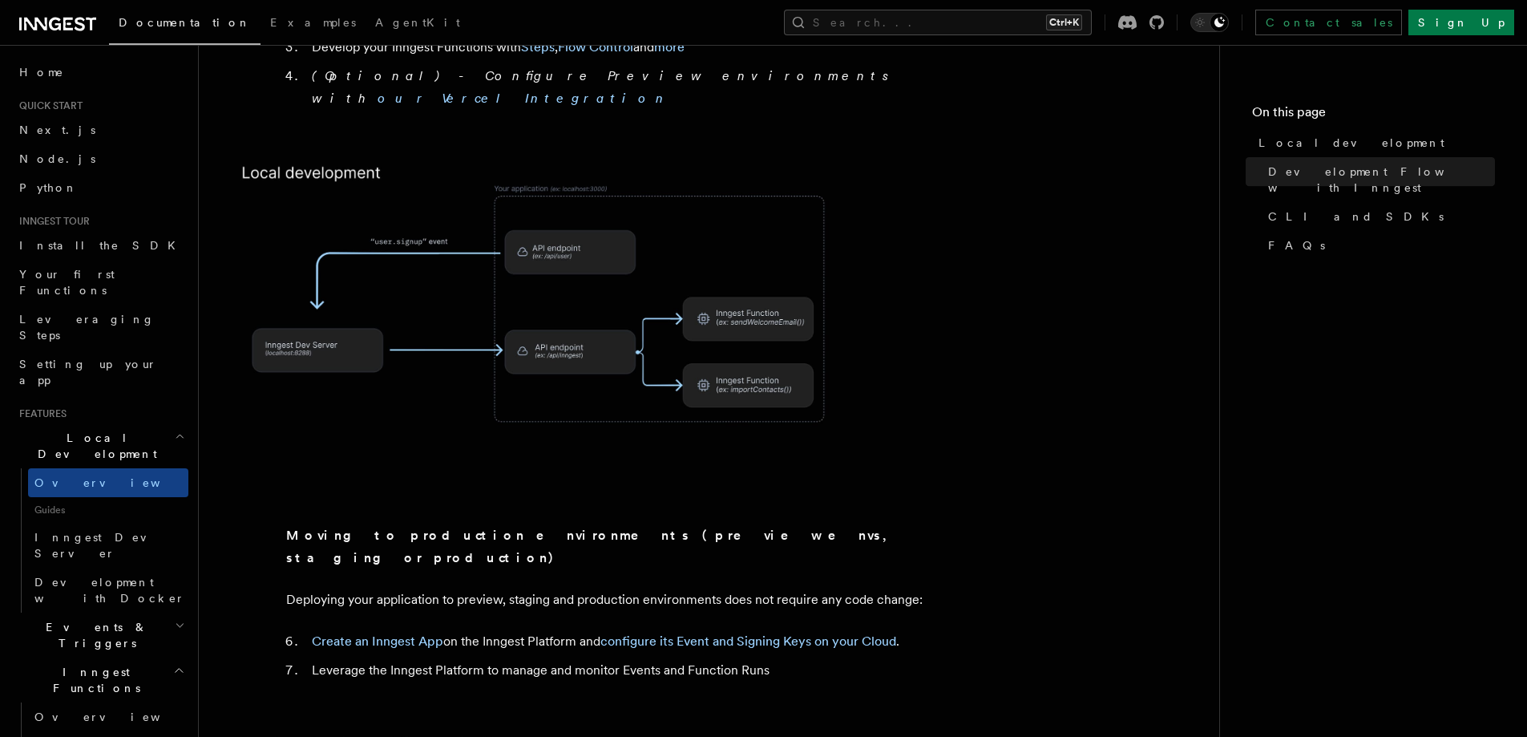
click at [330, 292] on img at bounding box center [544, 315] width 641 height 334
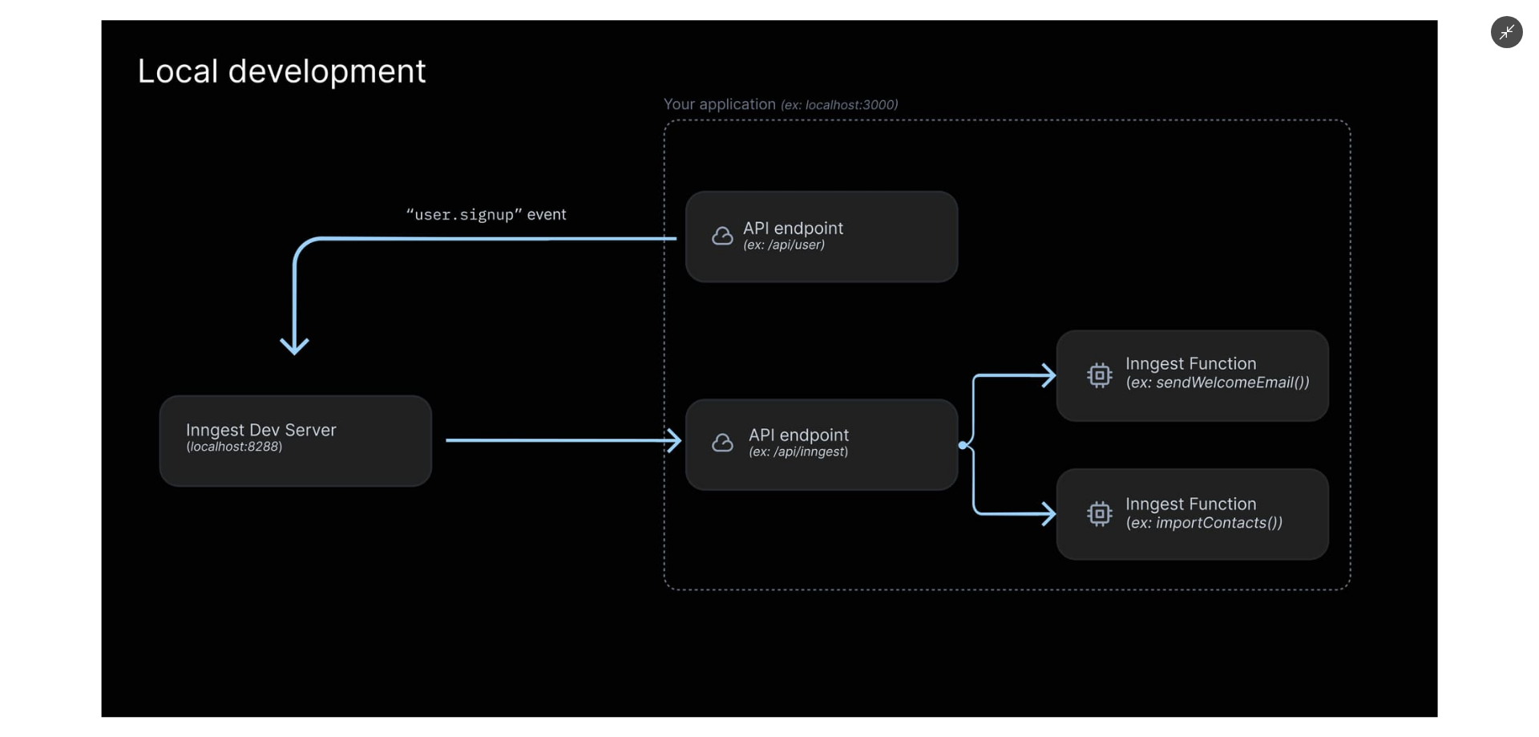
click at [56, 306] on div at bounding box center [769, 368] width 1539 height 737
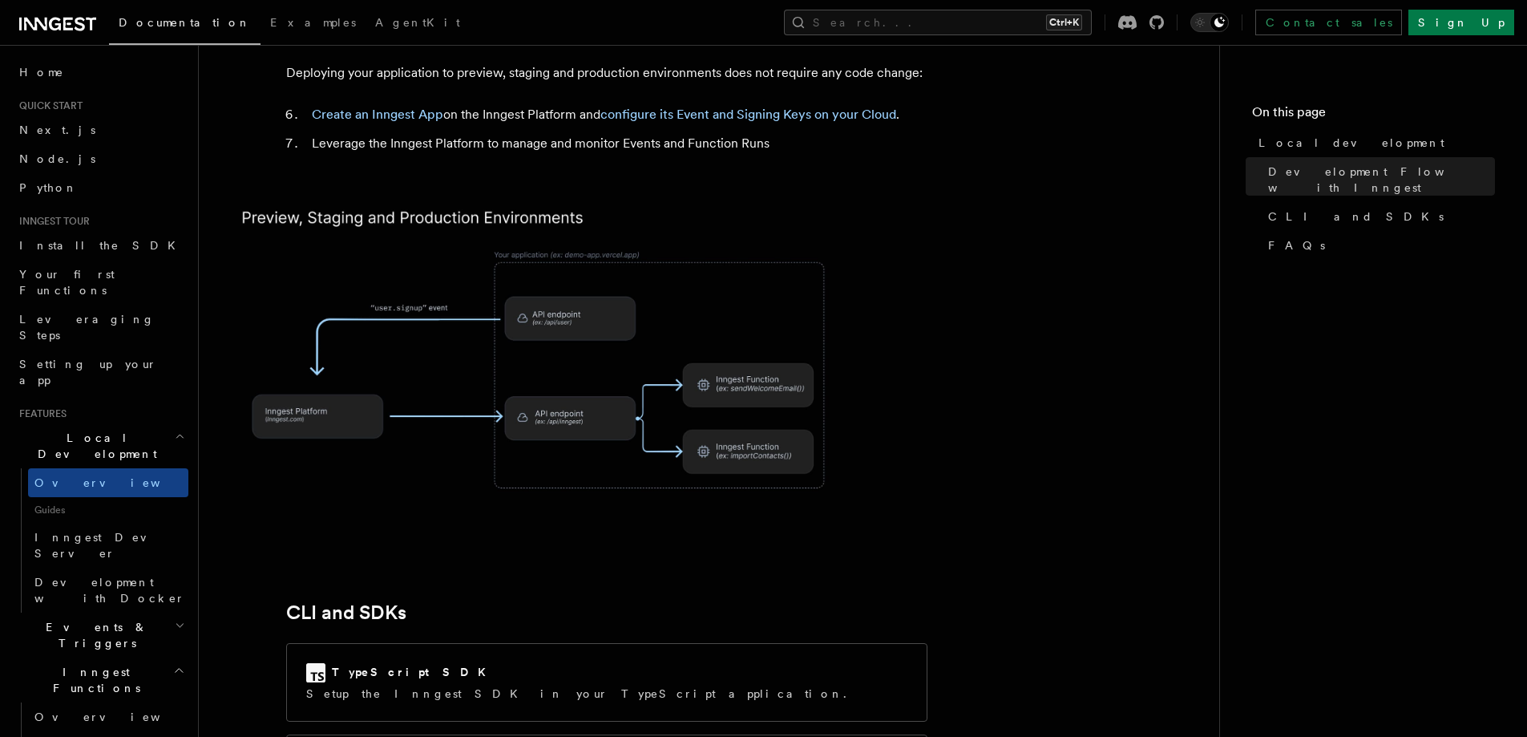
scroll to position [1603, 0]
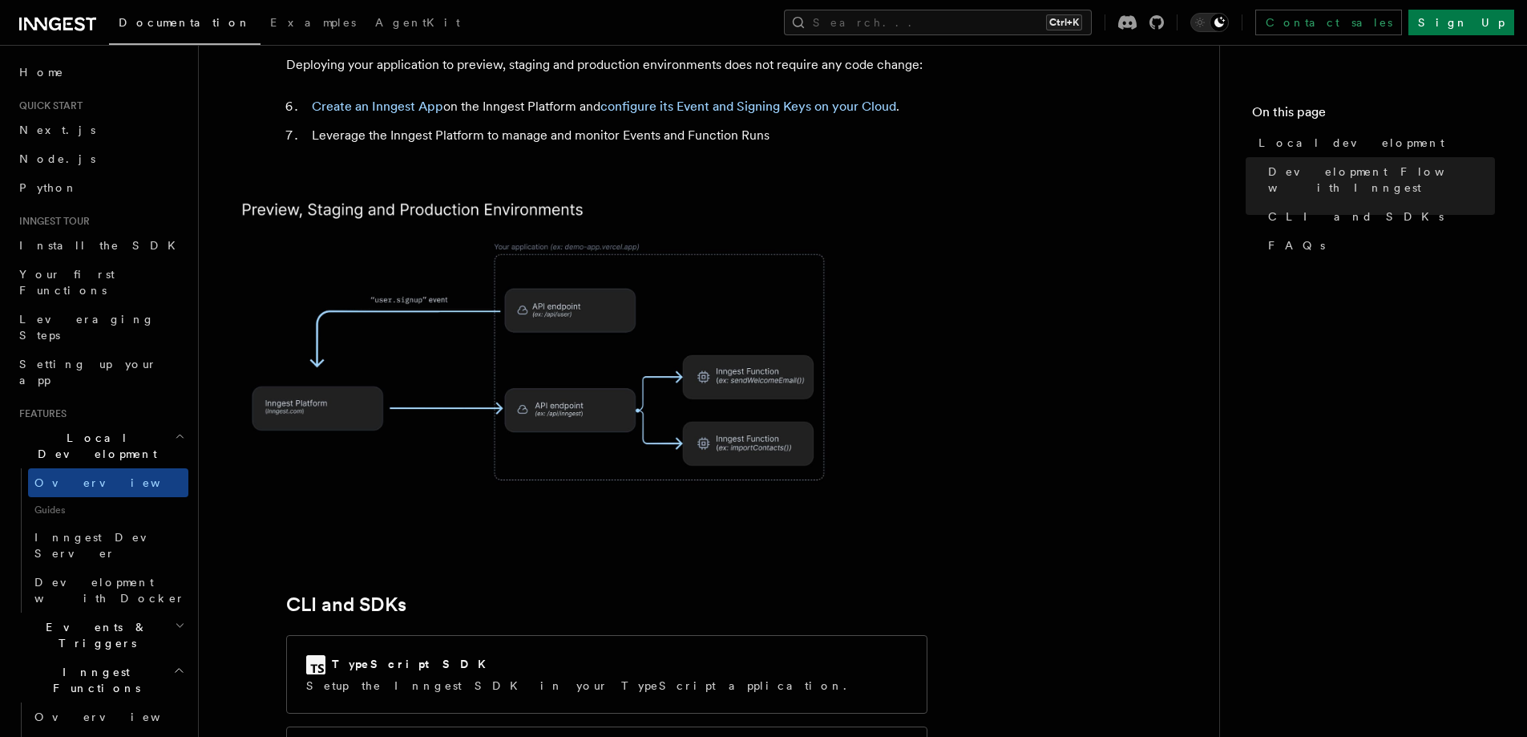
click at [555, 303] on img at bounding box center [544, 352] width 641 height 334
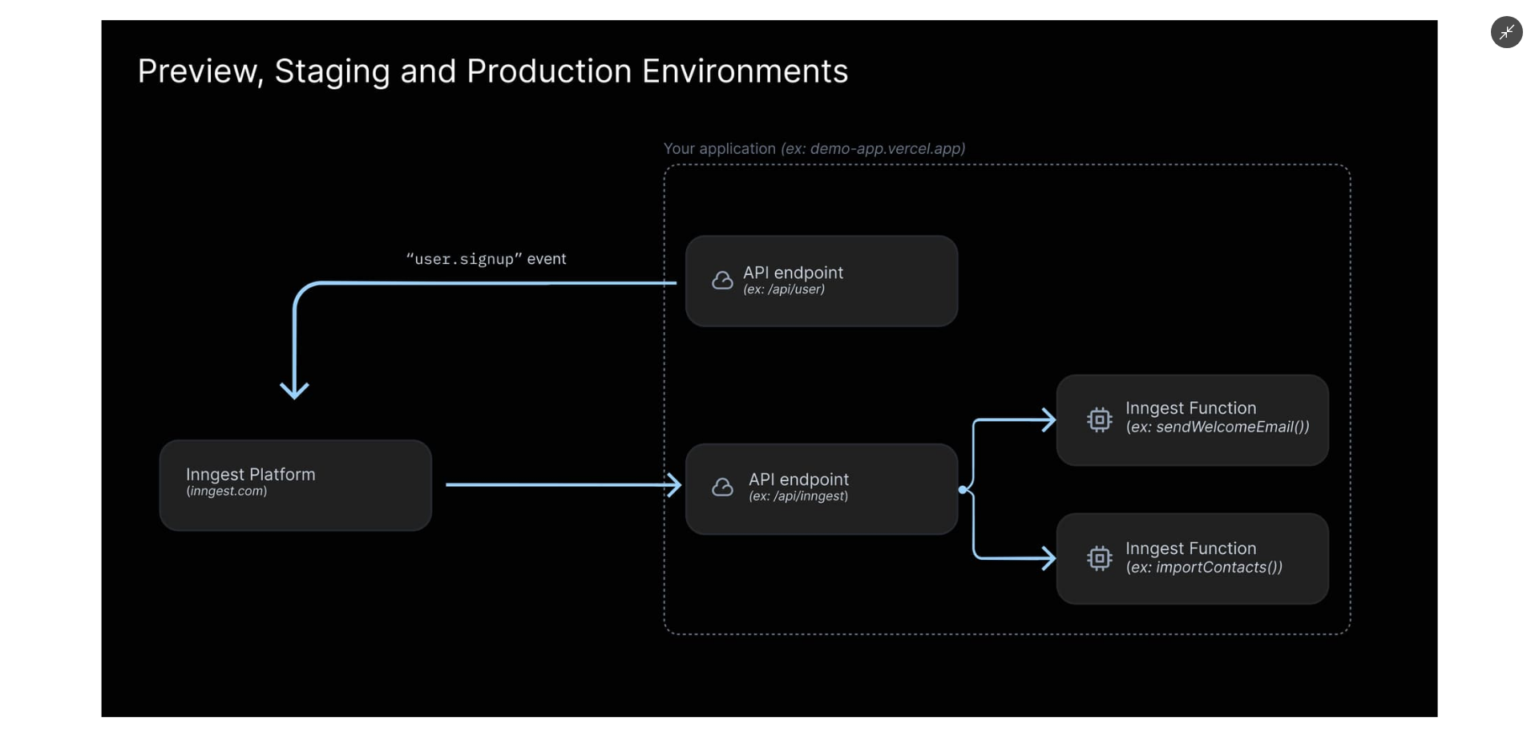
click at [14, 304] on div at bounding box center [769, 368] width 1539 height 737
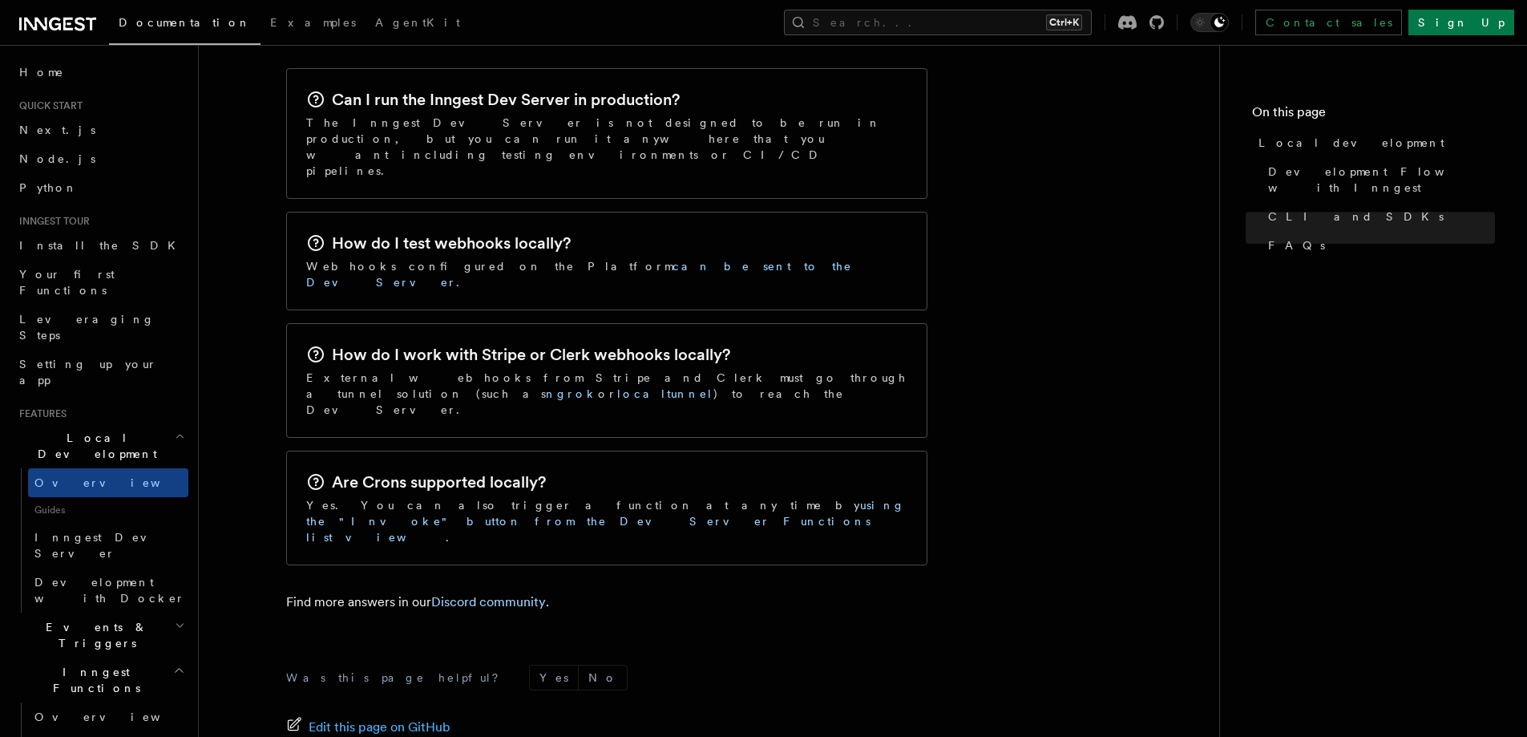
scroll to position [2552, 0]
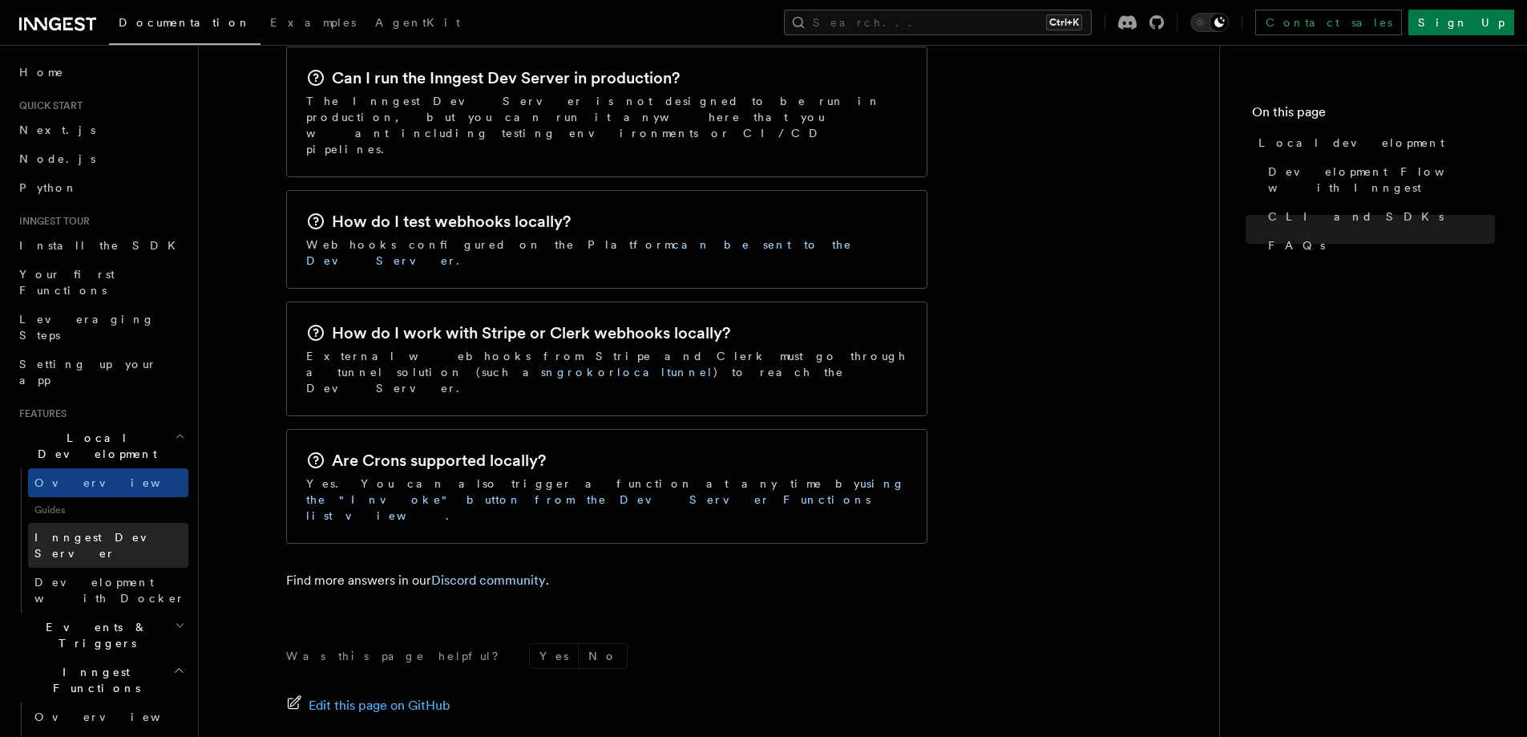
click at [123, 531] on span "Inngest Dev Server" at bounding box center [102, 545] width 137 height 29
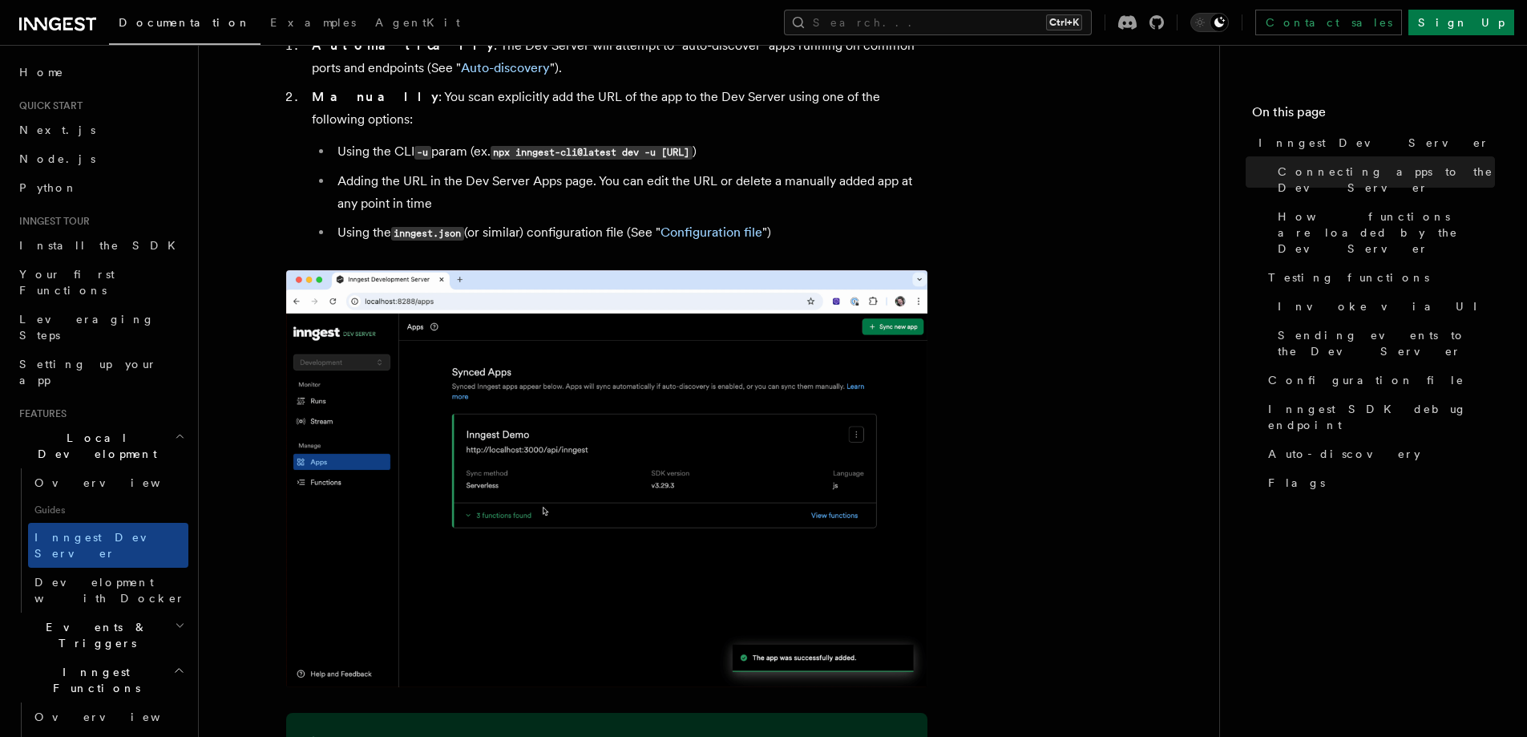
scroll to position [1336, 0]
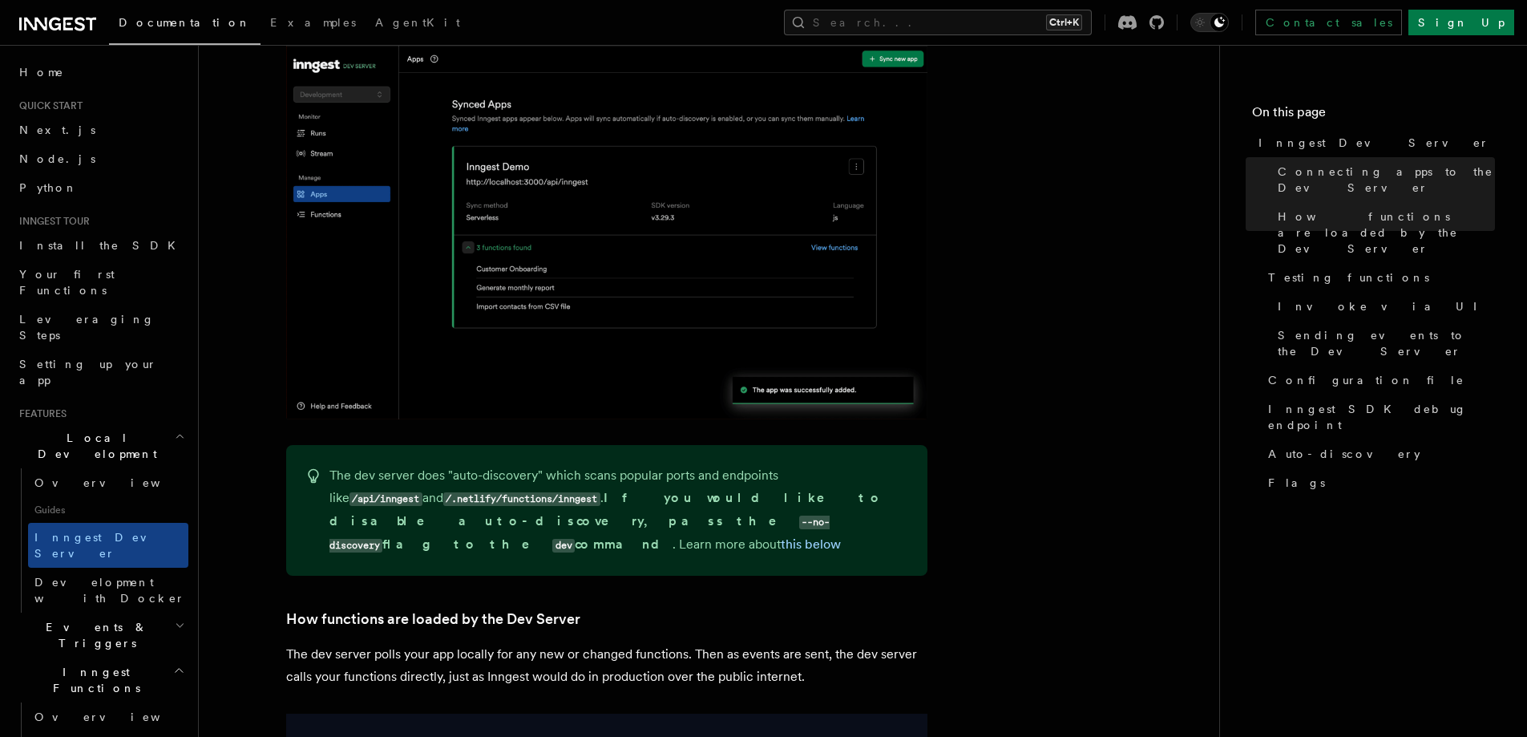
click at [555, 285] on img at bounding box center [606, 210] width 641 height 417
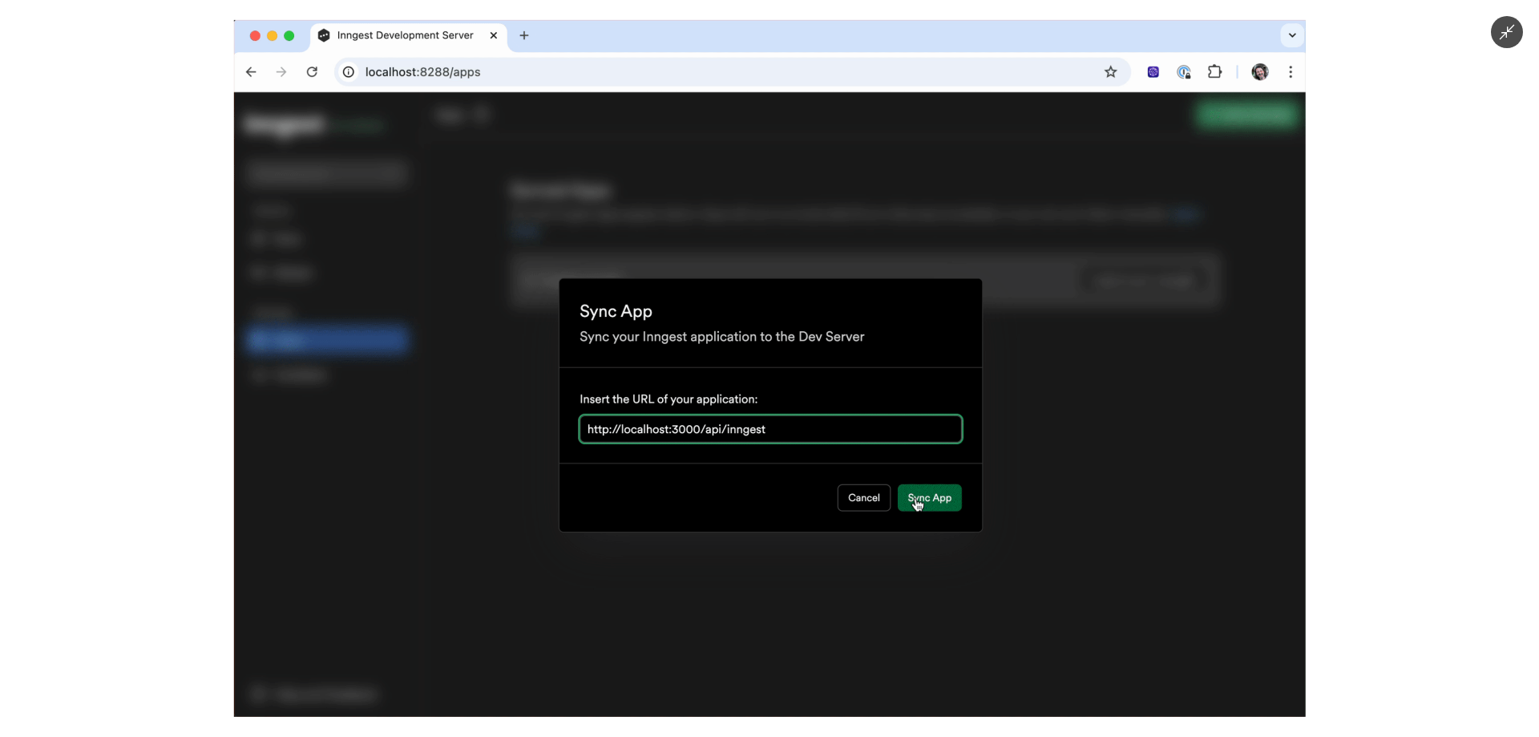
click at [77, 272] on div at bounding box center [769, 368] width 1539 height 737
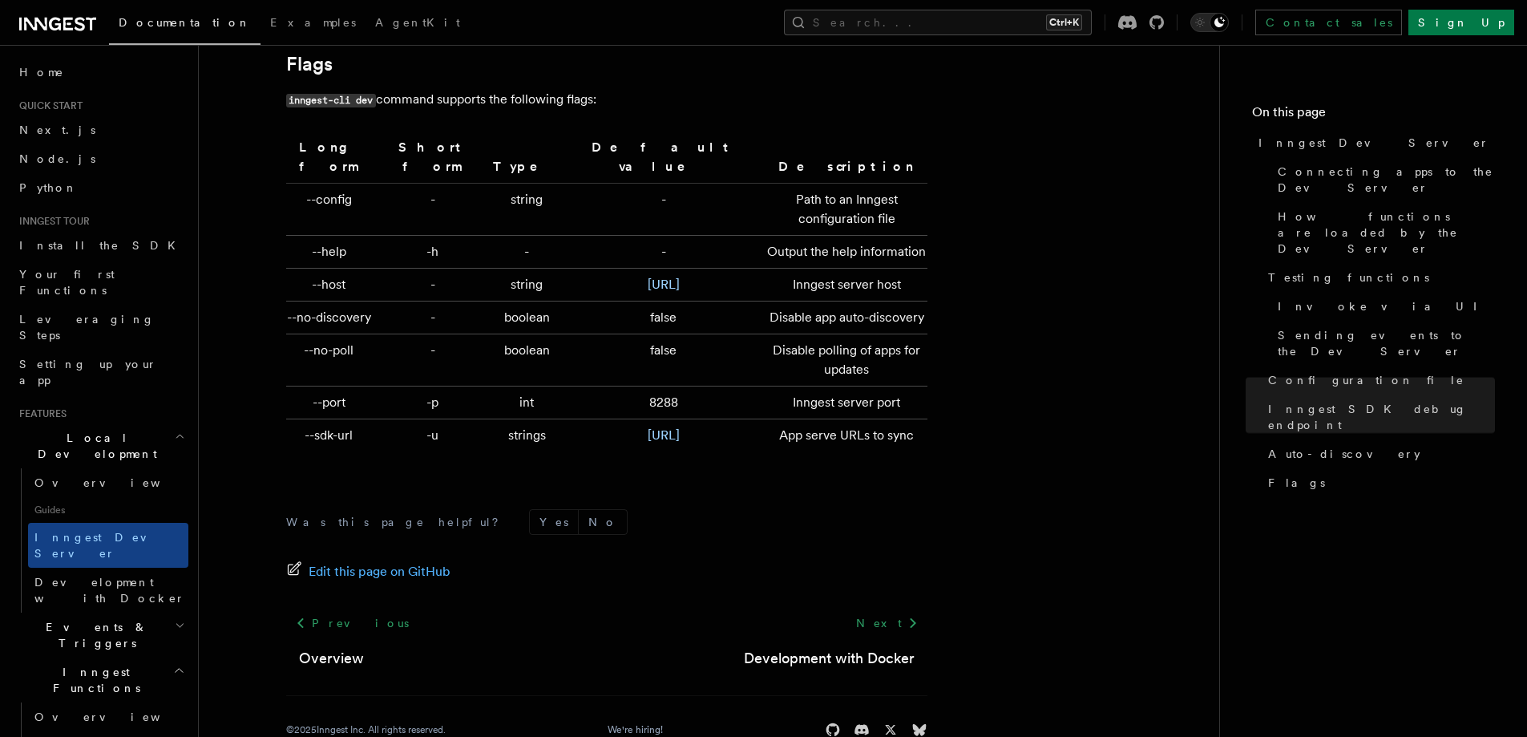
scroll to position [5336, 0]
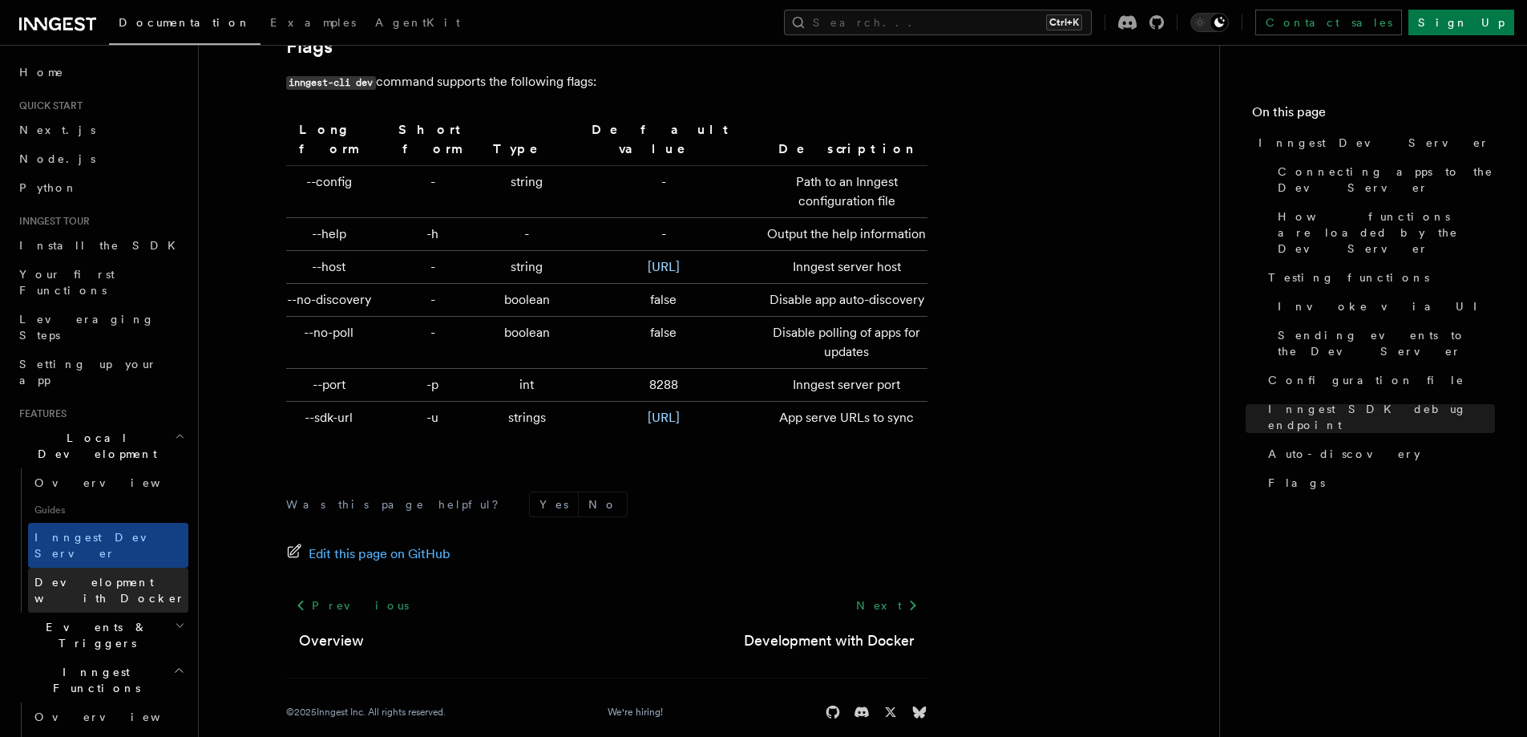
click at [127, 575] on span "Development with Docker" at bounding box center [109, 589] width 151 height 29
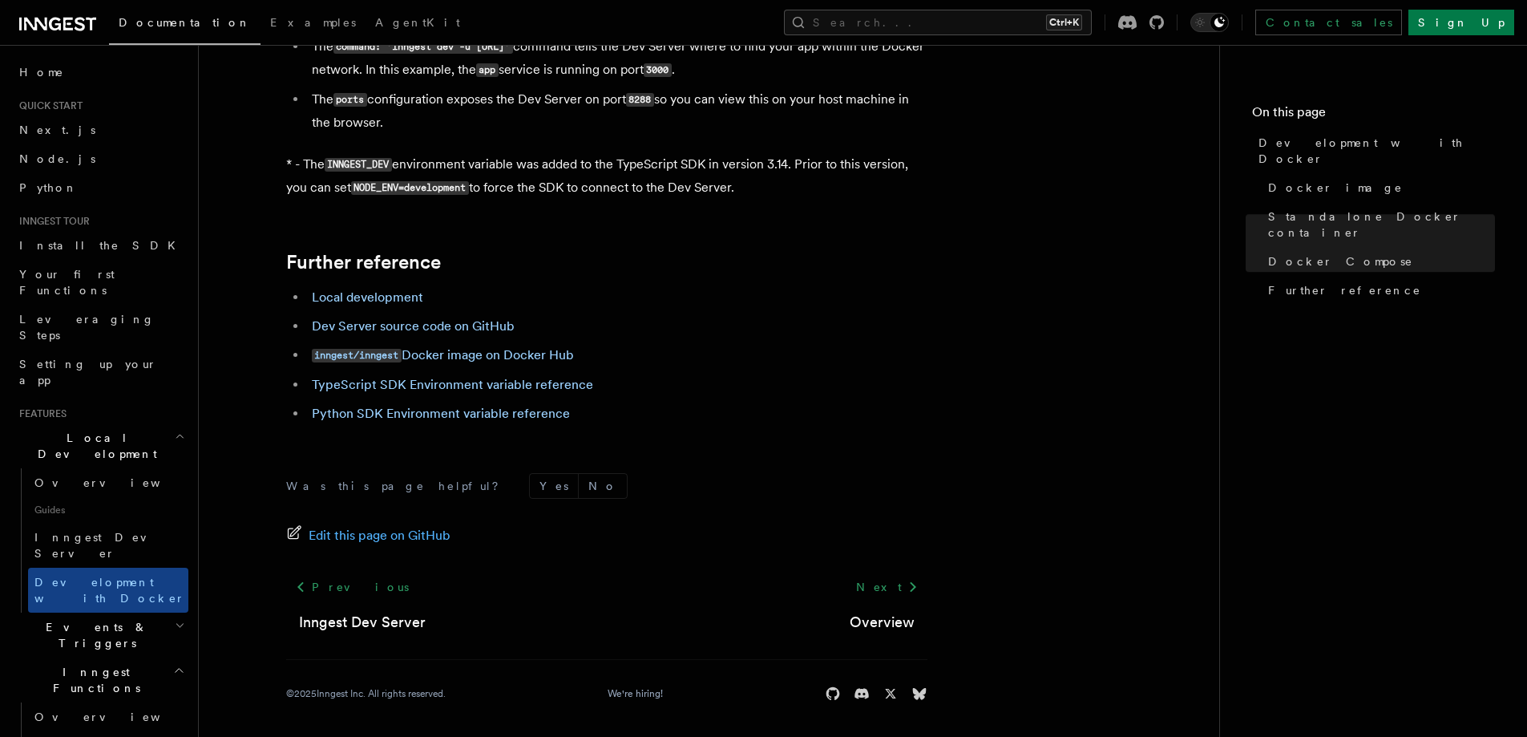
scroll to position [1617, 0]
click at [175, 619] on icon "button" at bounding box center [180, 625] width 10 height 13
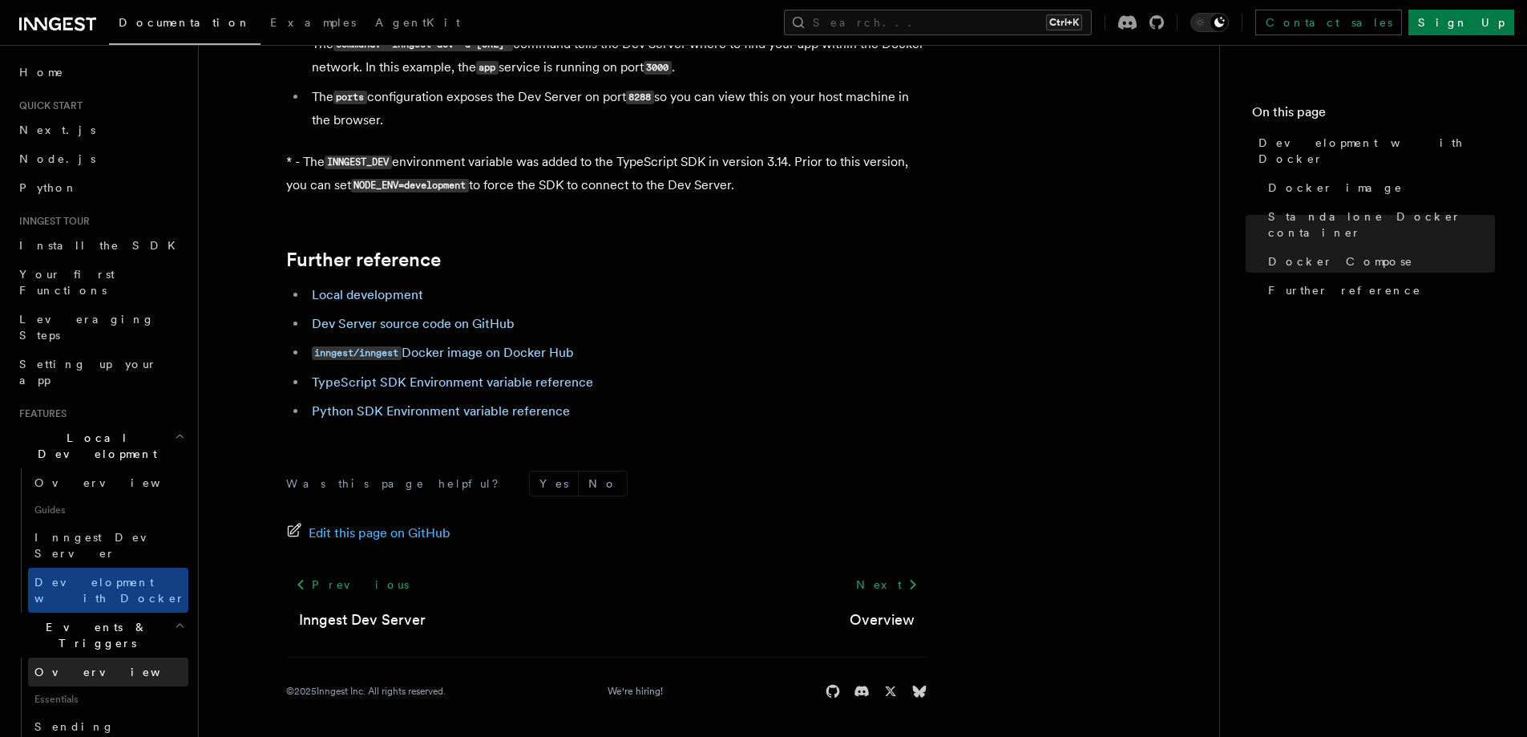
click at [104, 657] on link "Overview" at bounding box center [108, 671] width 160 height 29
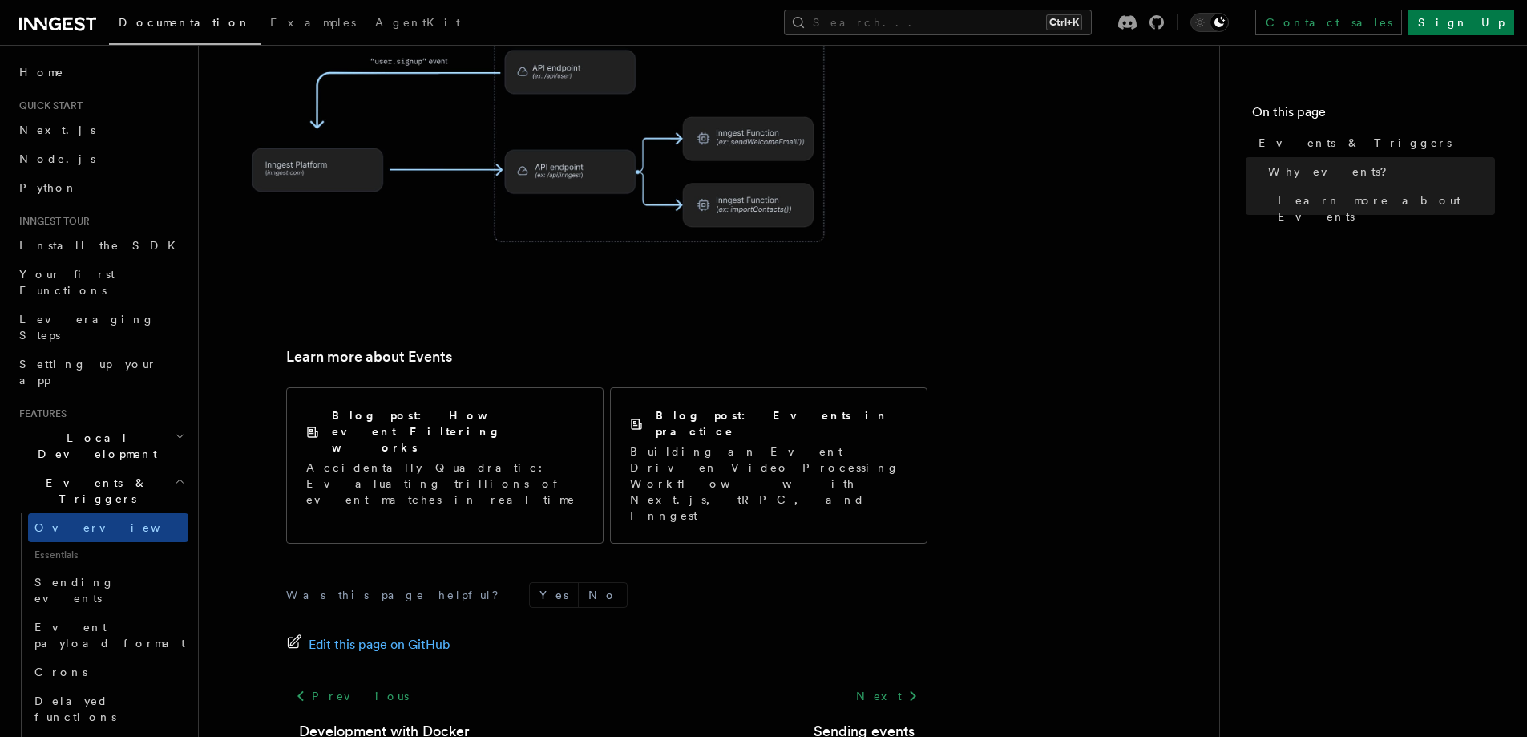
scroll to position [738, 0]
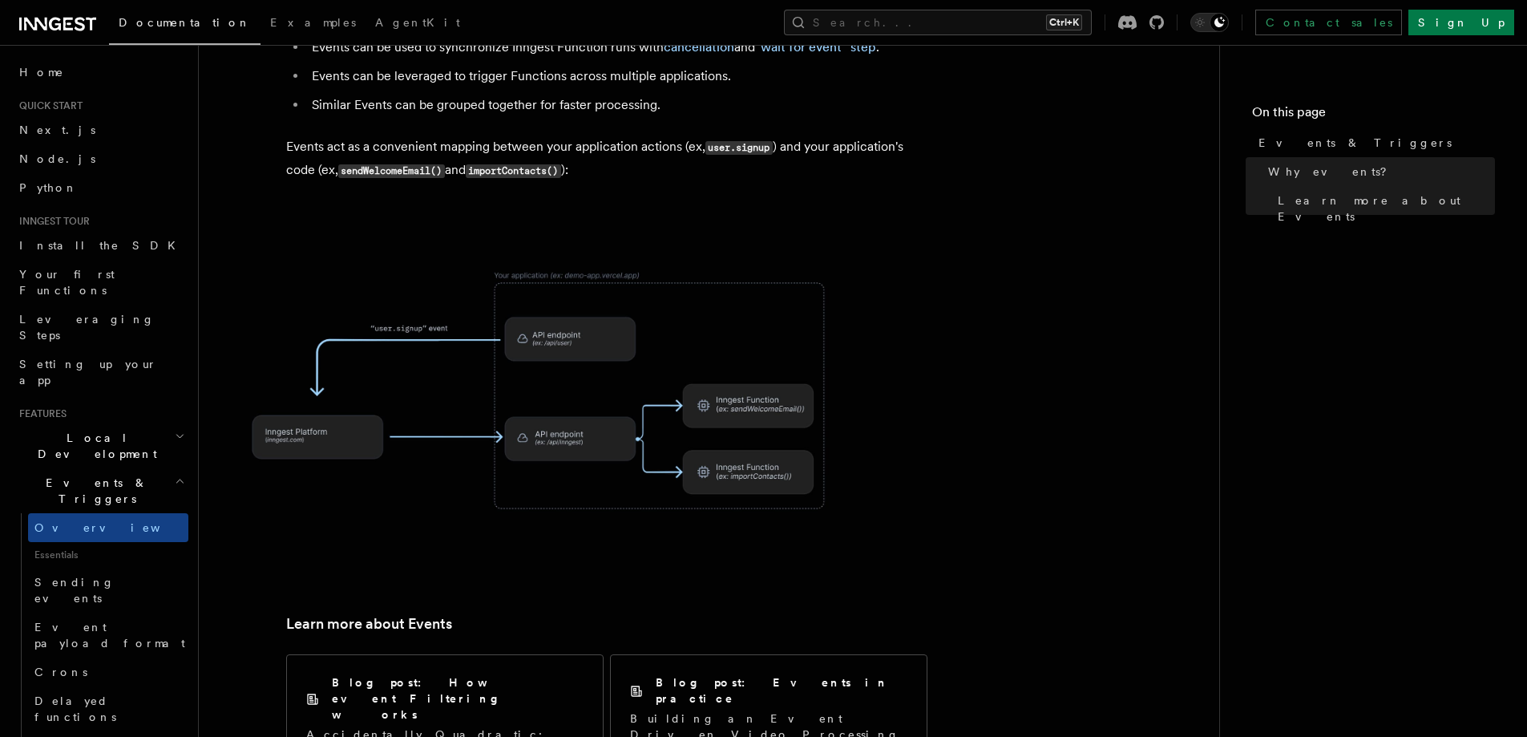
click at [457, 398] on img at bounding box center [544, 391] width 641 height 334
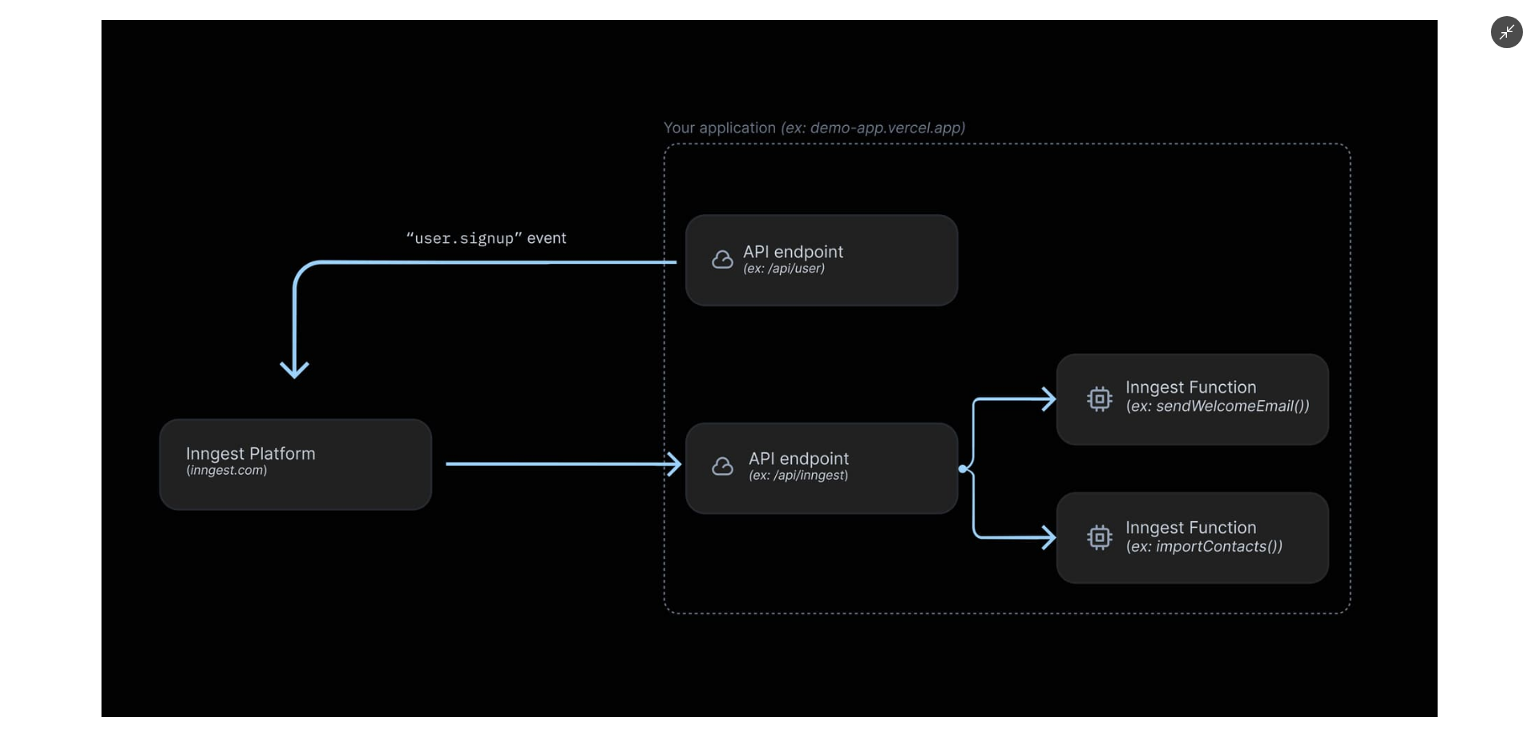
click at [73, 333] on div at bounding box center [769, 368] width 1539 height 737
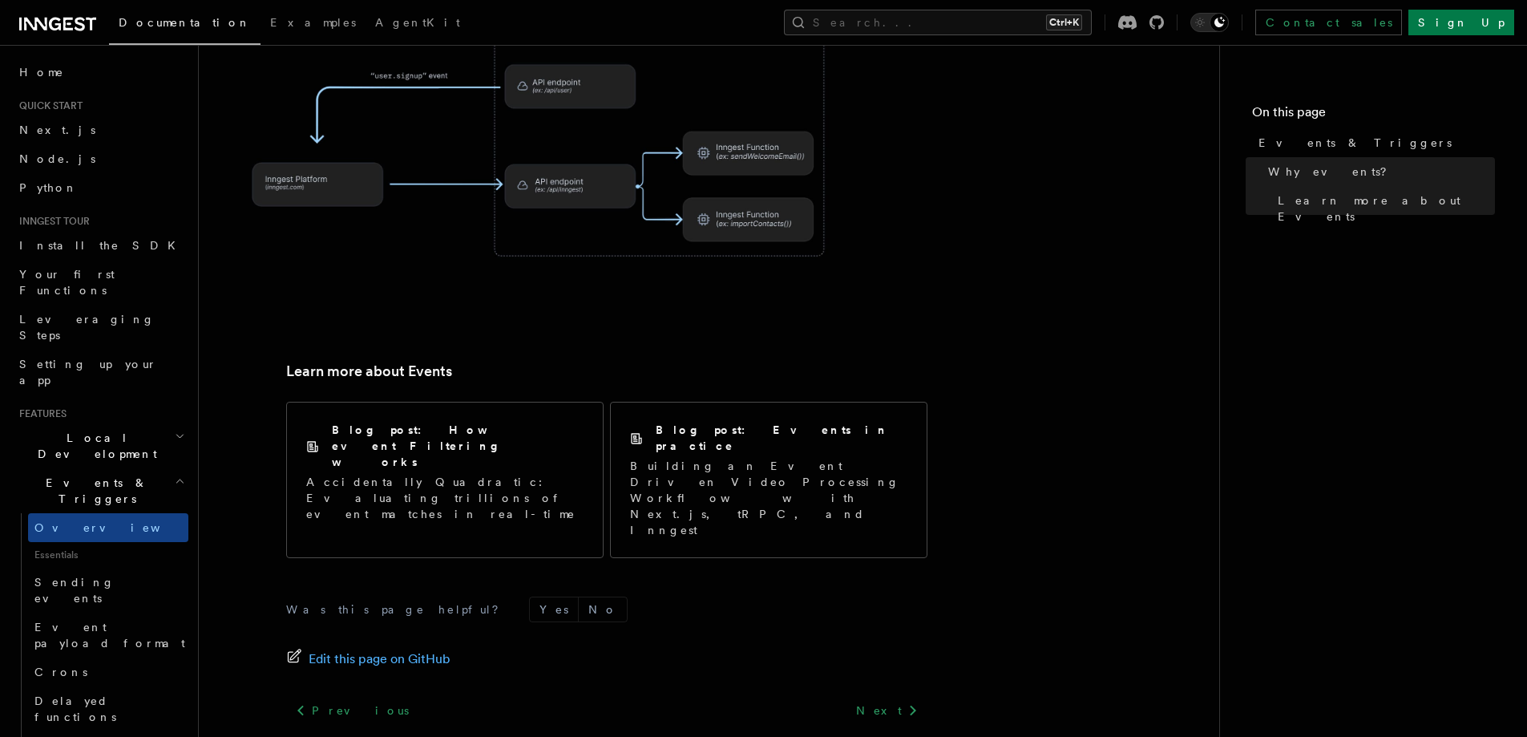
scroll to position [1005, 0]
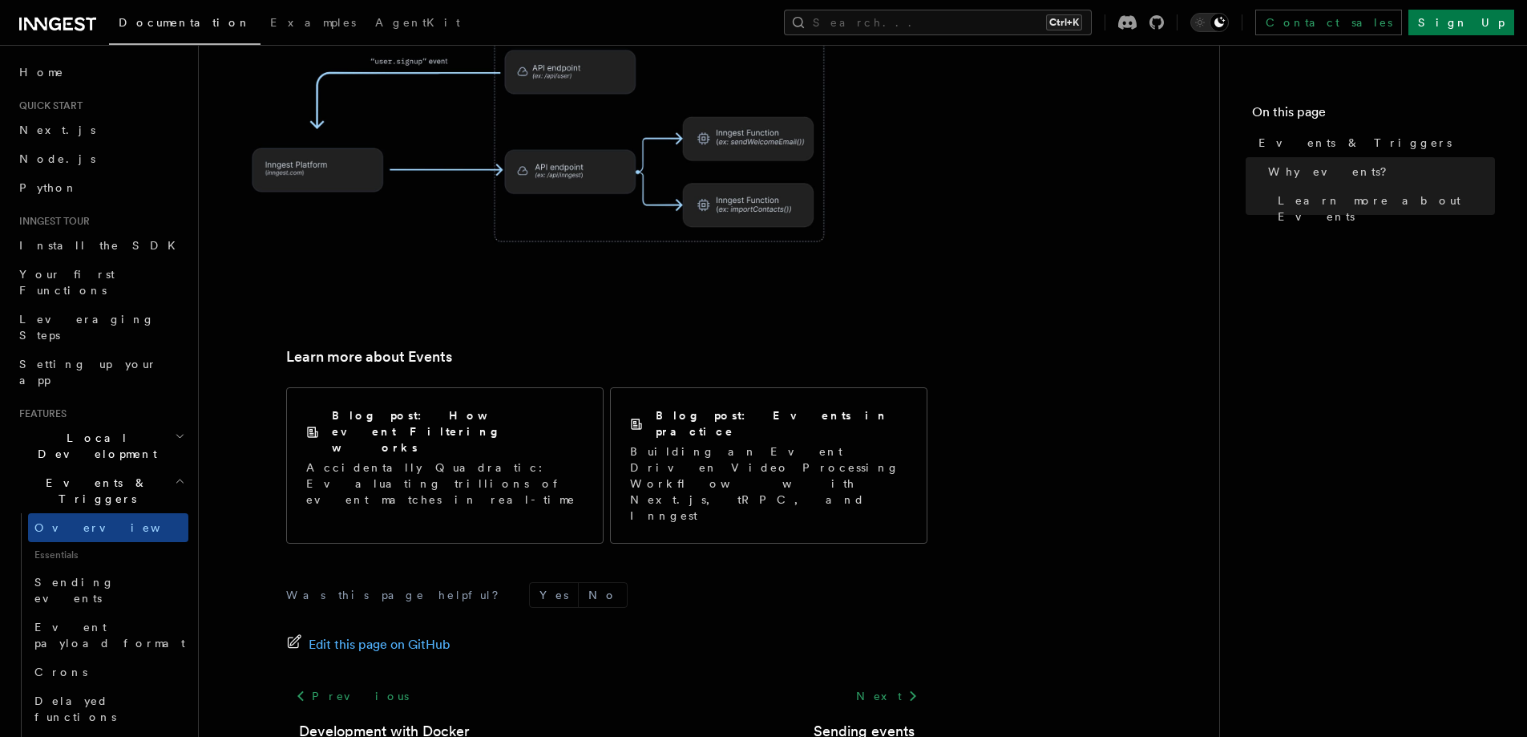
click at [69, 575] on span "Sending events" at bounding box center [74, 589] width 80 height 29
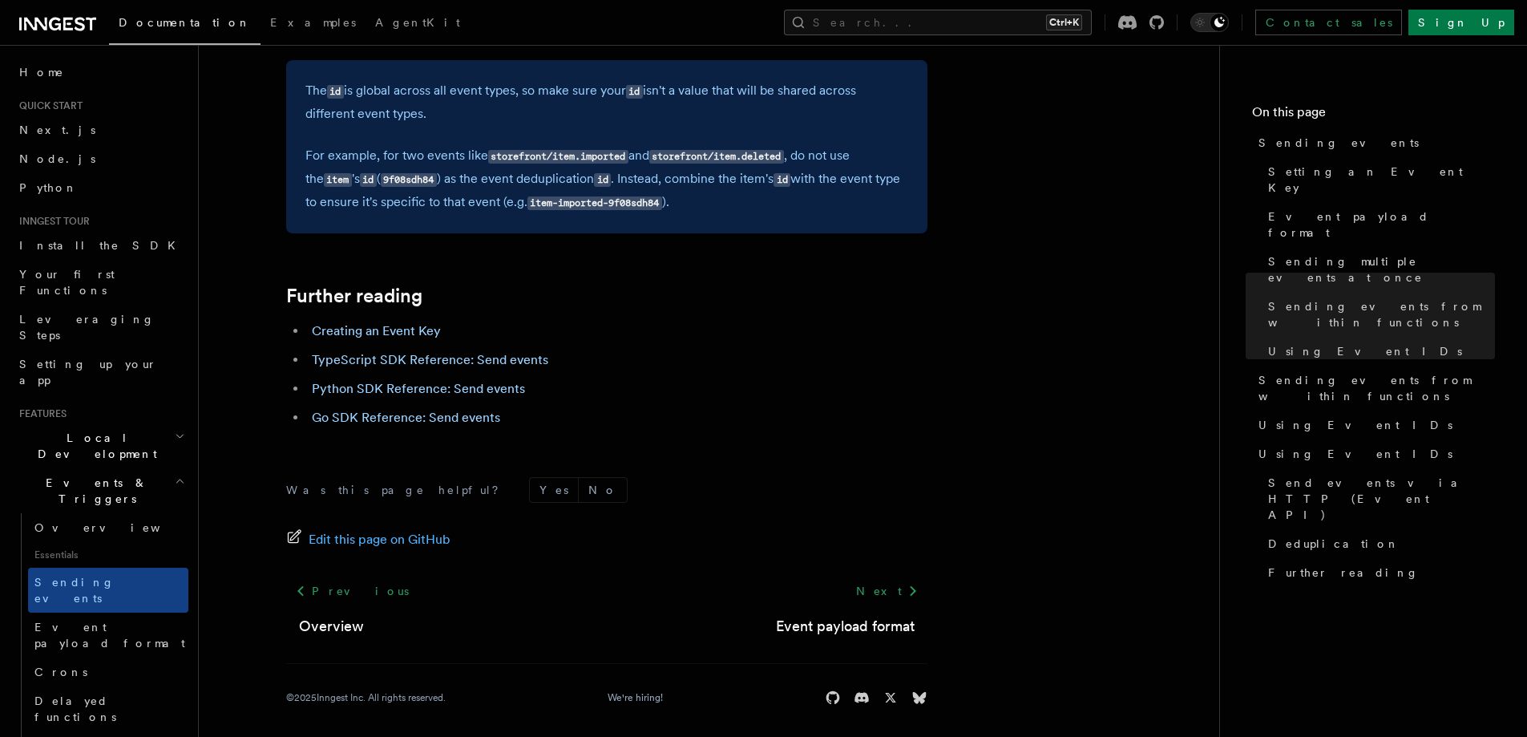
scroll to position [4574, 0]
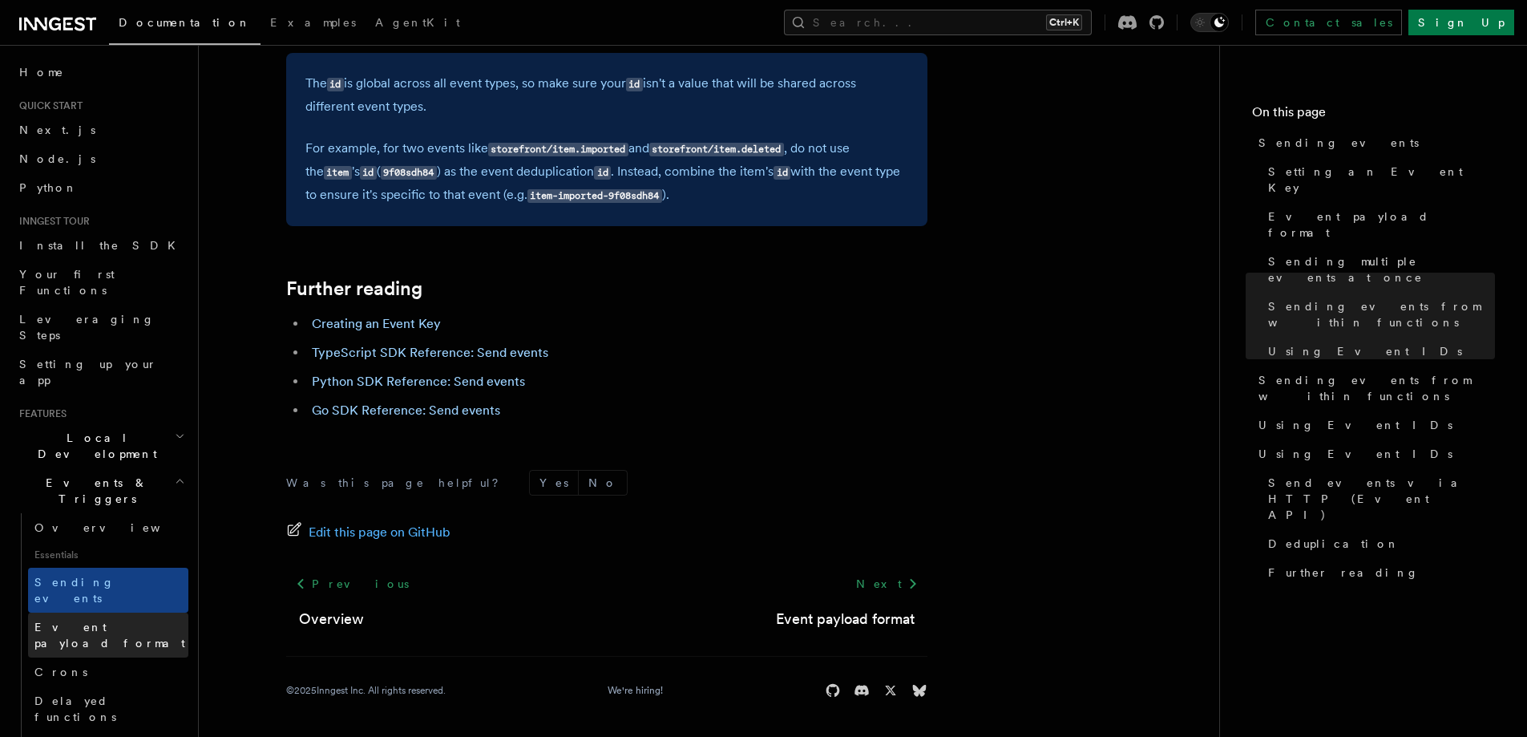
click at [46, 620] on span "Event payload format" at bounding box center [109, 634] width 151 height 29
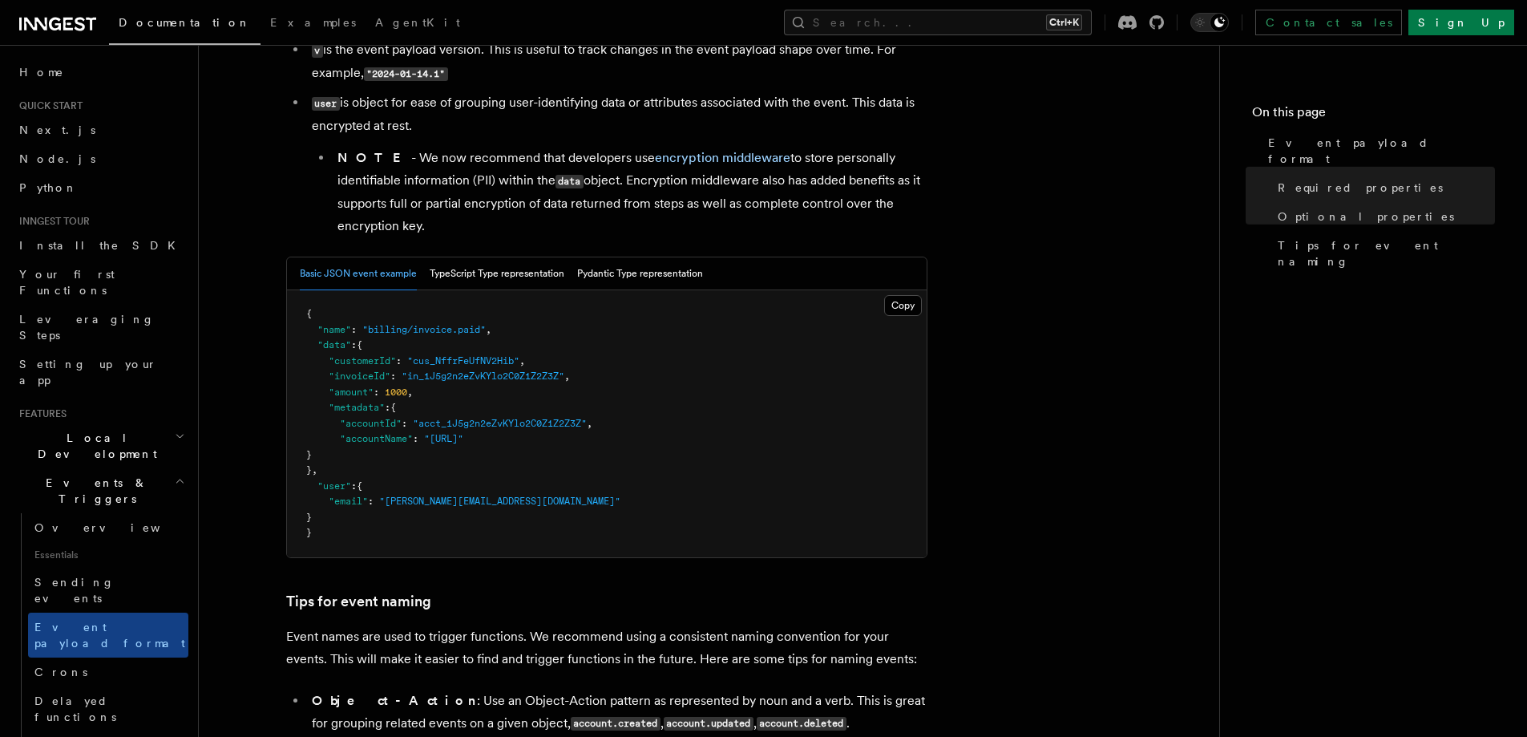
scroll to position [535, 0]
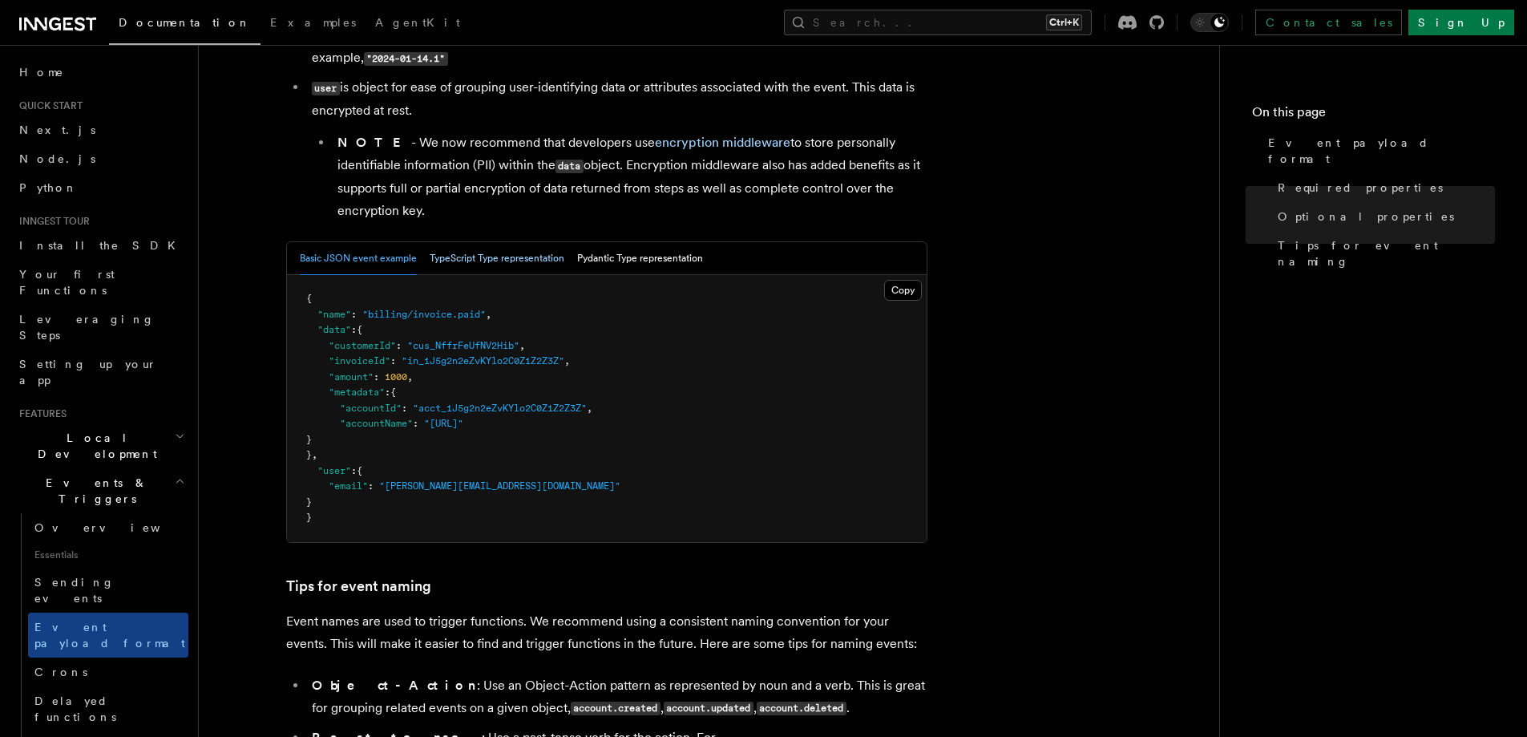
click at [446, 256] on button "TypeScript Type representation" at bounding box center [497, 258] width 135 height 33
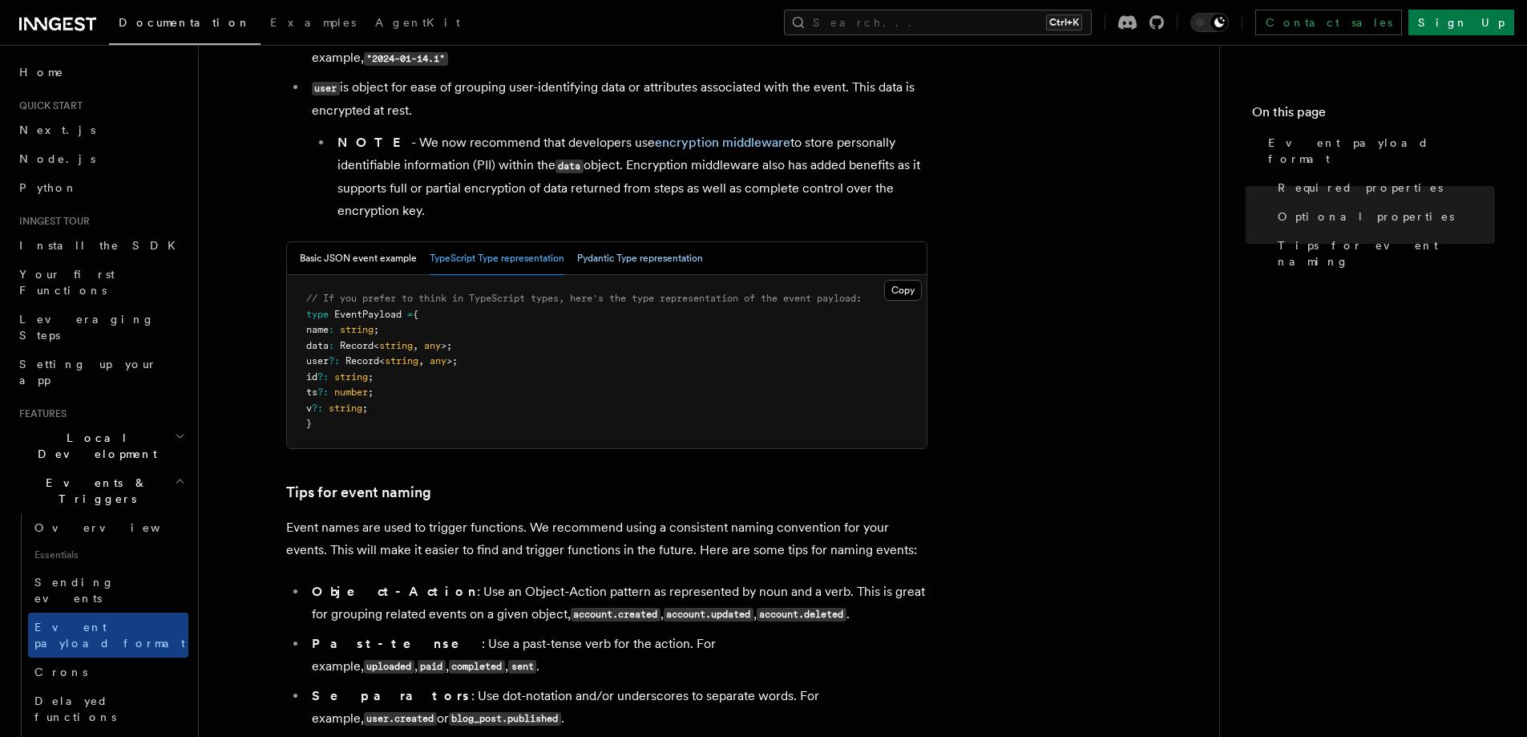
click at [599, 262] on button "Pydantic Type representation" at bounding box center [640, 258] width 126 height 33
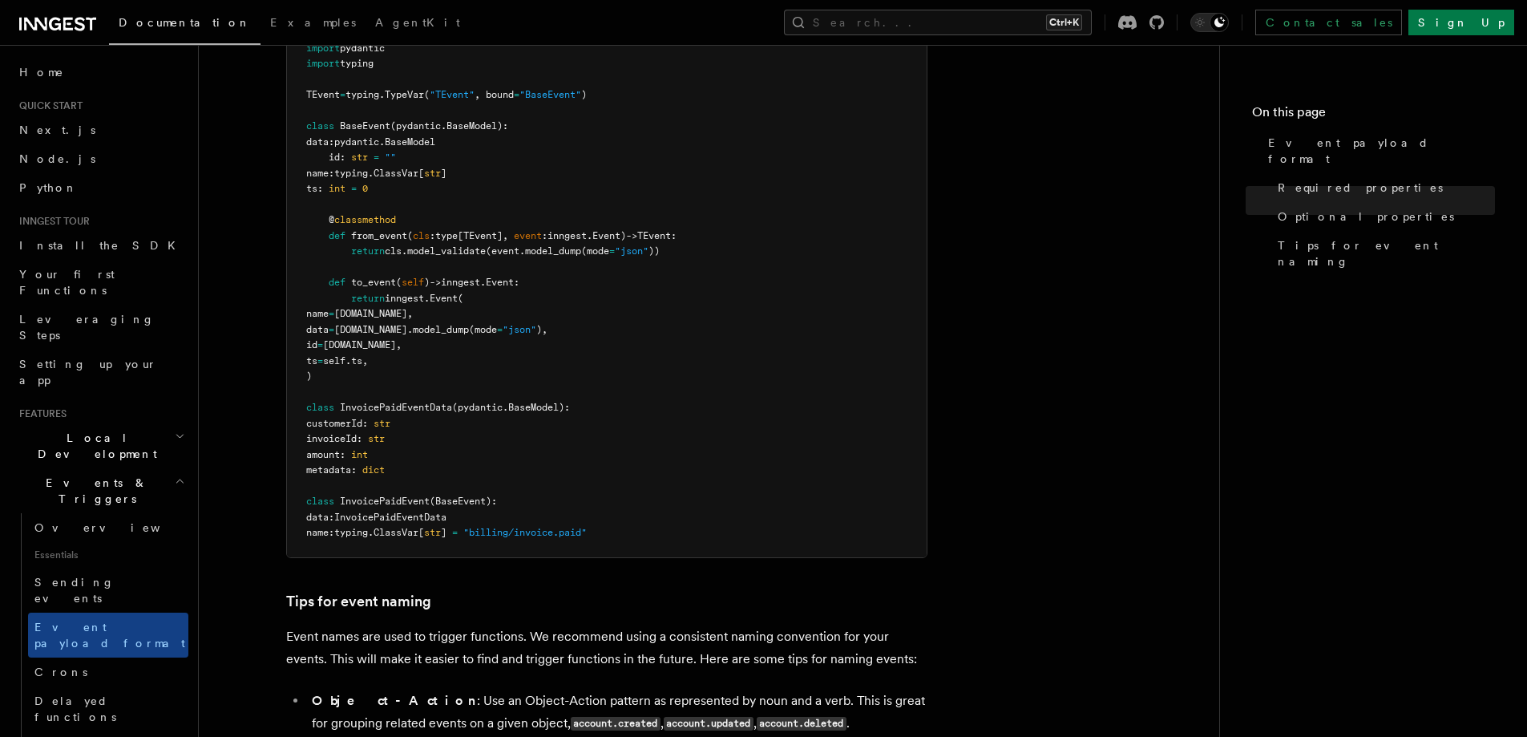
scroll to position [1068, 0]
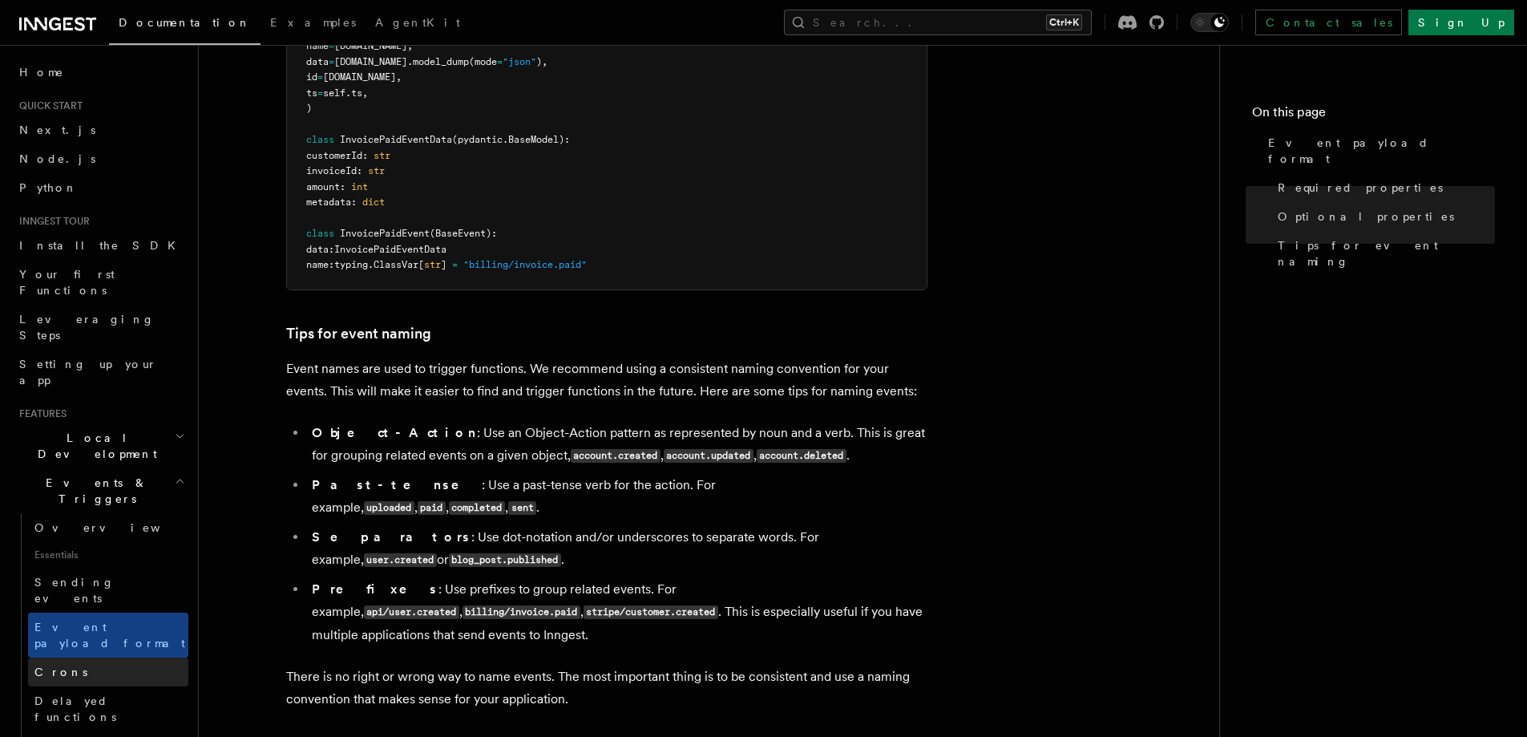
click at [104, 657] on link "Crons" at bounding box center [108, 671] width 160 height 29
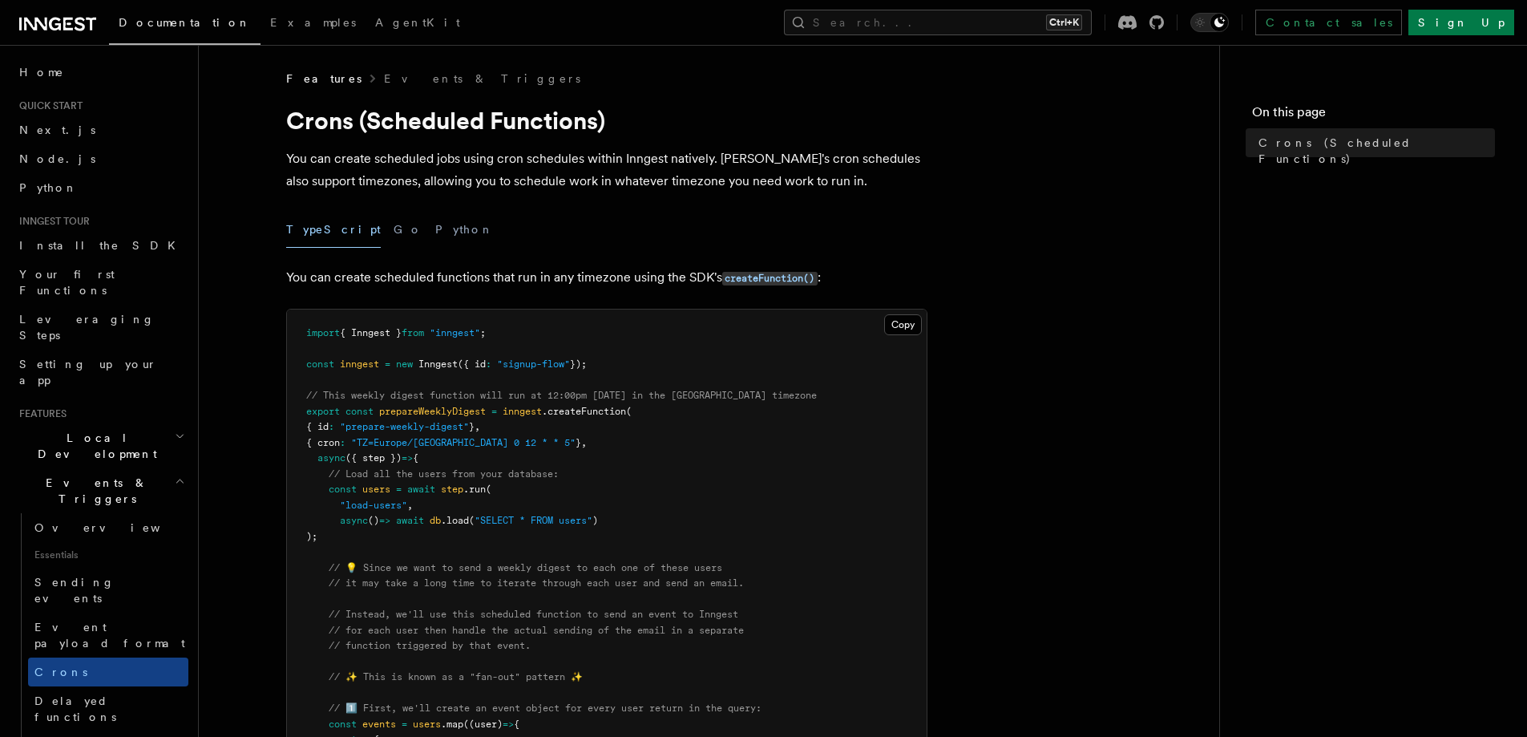
click at [0, 0] on plasmo-csui at bounding box center [0, 0] width 0 height 0
click at [93, 513] on link "Overview" at bounding box center [108, 527] width 160 height 29
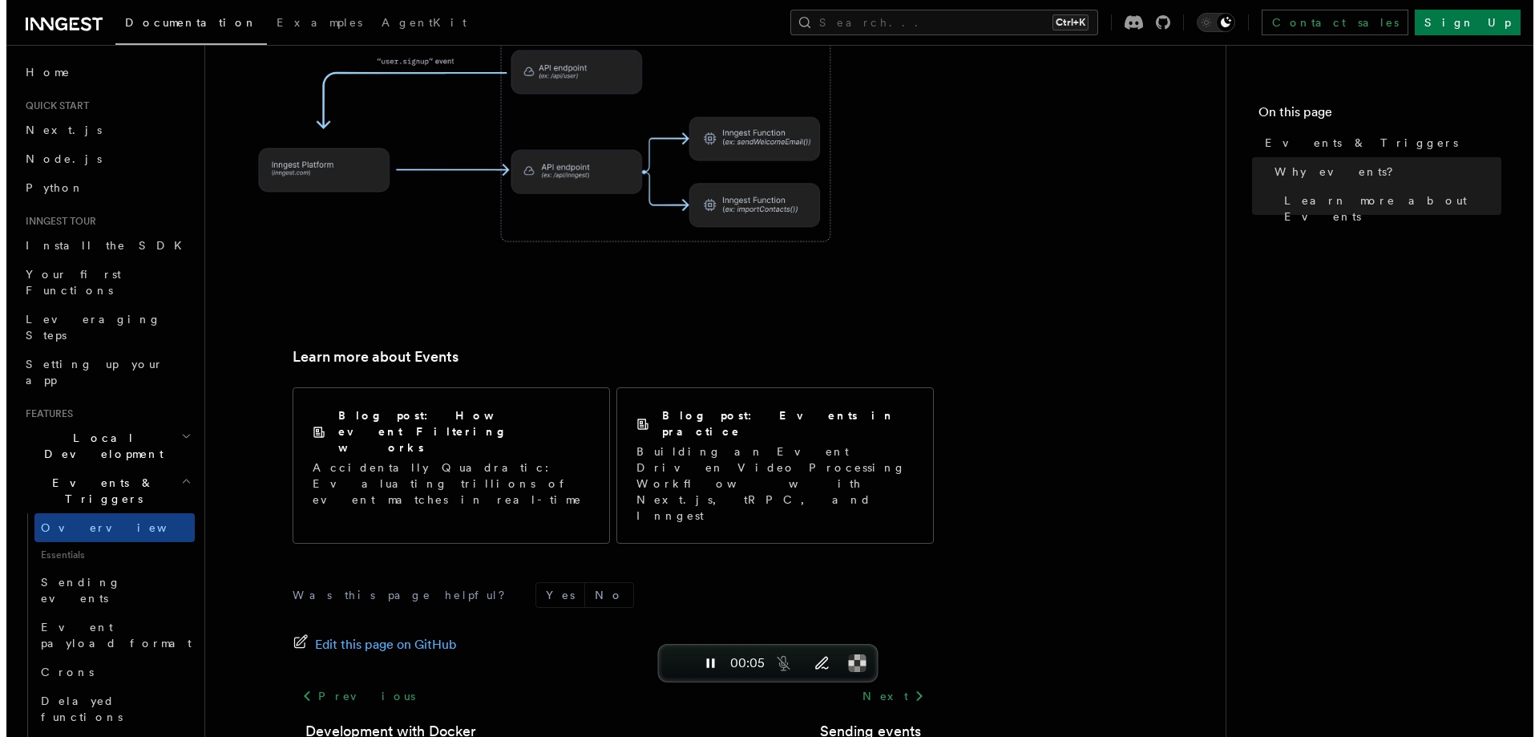
scroll to position [470, 0]
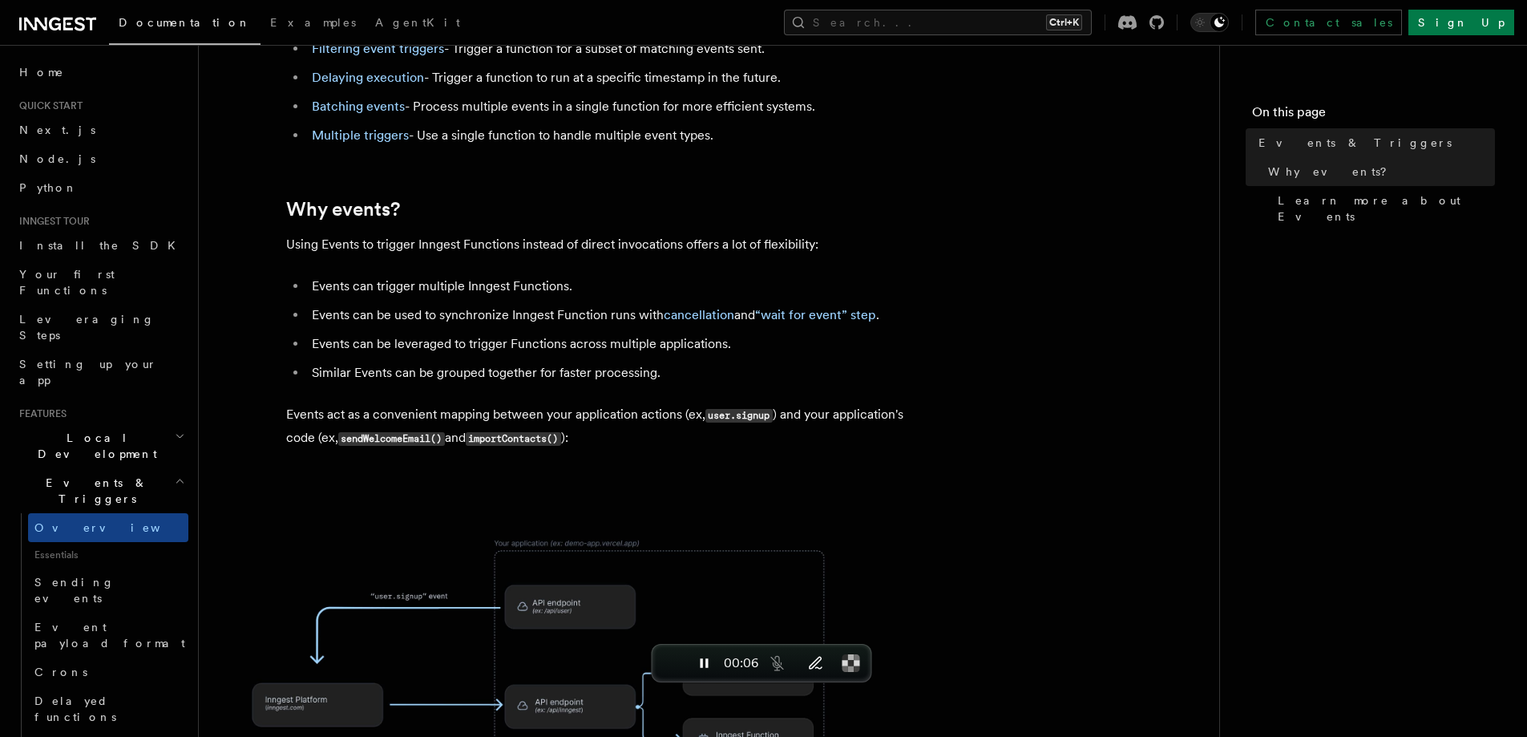
click at [390, 586] on img at bounding box center [544, 658] width 641 height 334
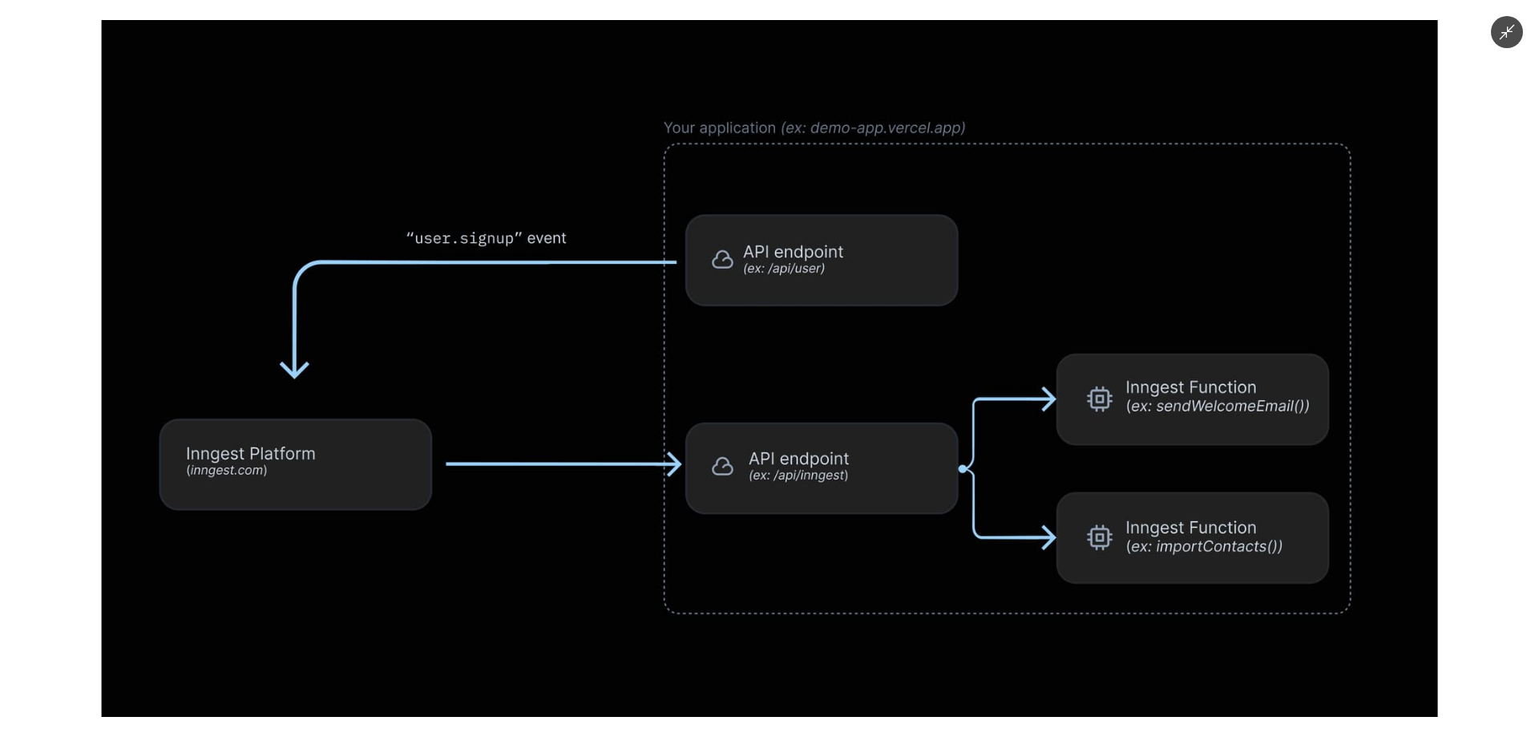
click at [64, 192] on div at bounding box center [769, 368] width 1539 height 737
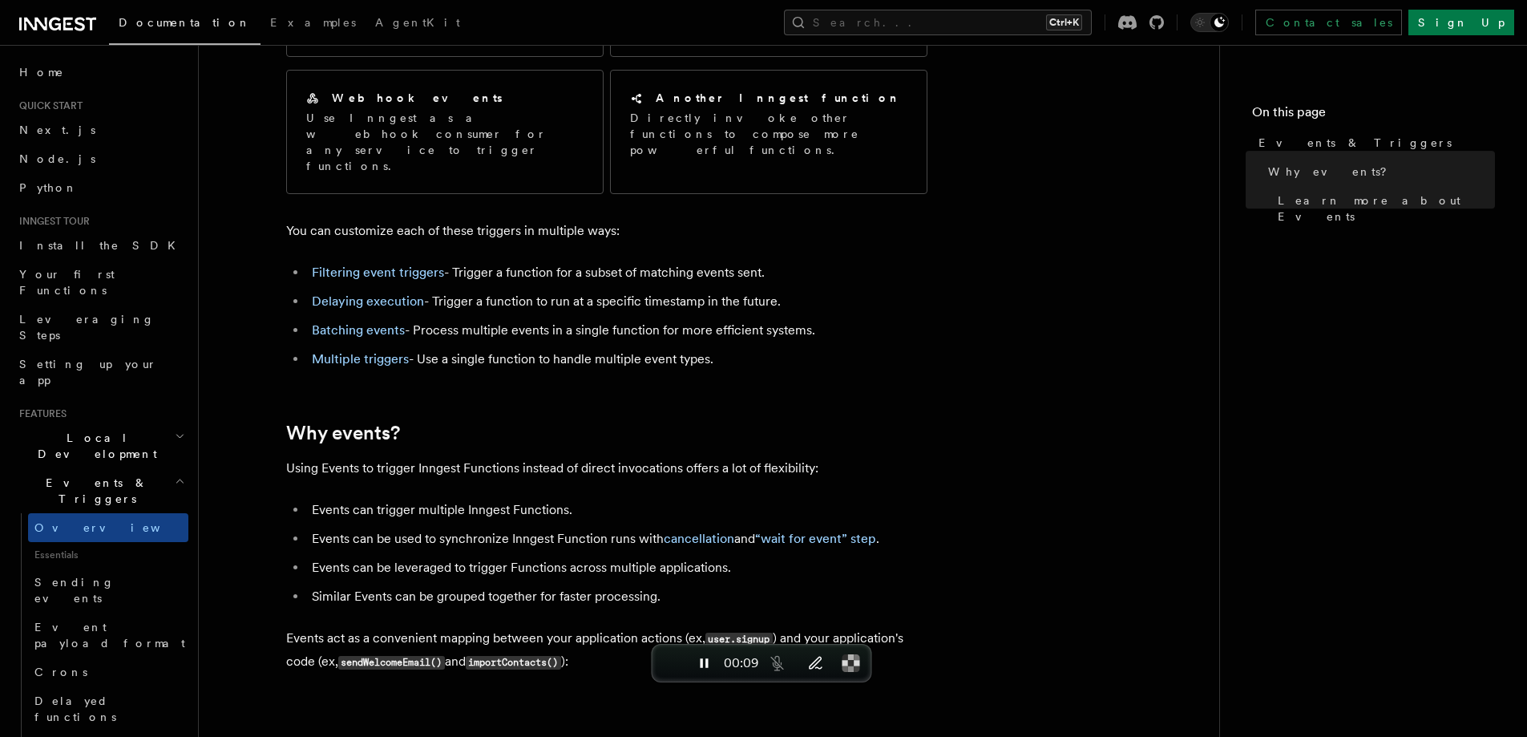
scroll to position [0, 0]
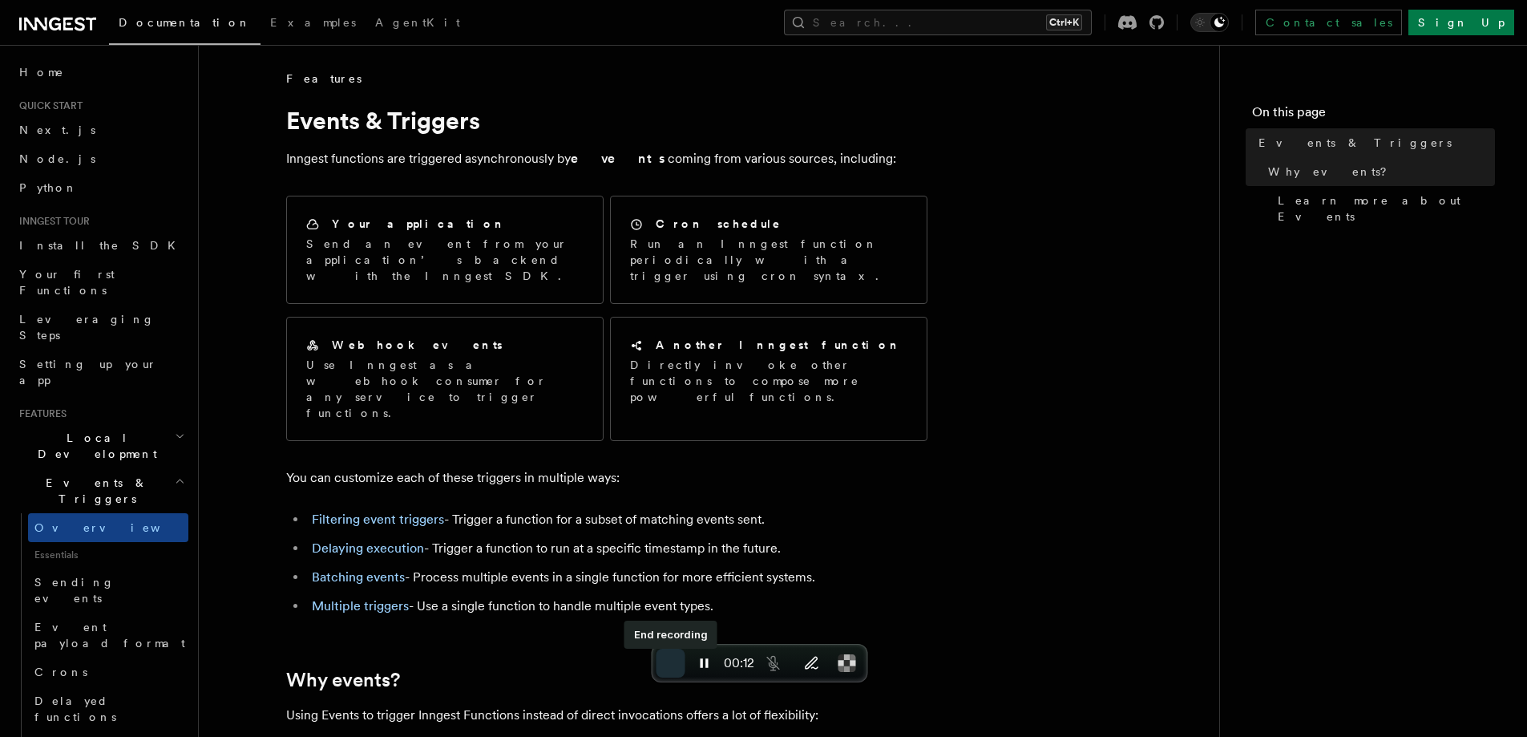
click at [671, 663] on span "End recording" at bounding box center [671, 663] width 0 height 0
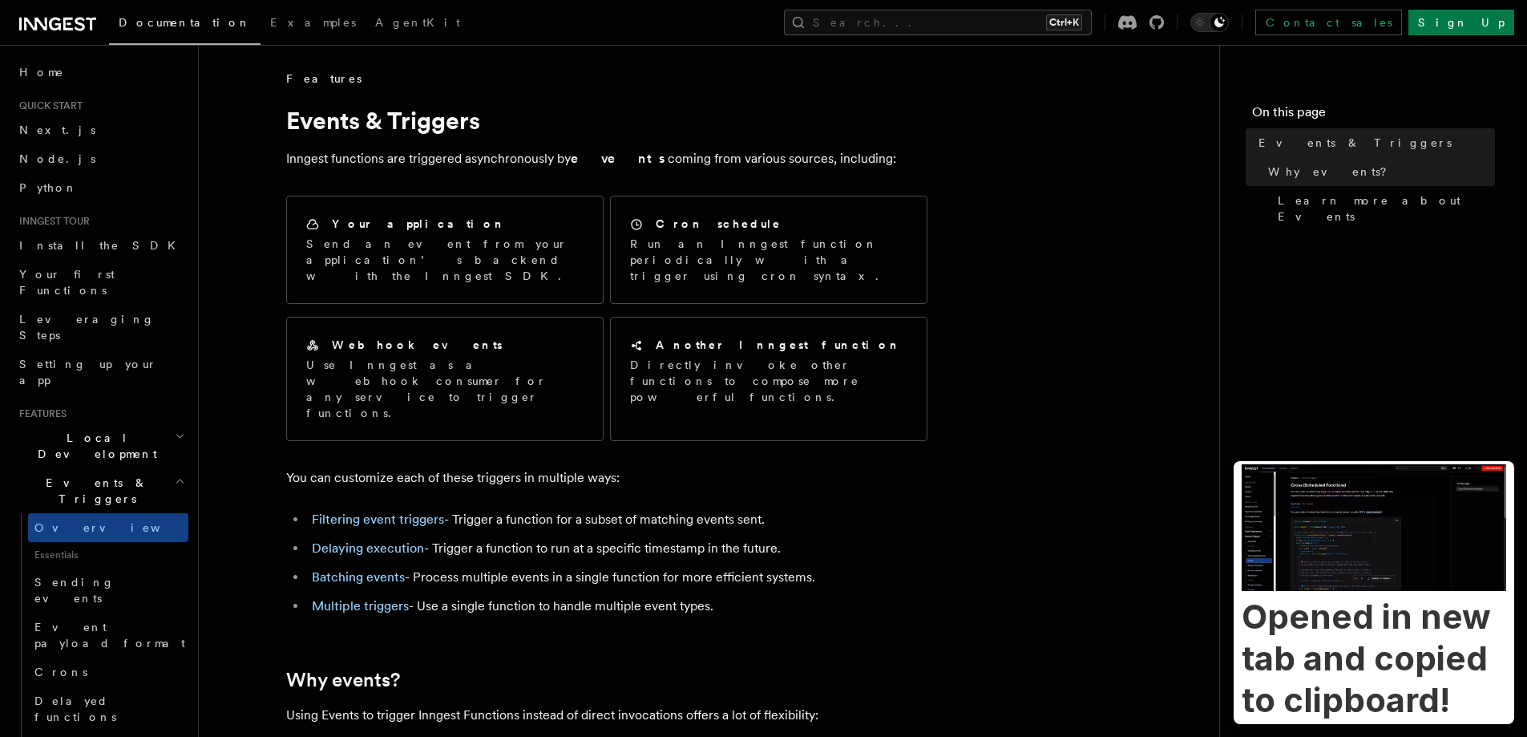
click at [1294, 591] on img at bounding box center [1374, 527] width 265 height 127
click at [1367, 663] on div "Opened in new tab and copied to clipboard!" at bounding box center [1374, 658] width 265 height 125
